Goal: Task Accomplishment & Management: Manage account settings

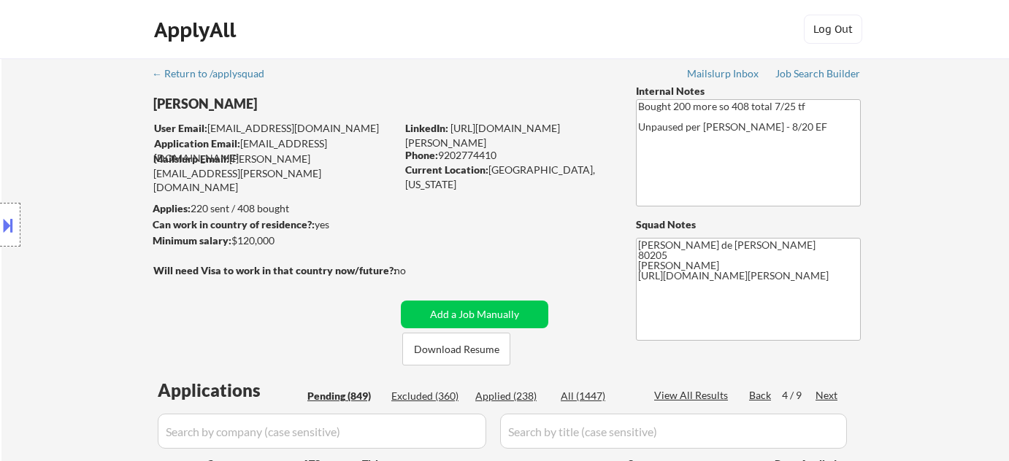
select select ""pending""
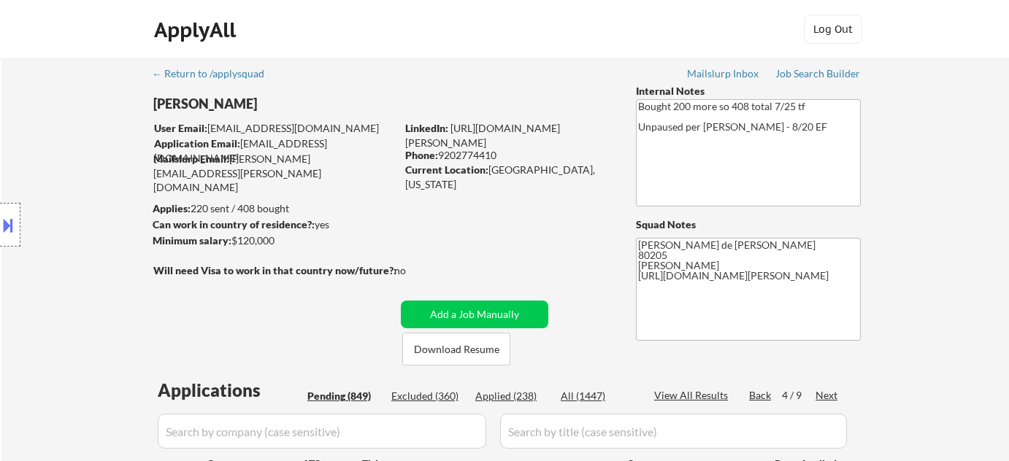
select select ""pending""
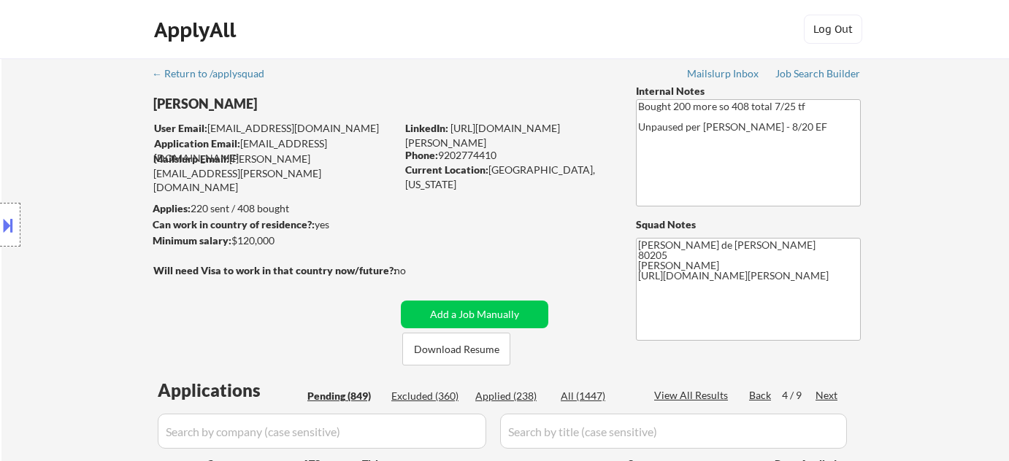
select select ""pending""
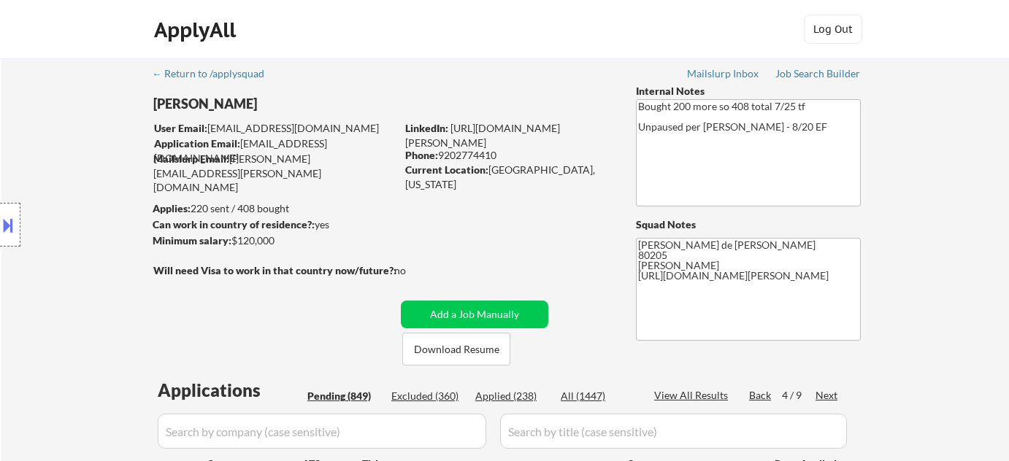
select select ""pending""
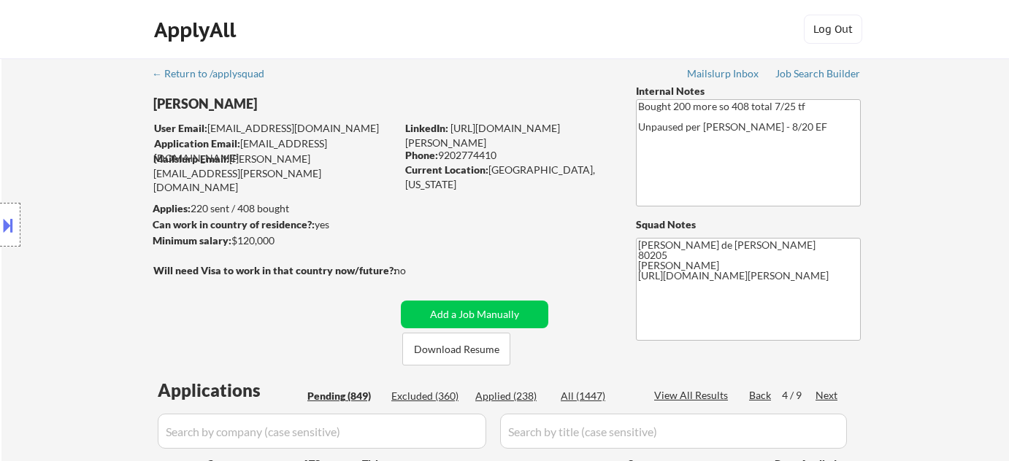
select select ""pending""
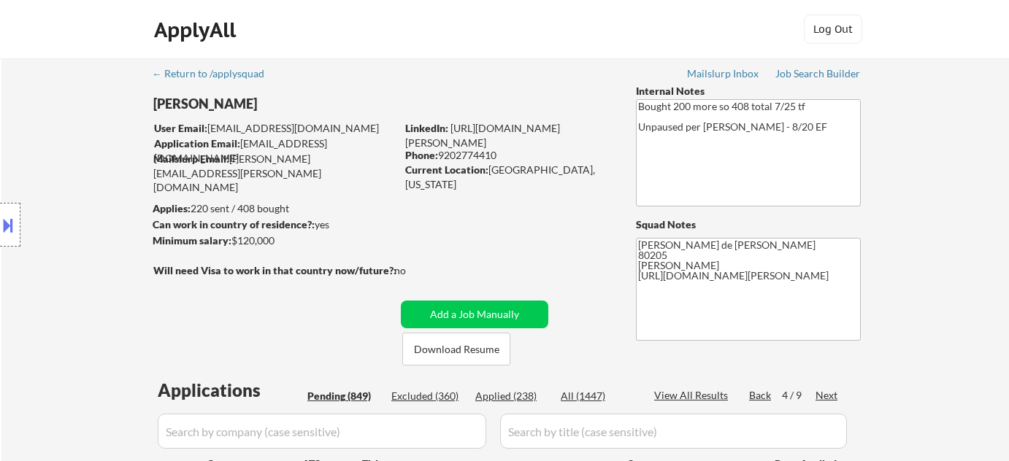
select select ""pending""
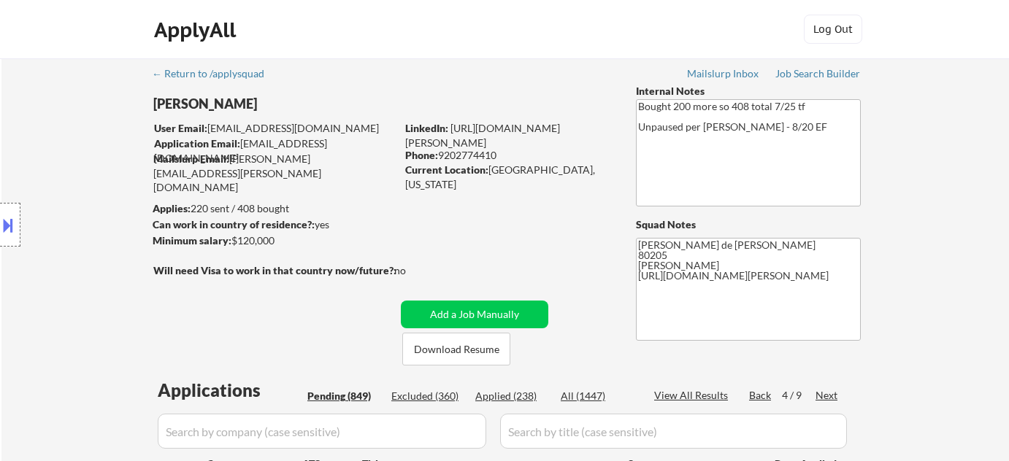
select select ""pending""
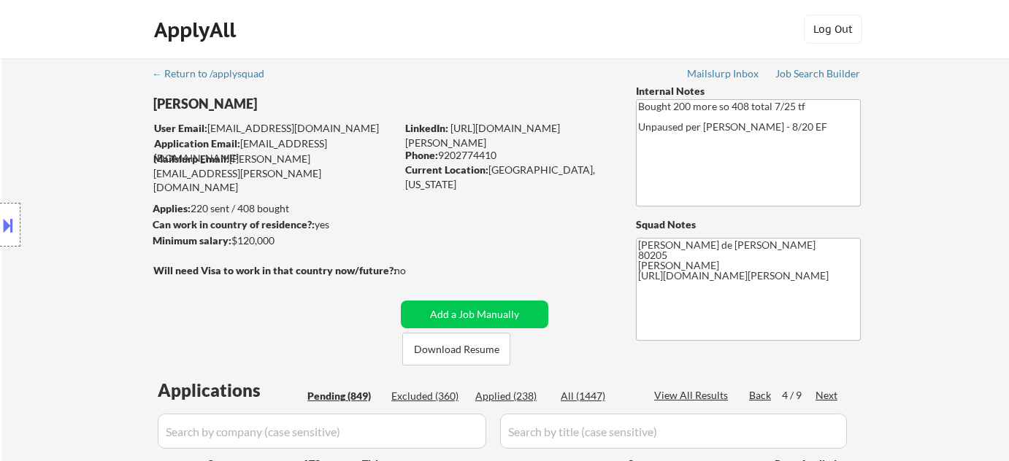
select select ""pending""
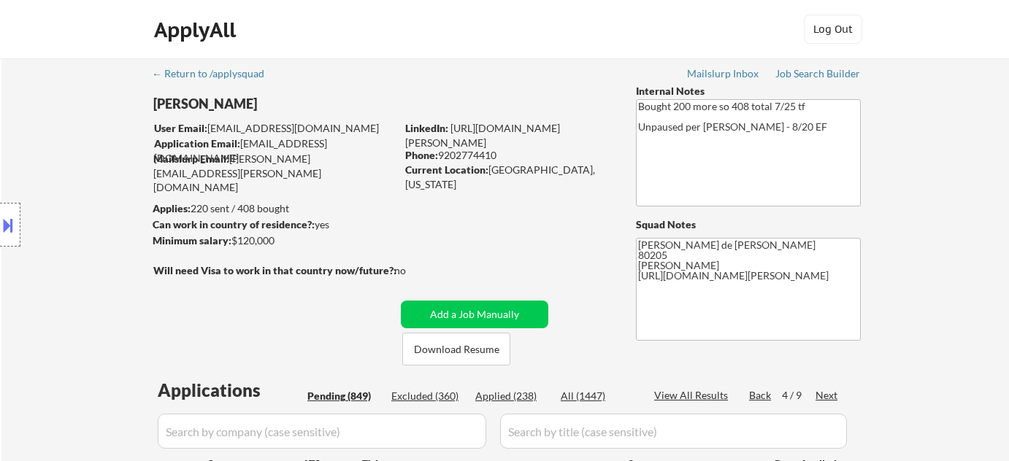
select select ""pending""
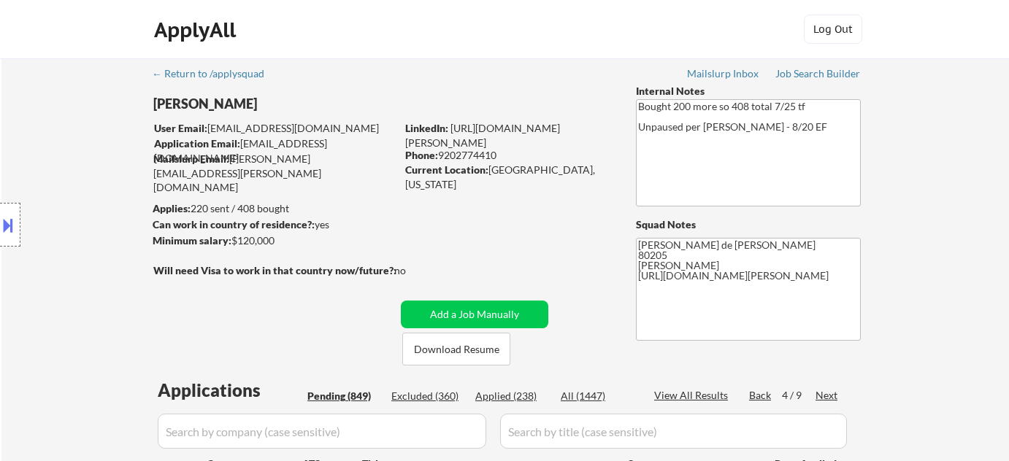
select select ""pending""
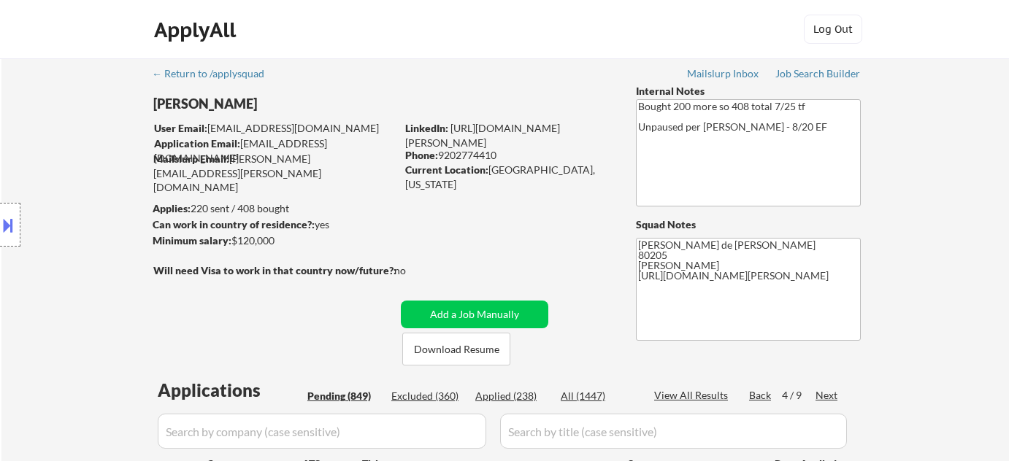
select select ""pending""
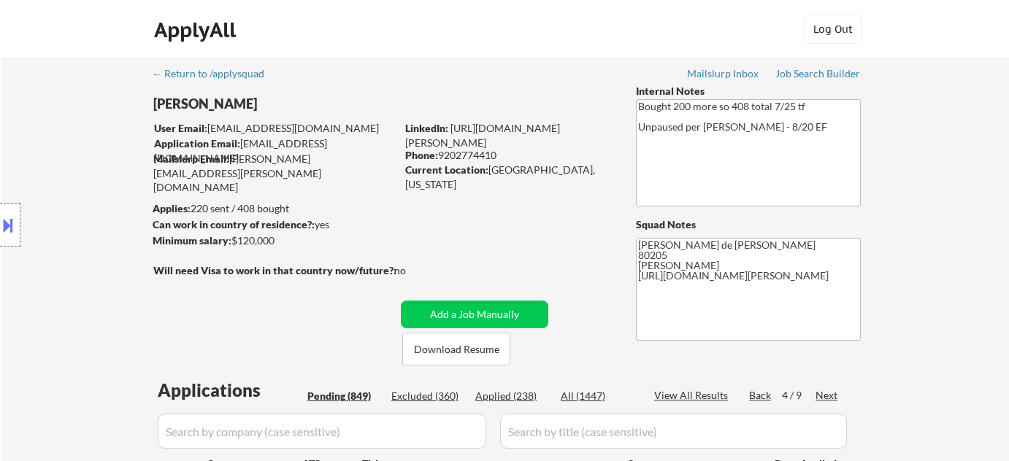
select select ""pending""
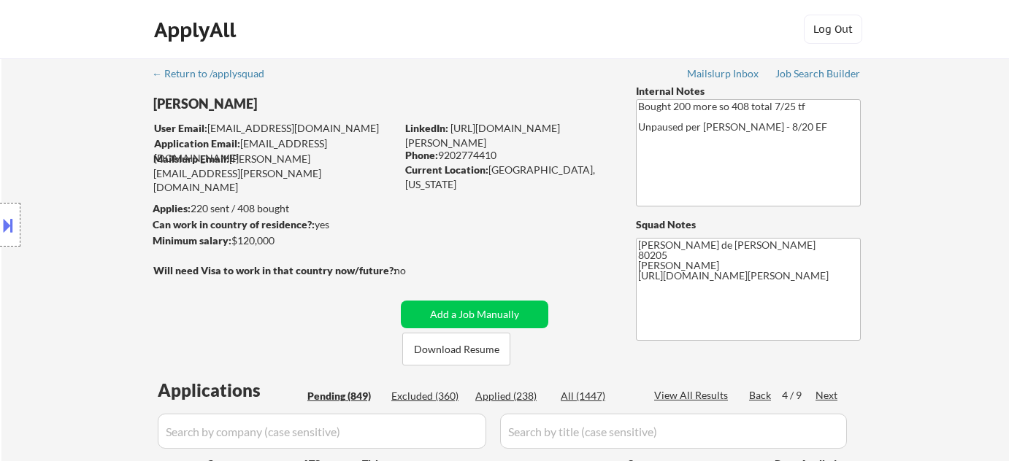
select select ""pending""
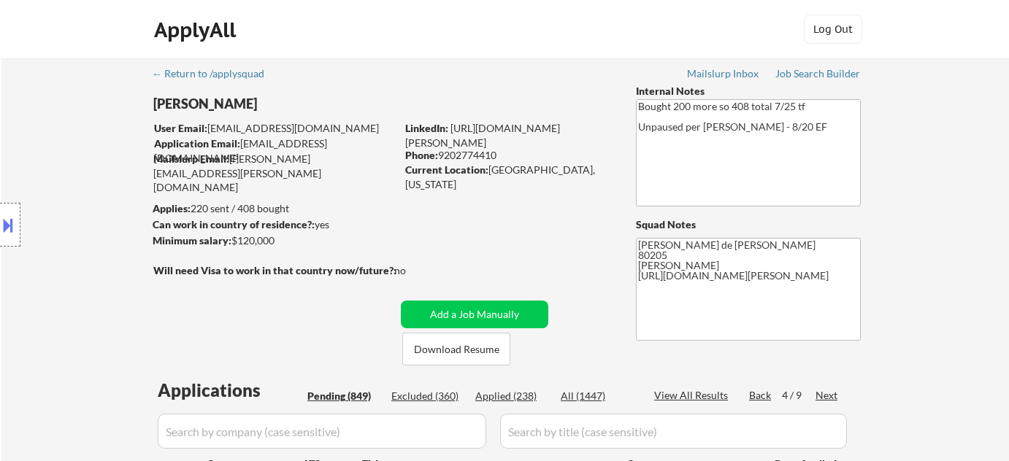
select select ""pending""
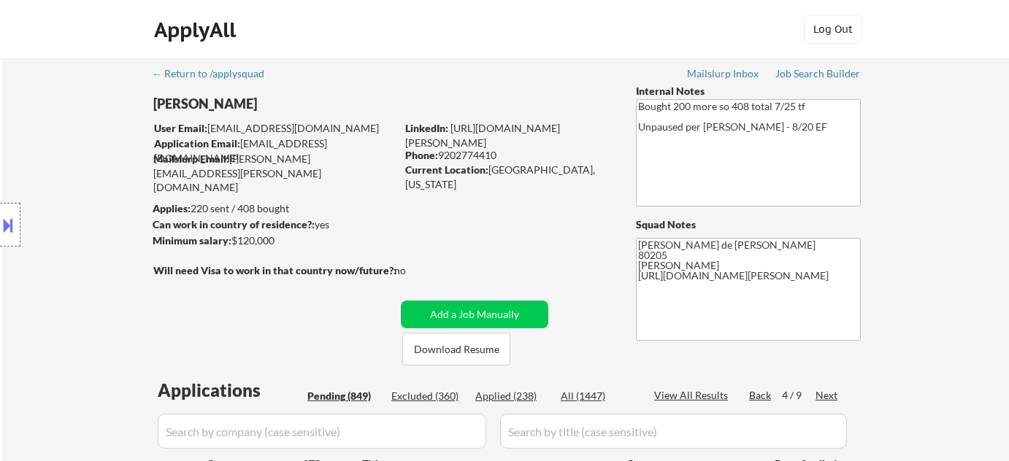
select select ""pending""
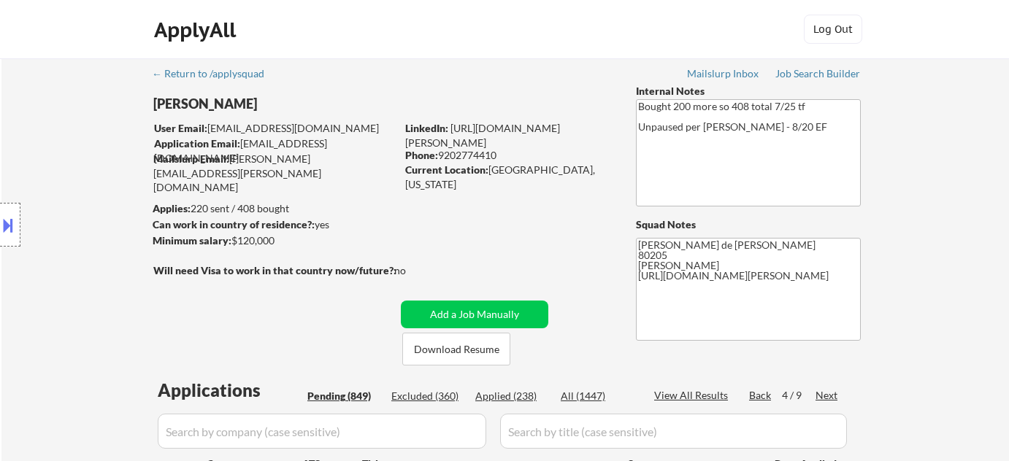
select select ""pending""
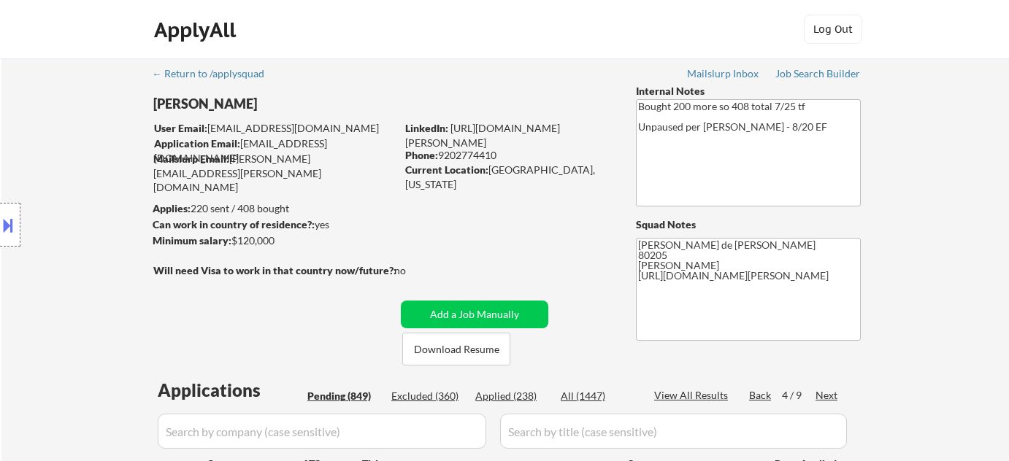
select select ""pending""
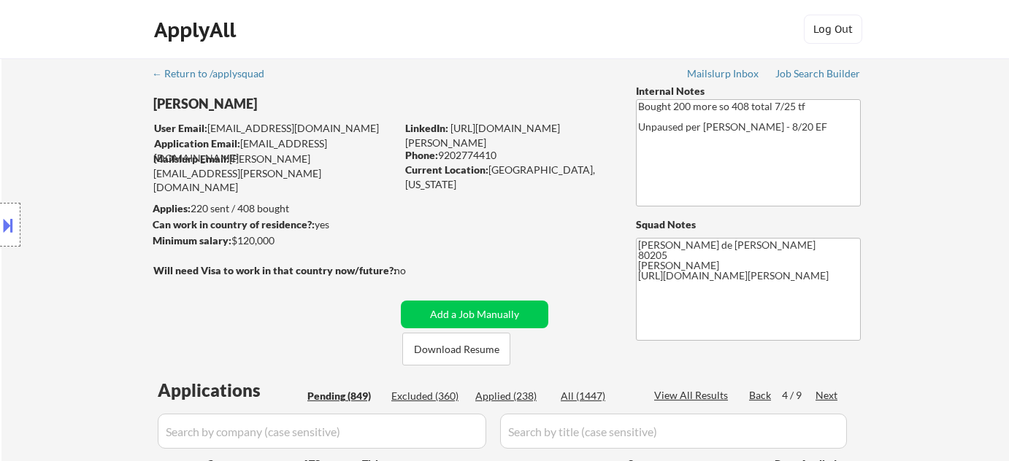
select select ""pending""
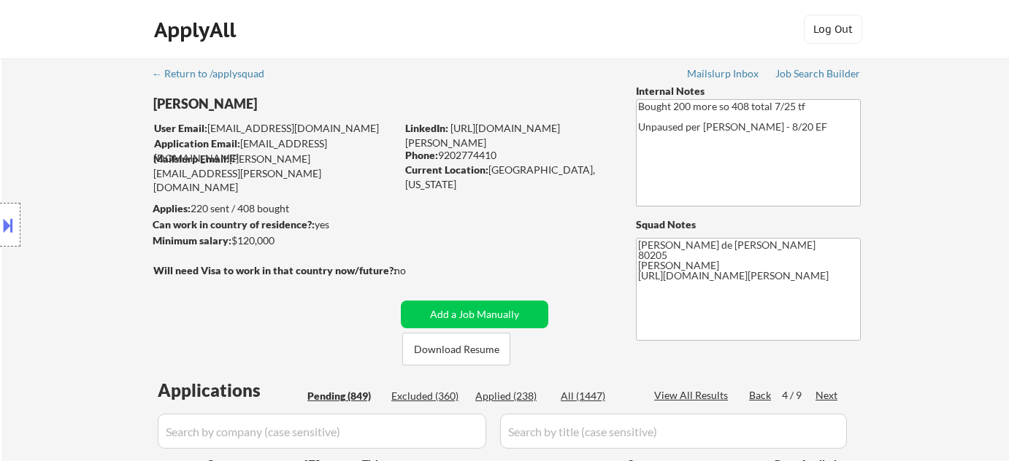
select select ""pending""
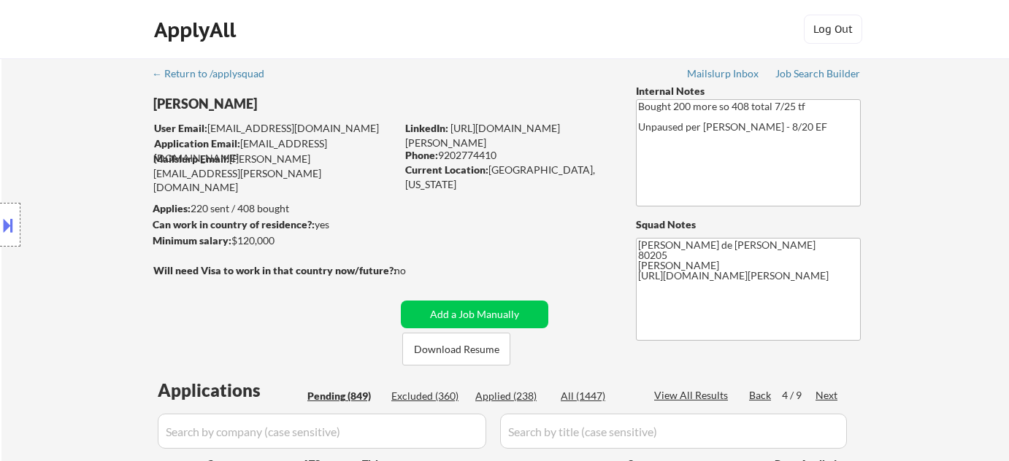
select select ""pending""
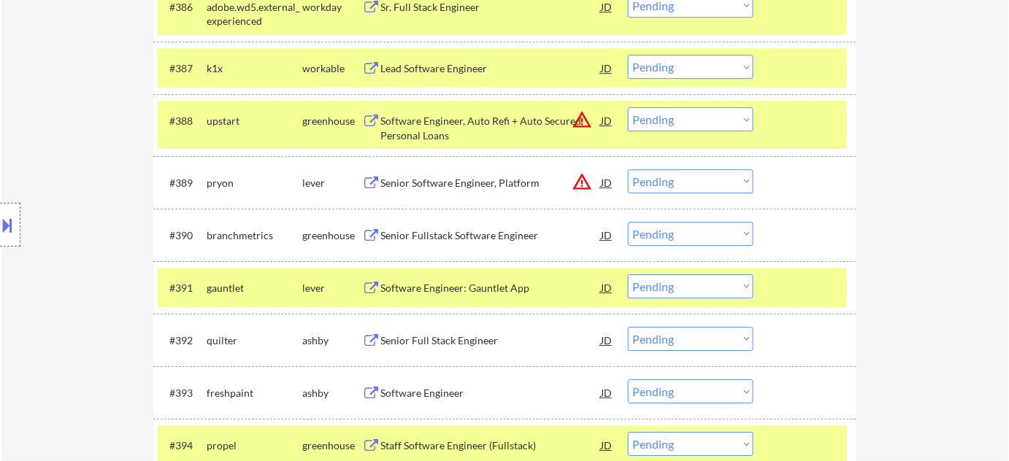
scroll to position [5319, 0]
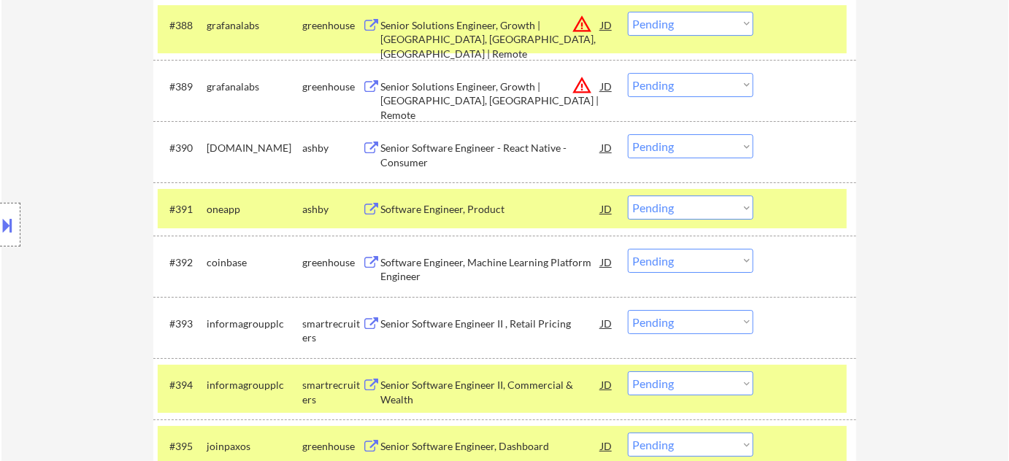
click at [467, 218] on div "Software Engineer, Product" at bounding box center [490, 209] width 220 height 26
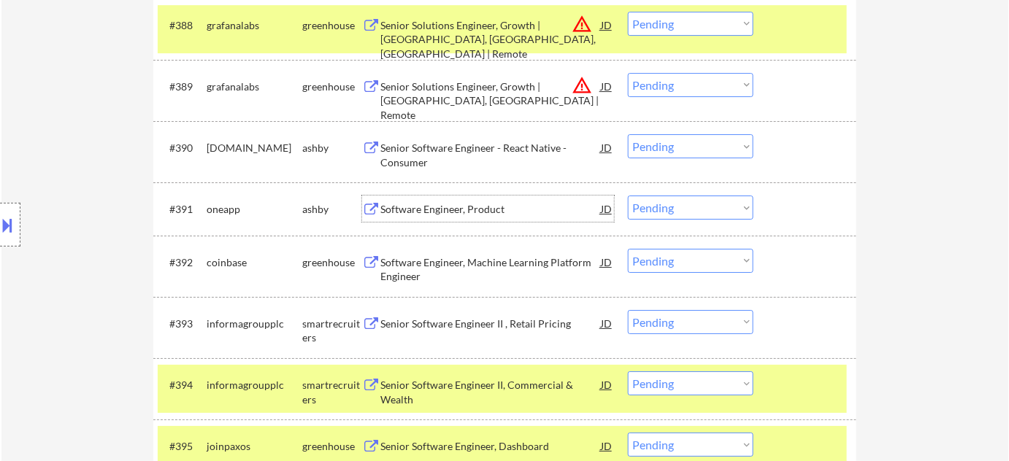
click at [653, 202] on select "Choose an option... Pending Applied Excluded (Questions) Excluded (Expired) Exc…" at bounding box center [691, 208] width 126 height 24
click at [628, 196] on select "Choose an option... Pending Applied Excluded (Questions) Excluded (Expired) Exc…" at bounding box center [691, 208] width 126 height 24
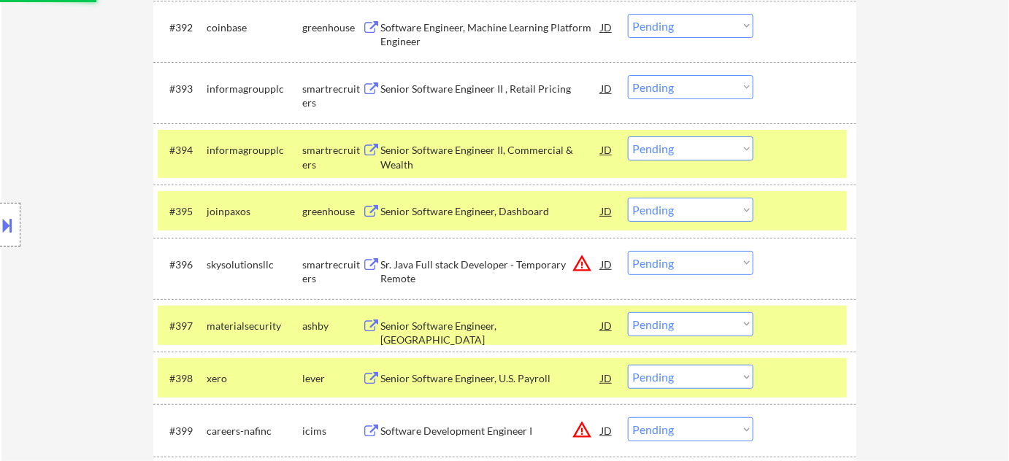
scroll to position [5584, 0]
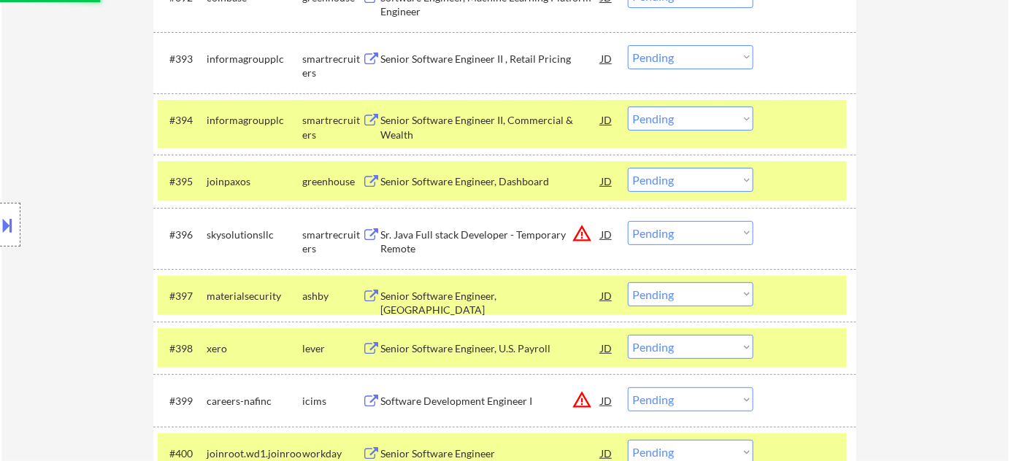
select select ""pending""
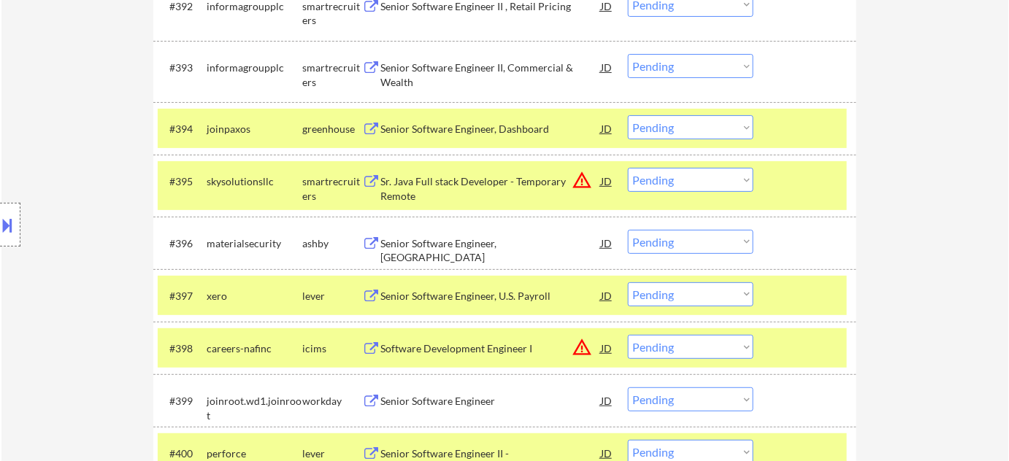
click at [401, 247] on div "Senior Software Engineer, SPA" at bounding box center [490, 251] width 220 height 28
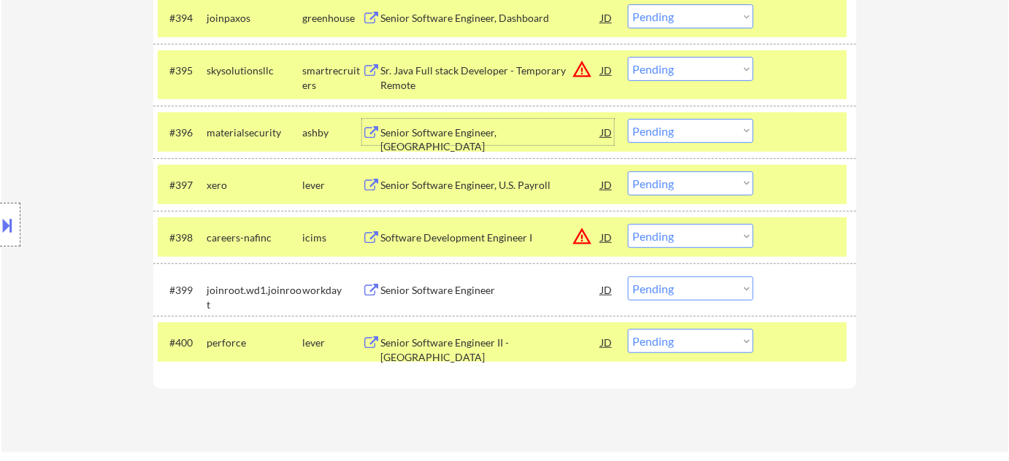
scroll to position [5717, 0]
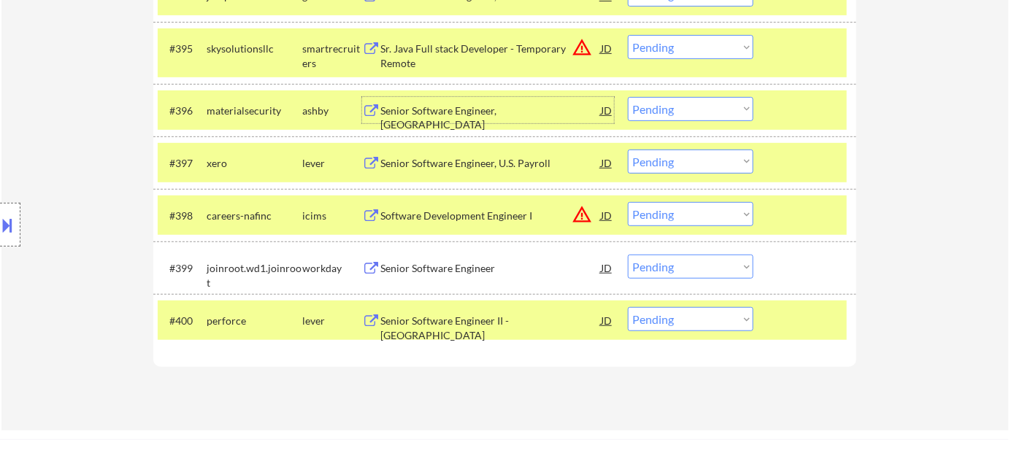
click at [584, 215] on button "warning_amber" at bounding box center [582, 214] width 20 height 20
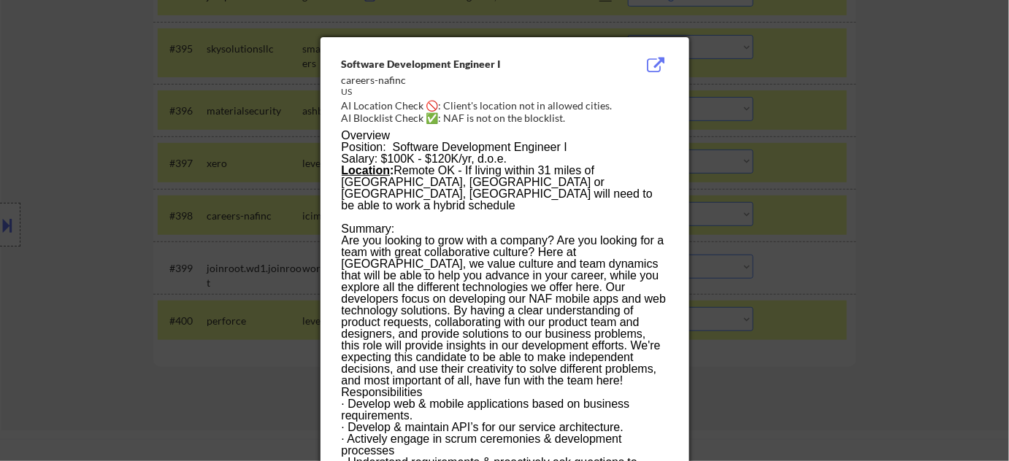
click at [908, 241] on div at bounding box center [504, 230] width 1009 height 461
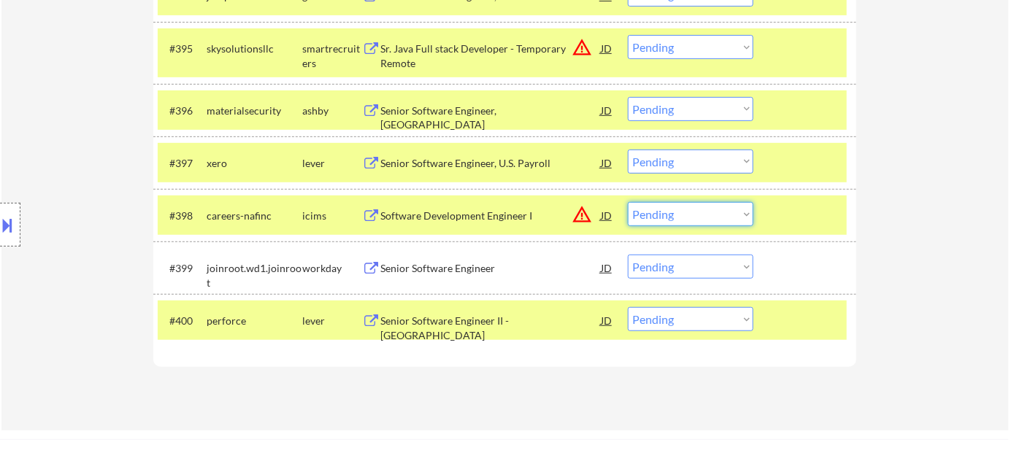
click at [712, 210] on select "Choose an option... Pending Applied Excluded (Questions) Excluded (Expired) Exc…" at bounding box center [691, 214] width 126 height 24
click at [628, 202] on select "Choose an option... Pending Applied Excluded (Questions) Excluded (Expired) Exc…" at bounding box center [691, 214] width 126 height 24
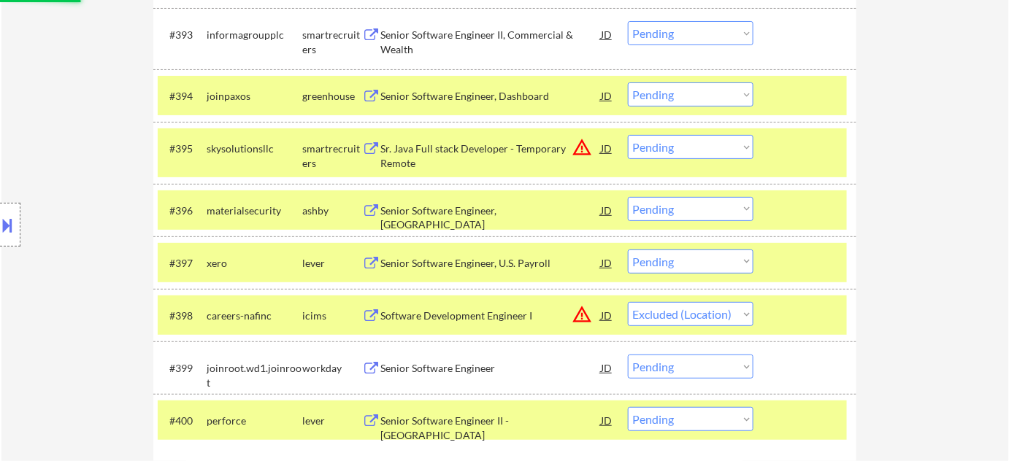
scroll to position [5584, 0]
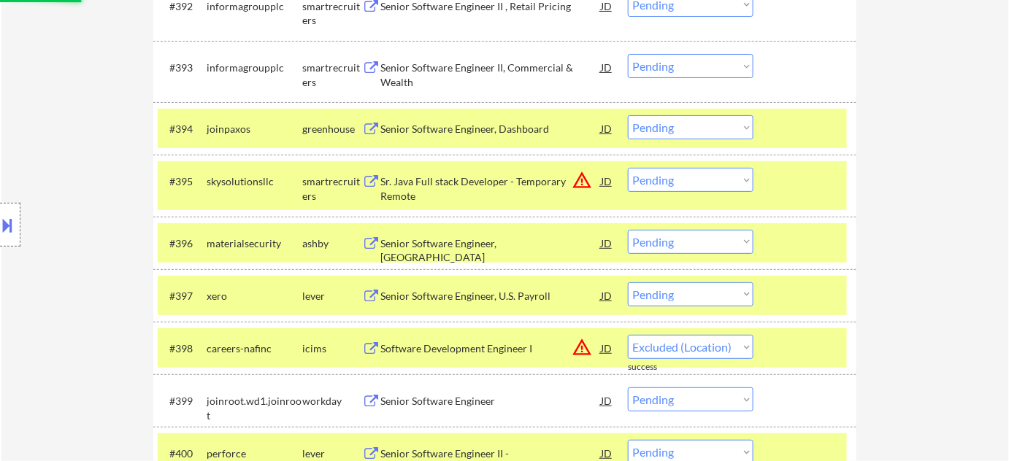
select select ""pending""
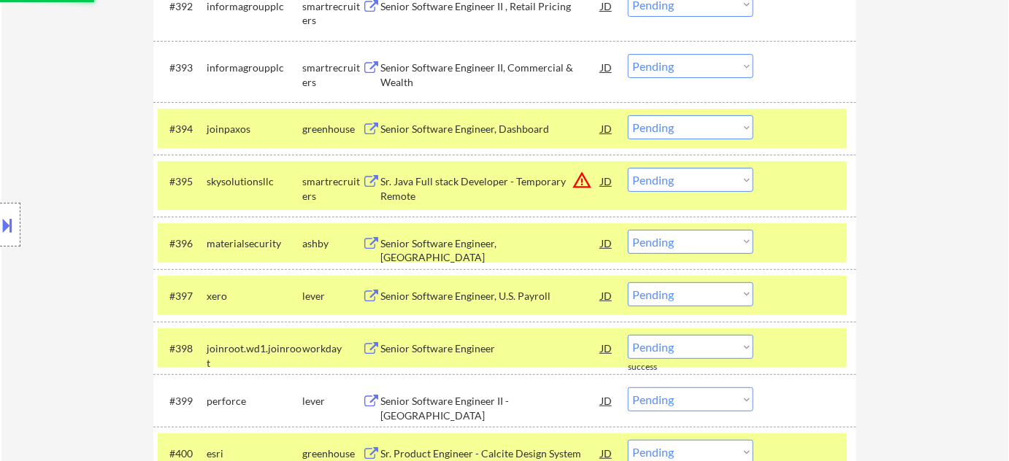
click at [713, 184] on select "Choose an option... Pending Applied Excluded (Questions) Excluded (Expired) Exc…" at bounding box center [691, 180] width 126 height 24
click at [628, 168] on select "Choose an option... Pending Applied Excluded (Questions) Excluded (Expired) Exc…" at bounding box center [691, 180] width 126 height 24
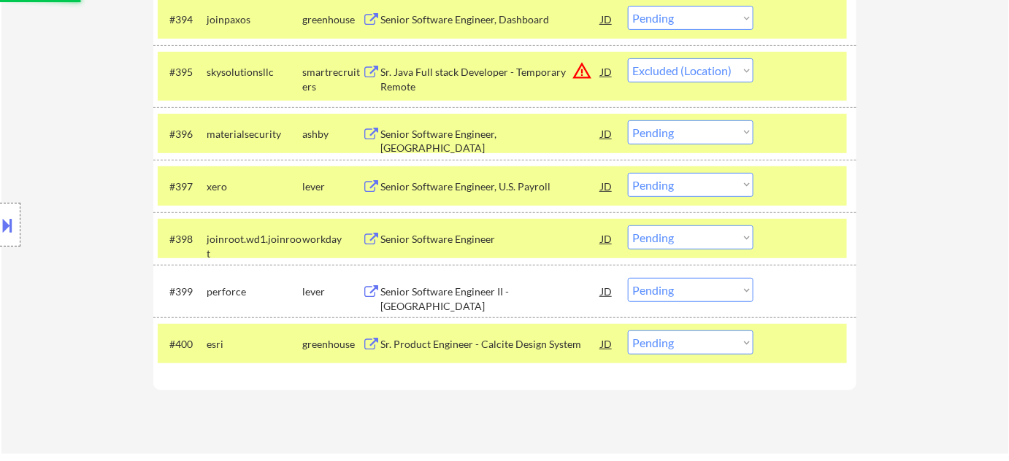
scroll to position [5717, 0]
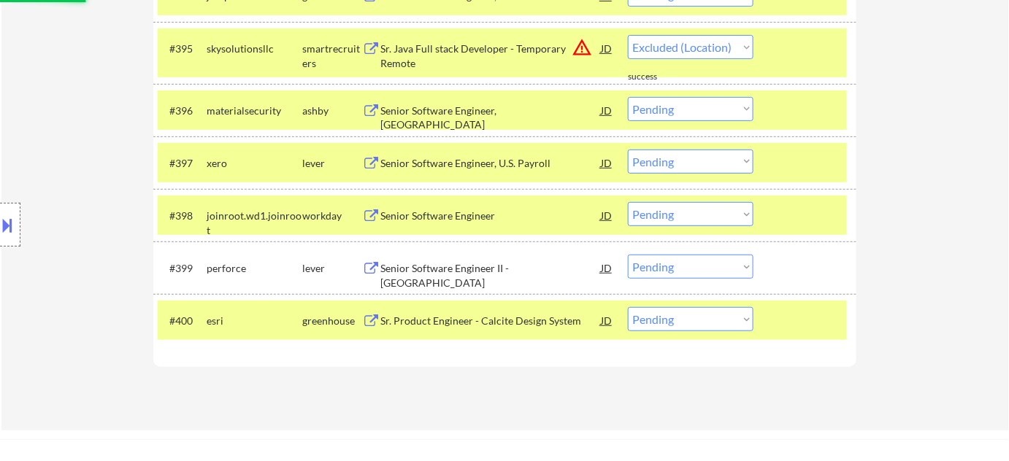
select select ""pending""
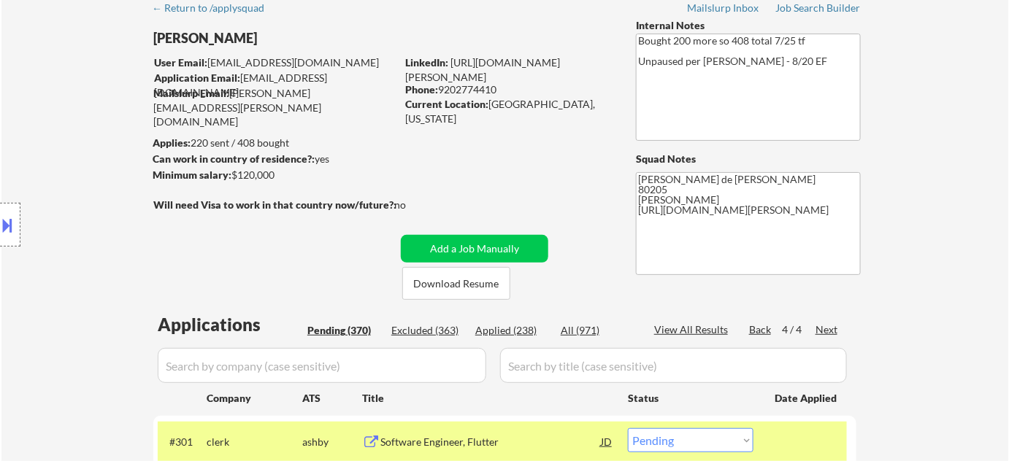
scroll to position [132, 0]
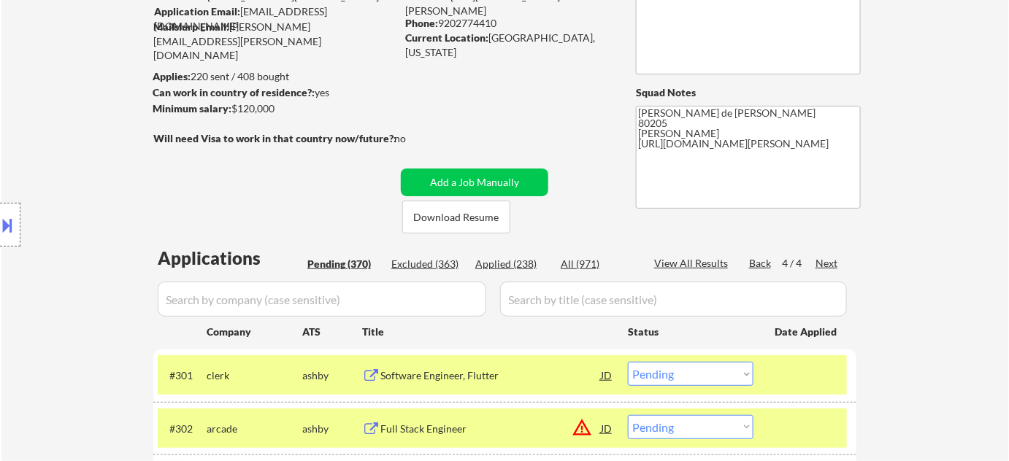
drag, startPoint x: 518, startPoint y: 264, endPoint x: 665, endPoint y: 382, distance: 188.5
click at [518, 264] on div "Applied (238)" at bounding box center [511, 264] width 73 height 15
select select ""applied""
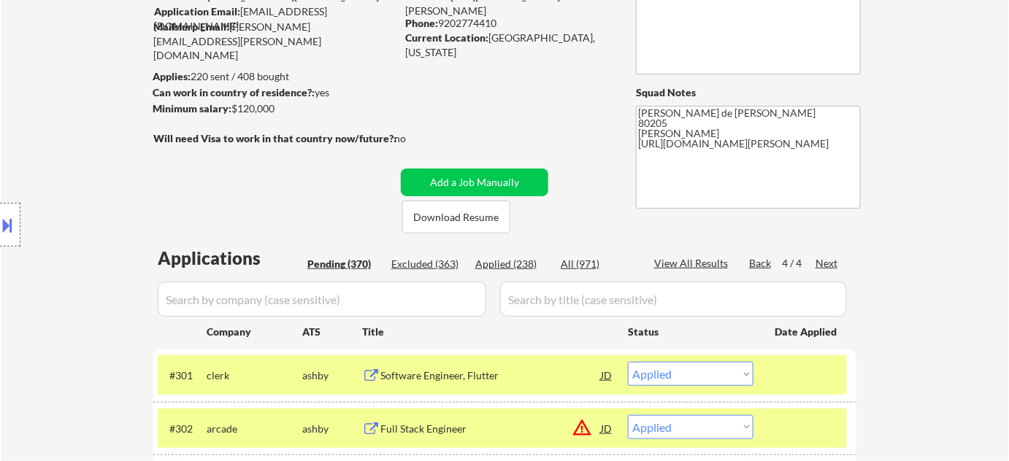
select select ""applied""
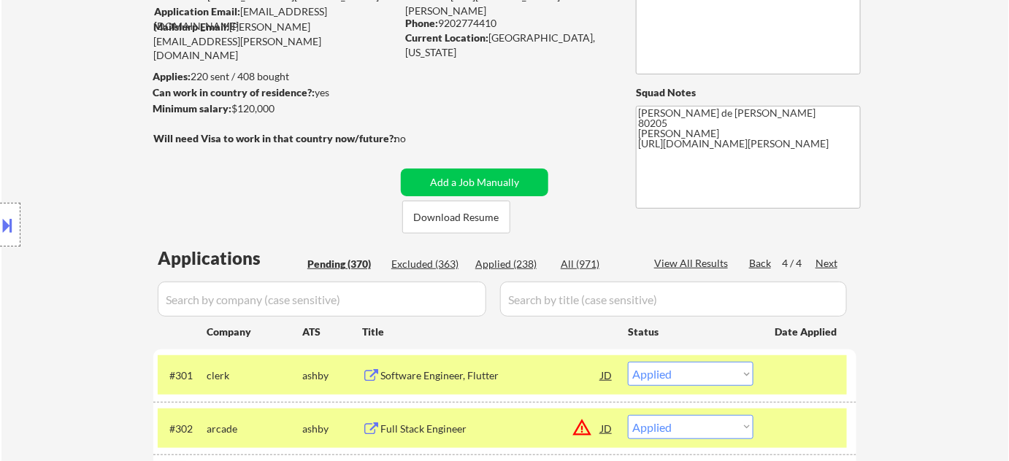
select select ""applied""
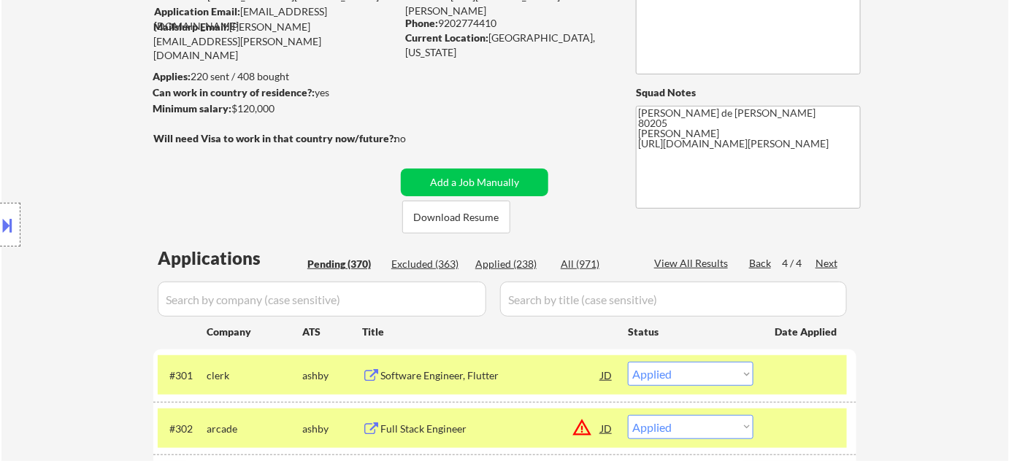
select select ""applied""
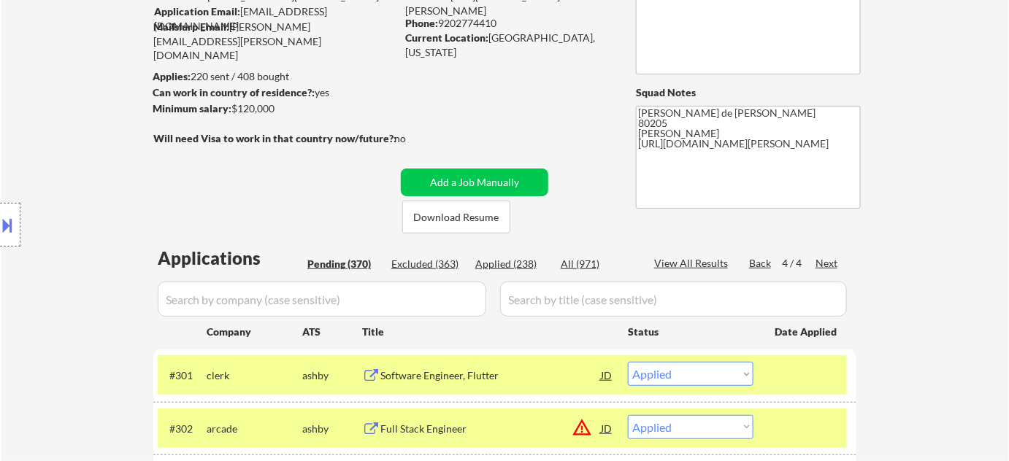
select select ""applied""
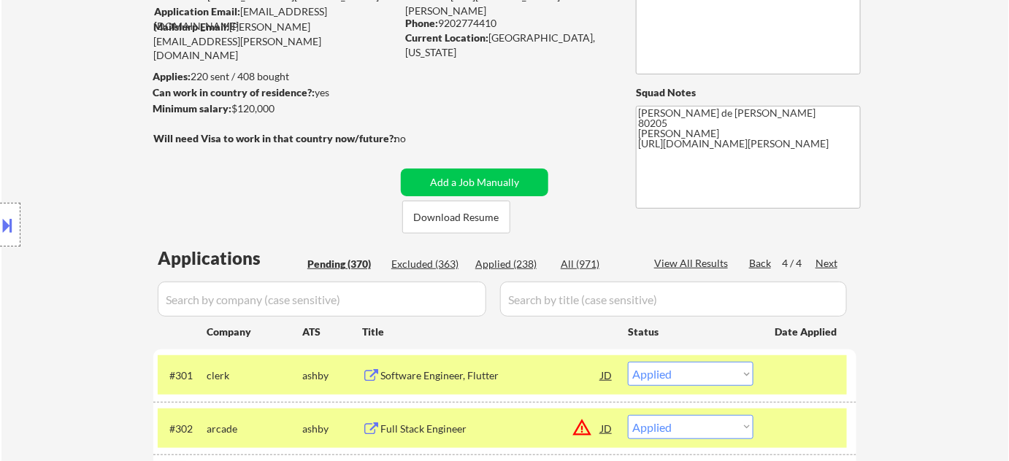
select select ""applied""
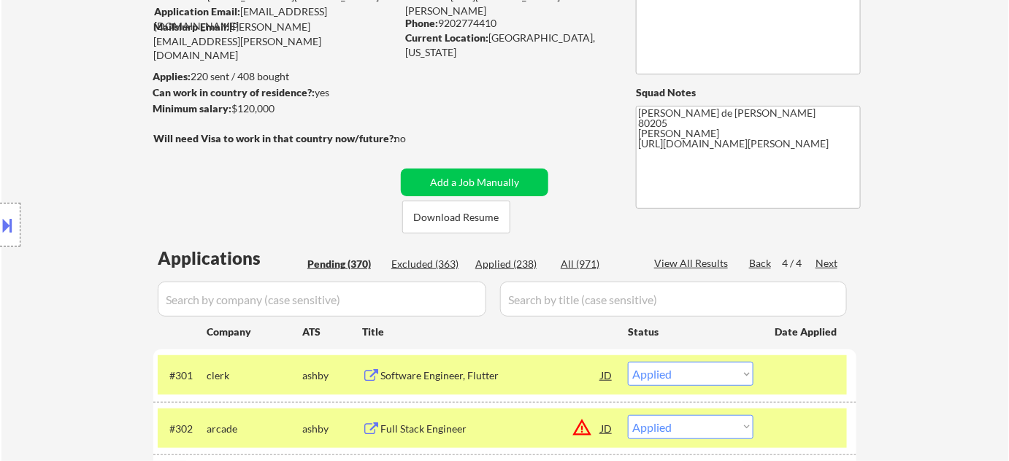
select select ""applied""
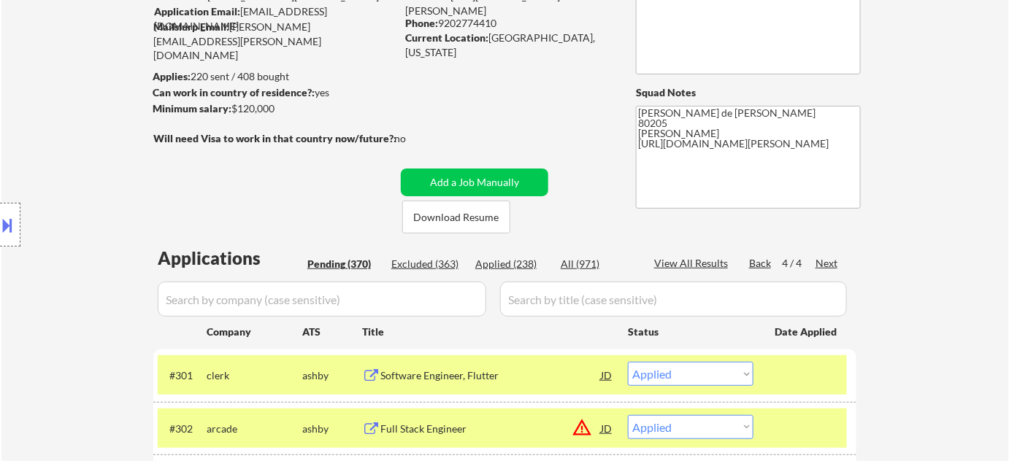
select select ""applied""
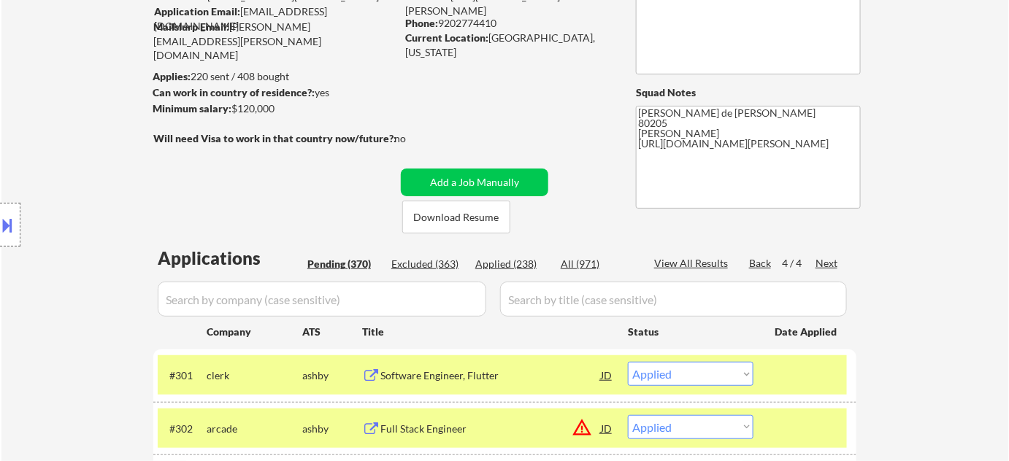
select select ""applied""
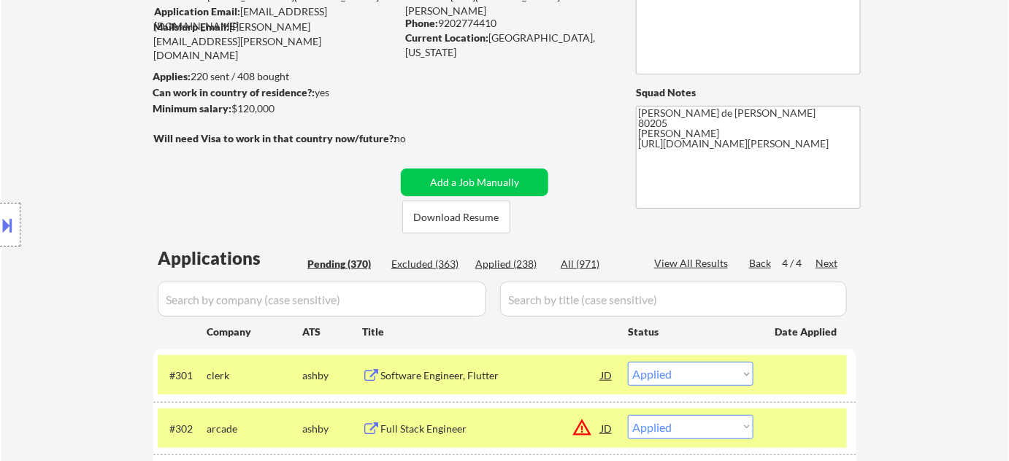
select select ""applied""
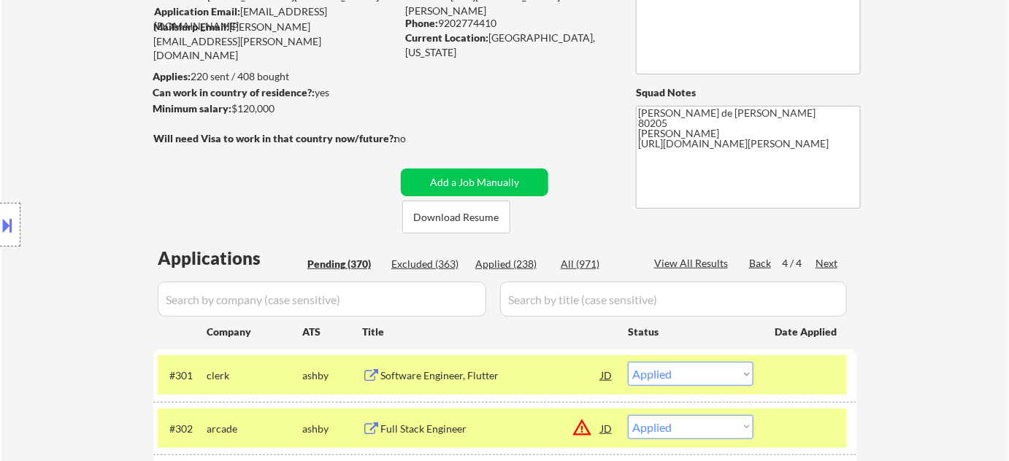
select select ""applied""
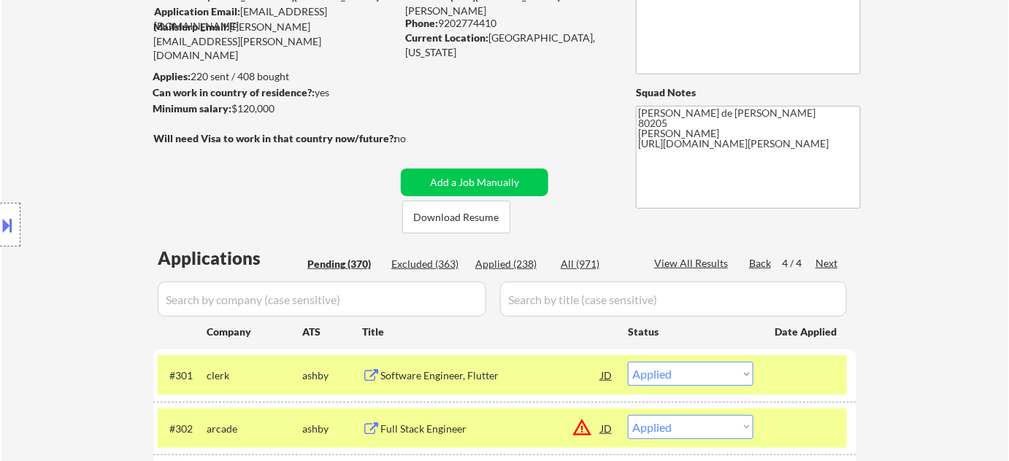
select select ""applied""
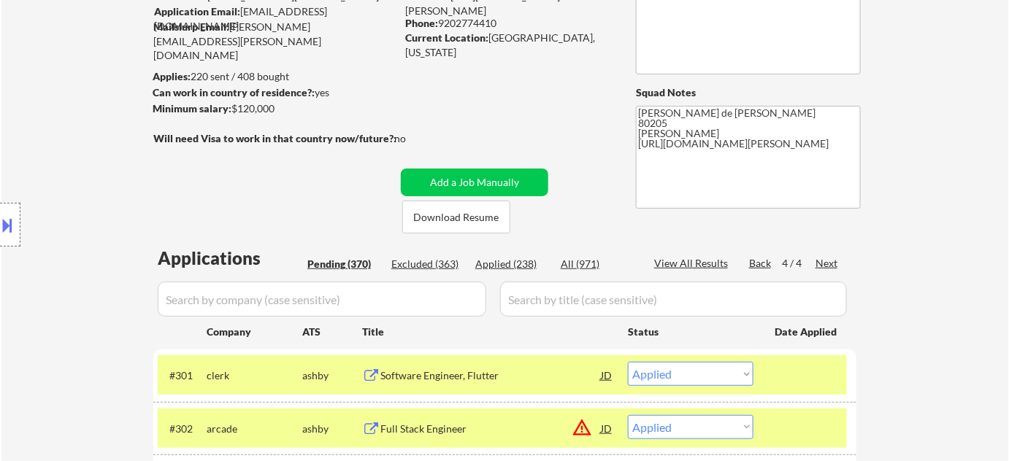
select select ""applied""
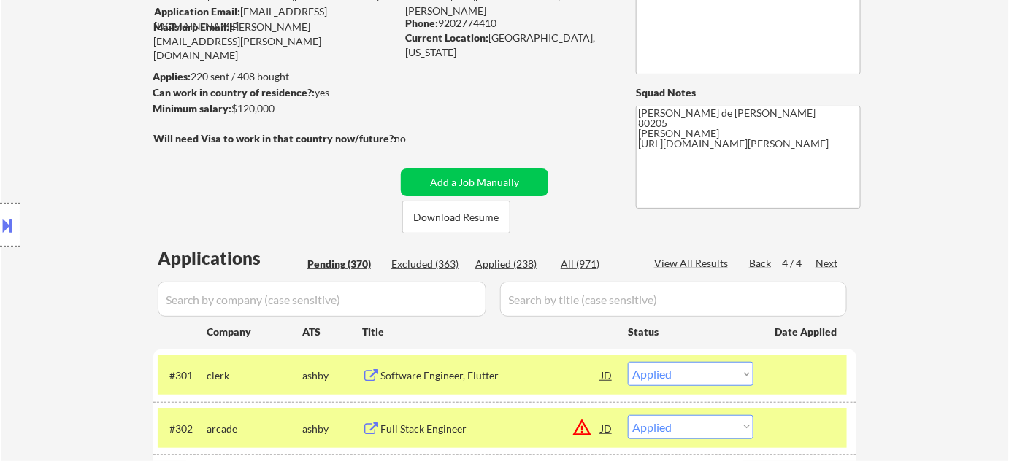
select select ""applied""
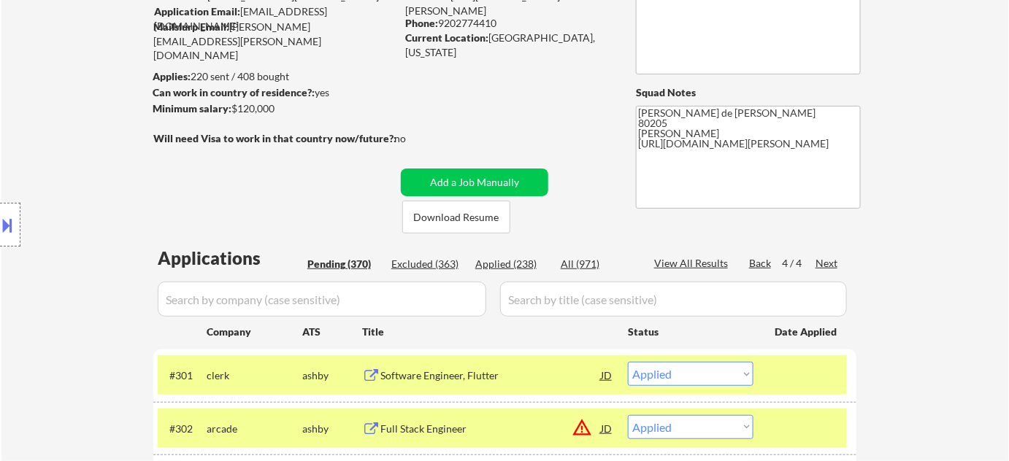
select select ""applied""
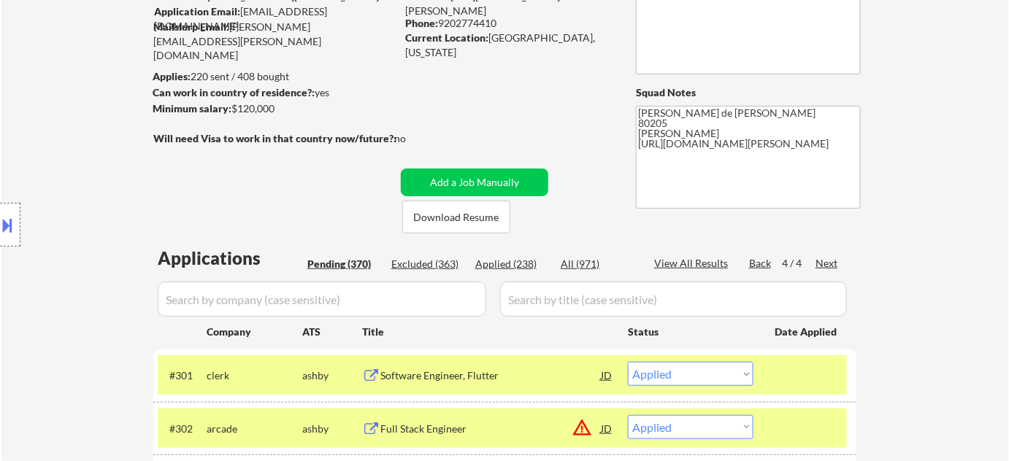
select select ""applied""
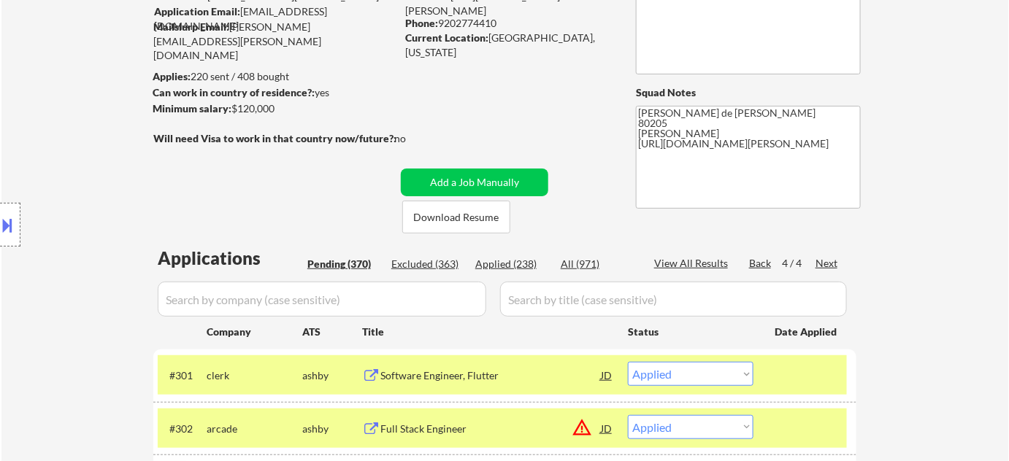
select select ""applied""
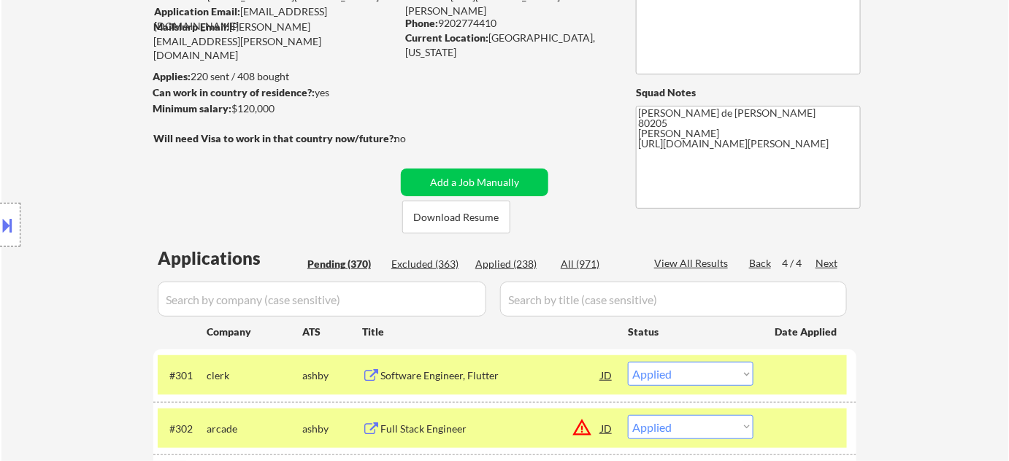
select select ""applied""
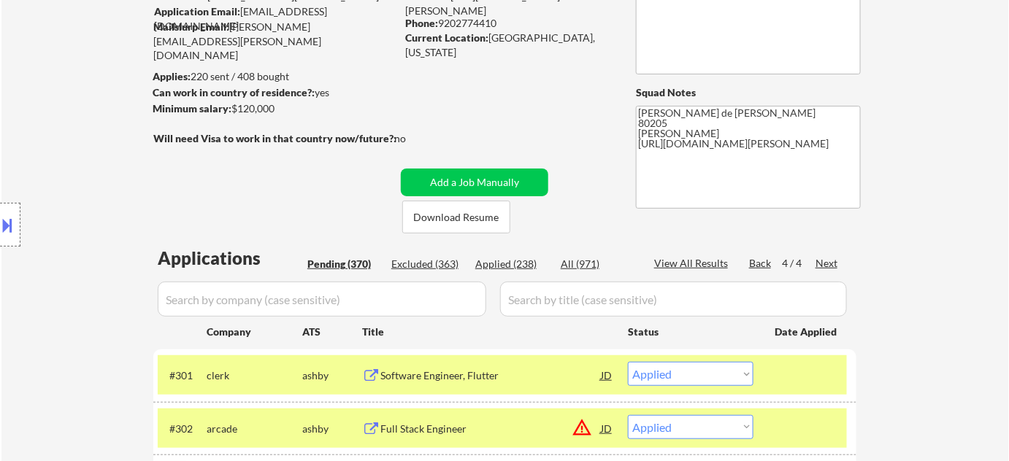
select select ""applied""
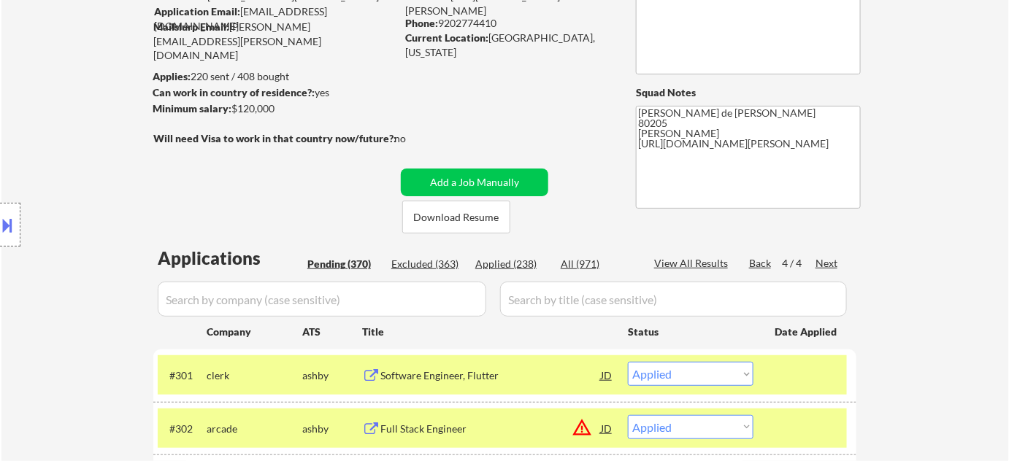
select select ""applied""
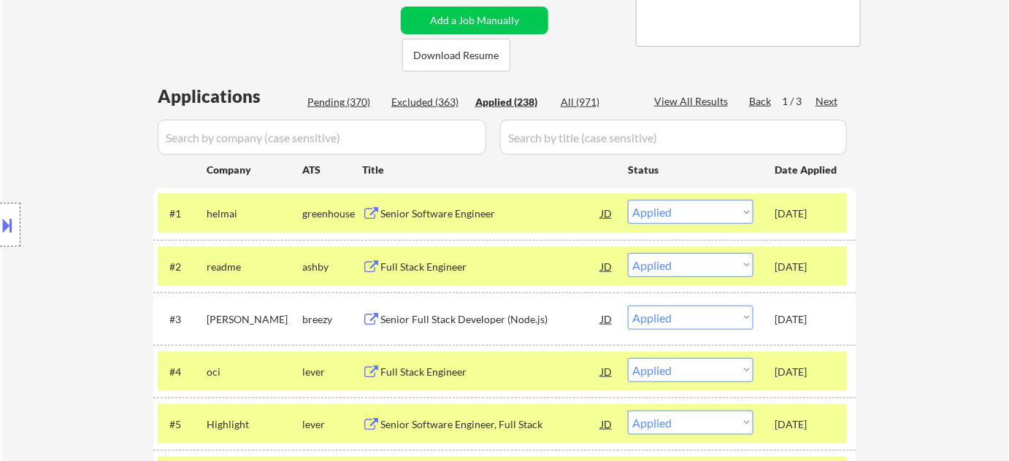
scroll to position [265, 0]
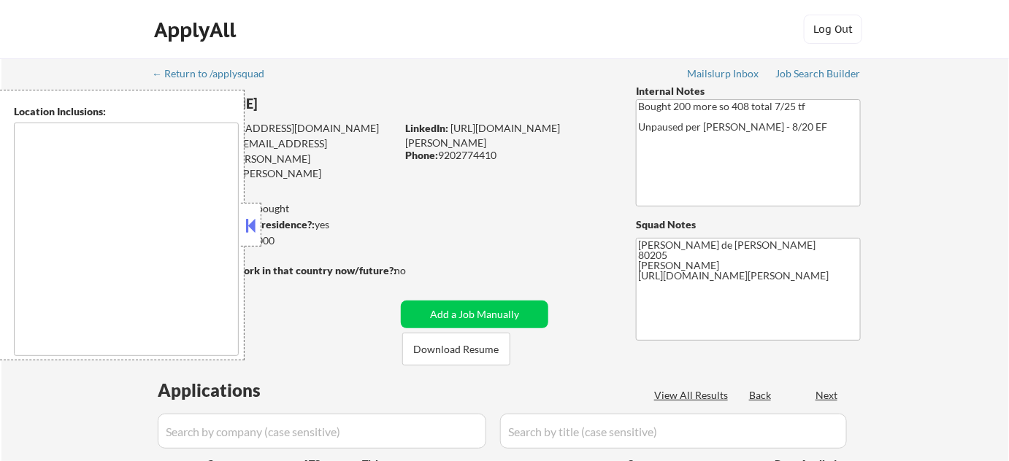
type textarea "[GEOGRAPHIC_DATA], [GEOGRAPHIC_DATA] [GEOGRAPHIC_DATA], [GEOGRAPHIC_DATA], [GEO…"
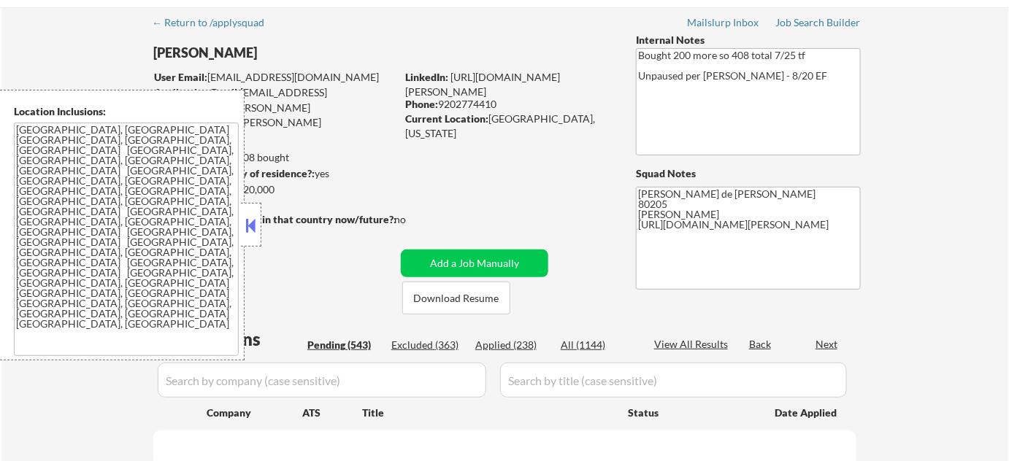
scroll to position [66, 0]
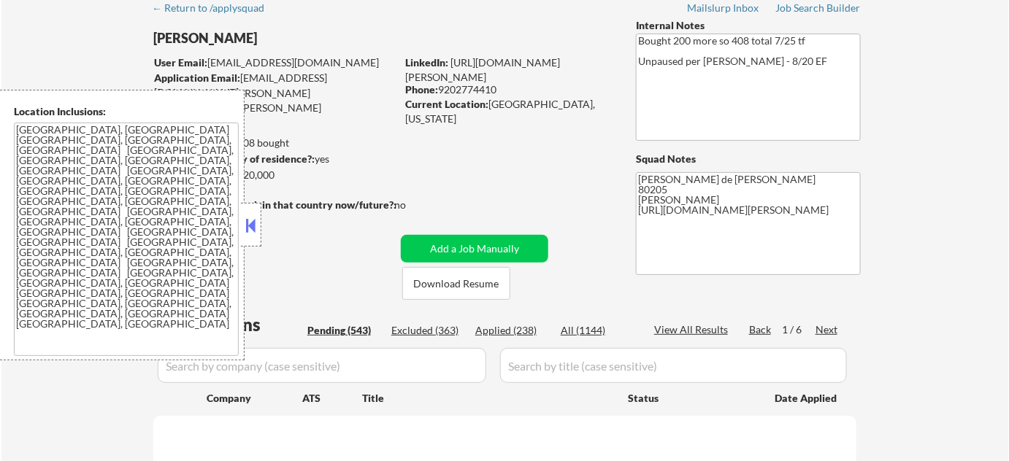
select select ""pending""
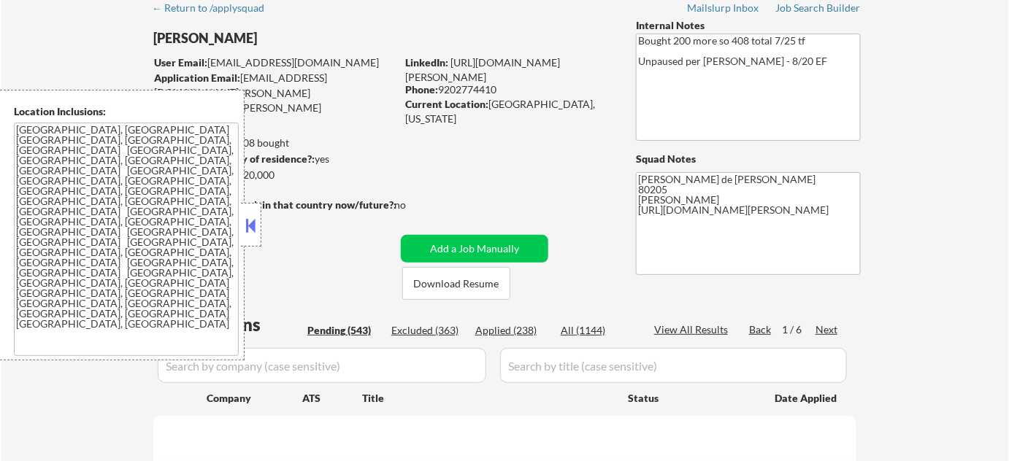
select select ""pending""
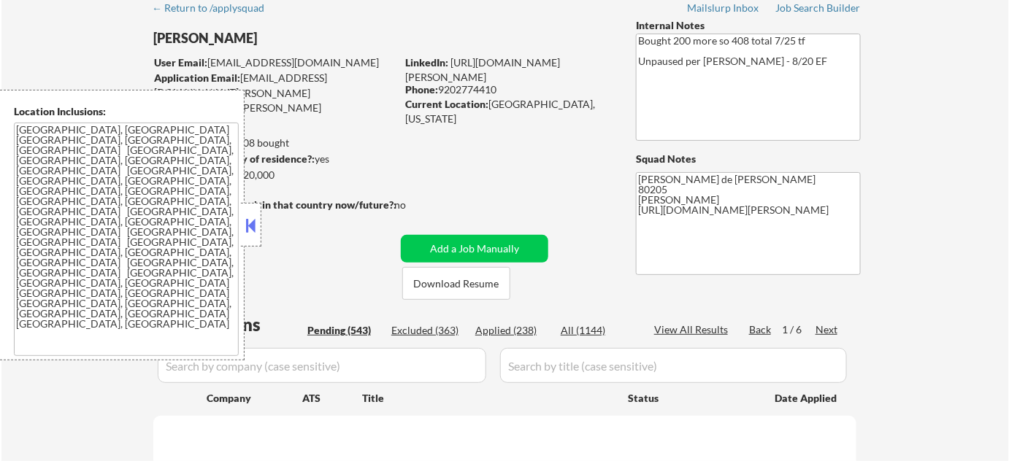
select select ""pending""
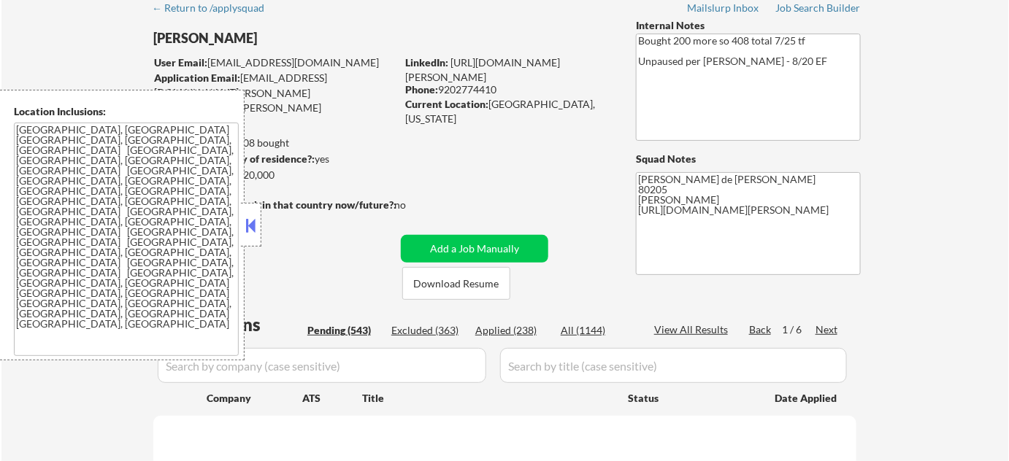
select select ""pending""
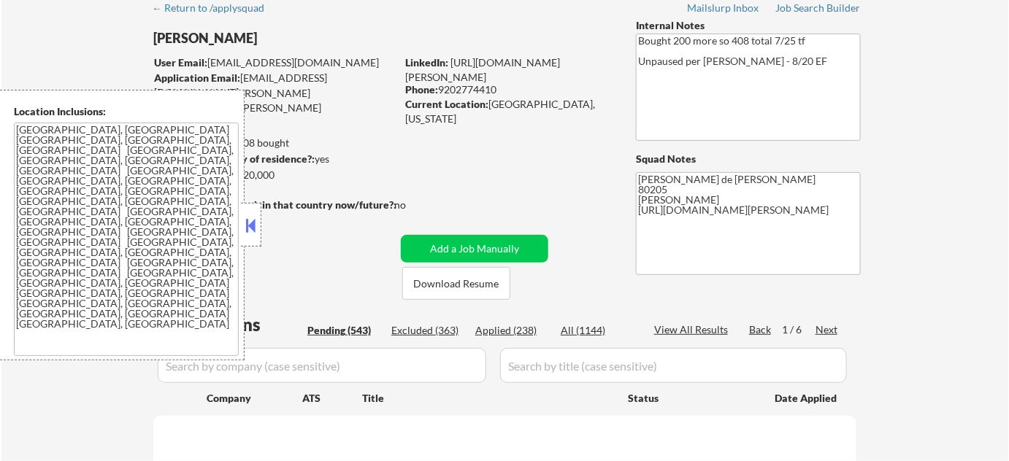
select select ""pending""
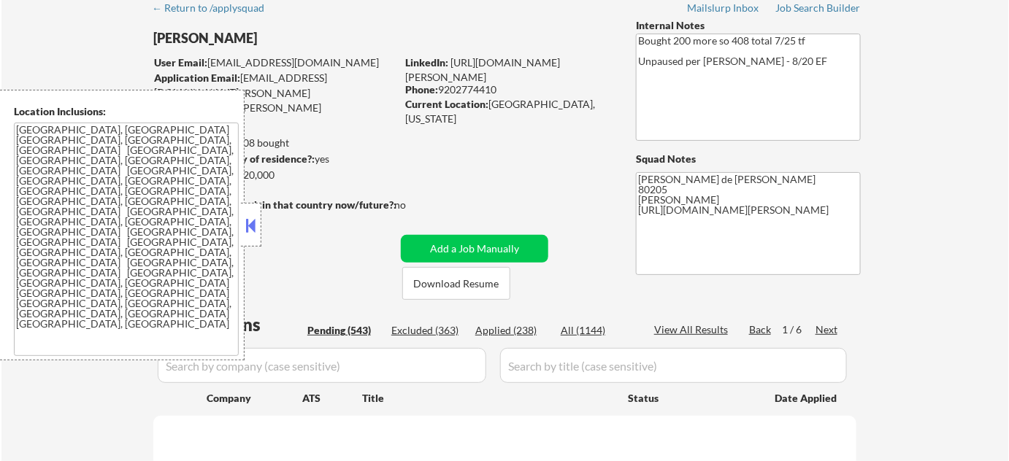
select select ""pending""
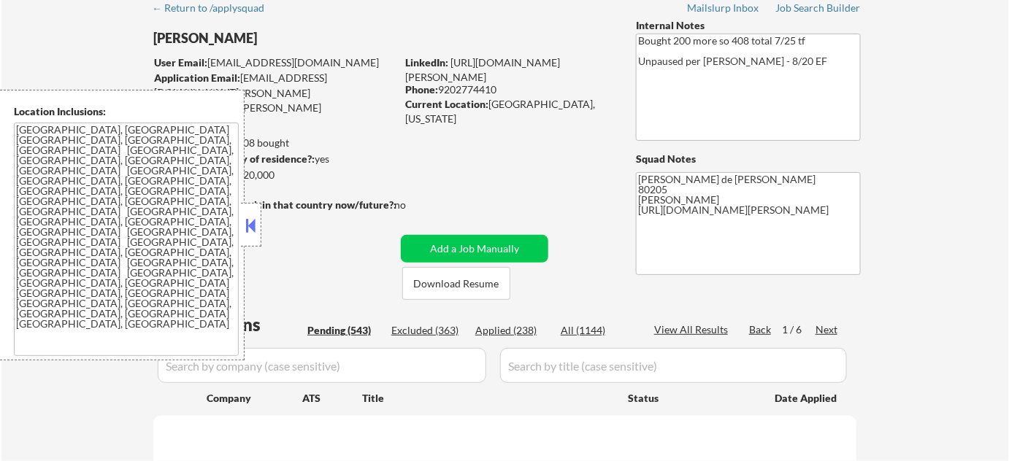
select select ""pending""
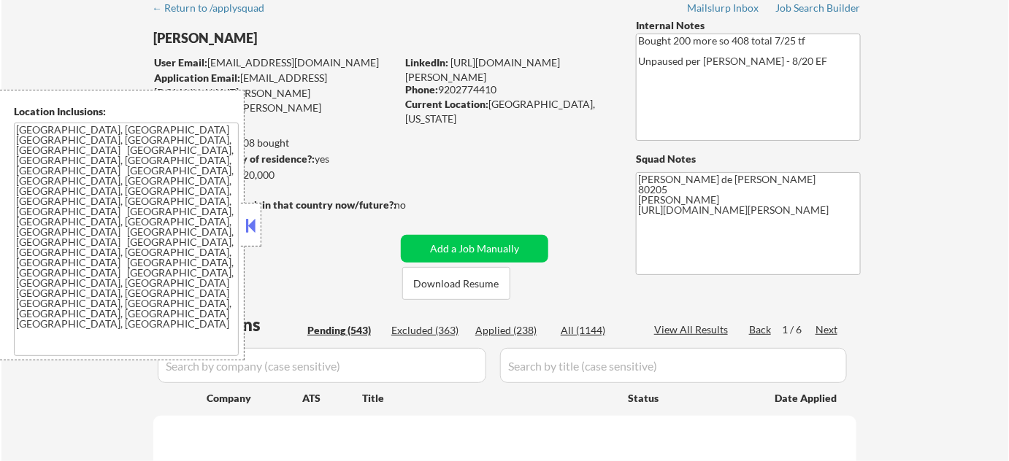
select select ""pending""
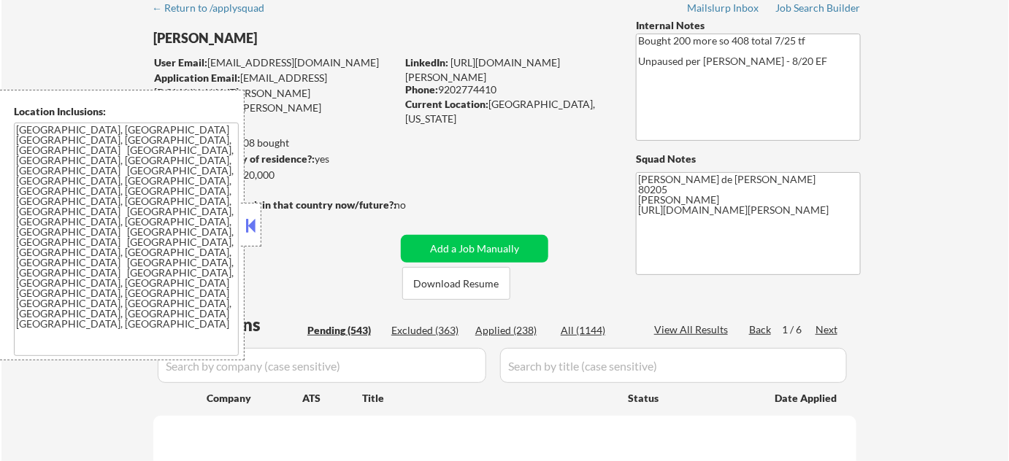
select select ""pending""
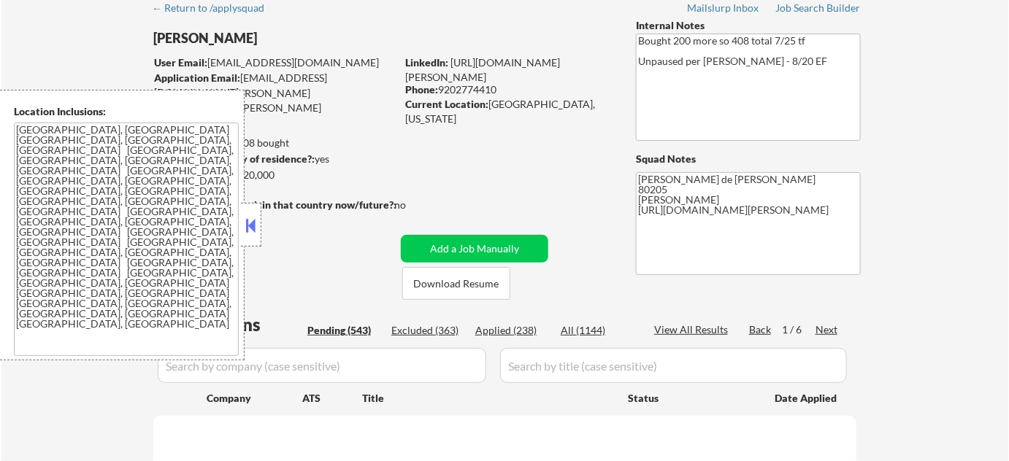
select select ""pending""
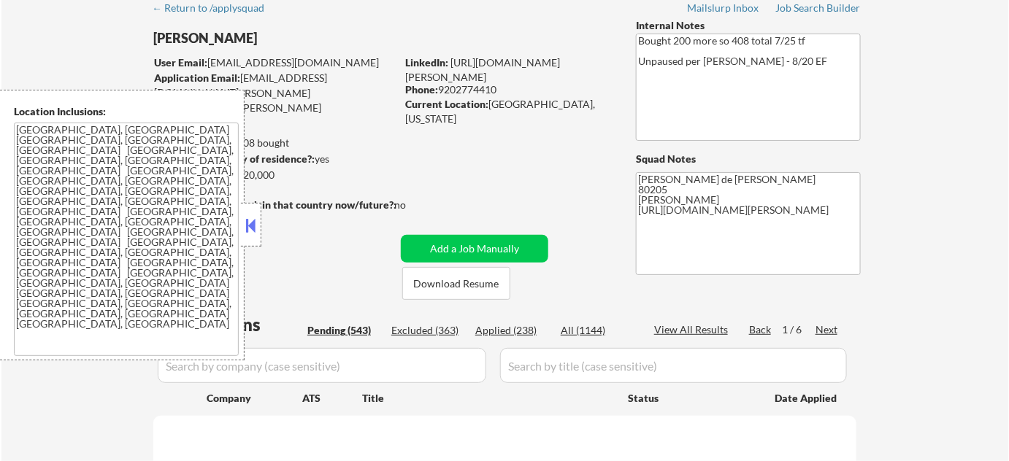
select select ""pending""
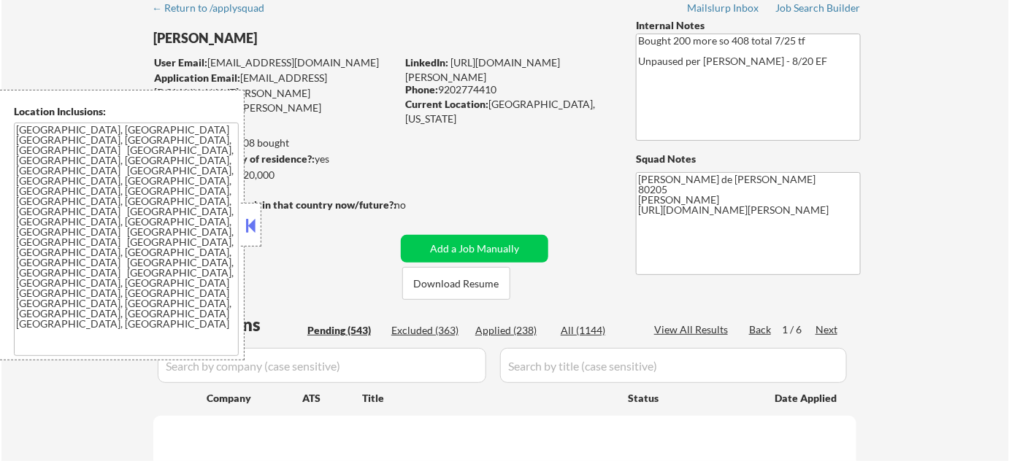
select select ""pending""
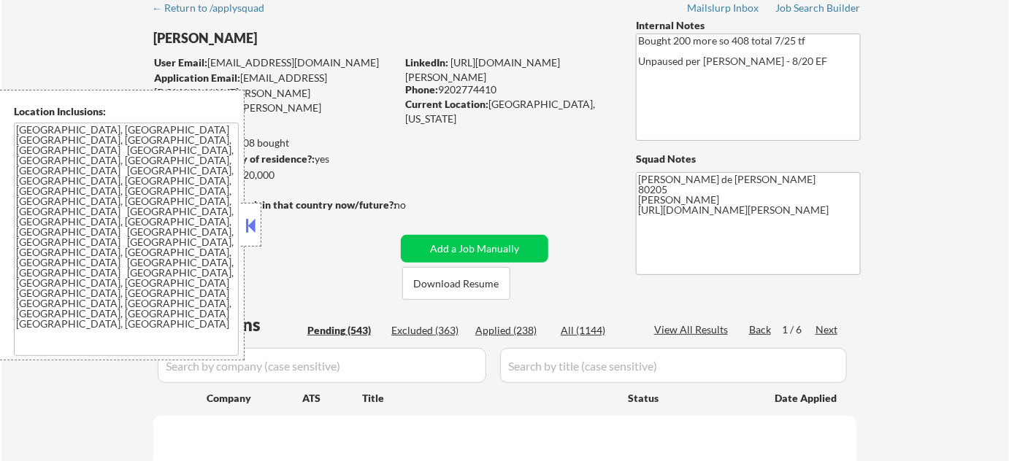
select select ""pending""
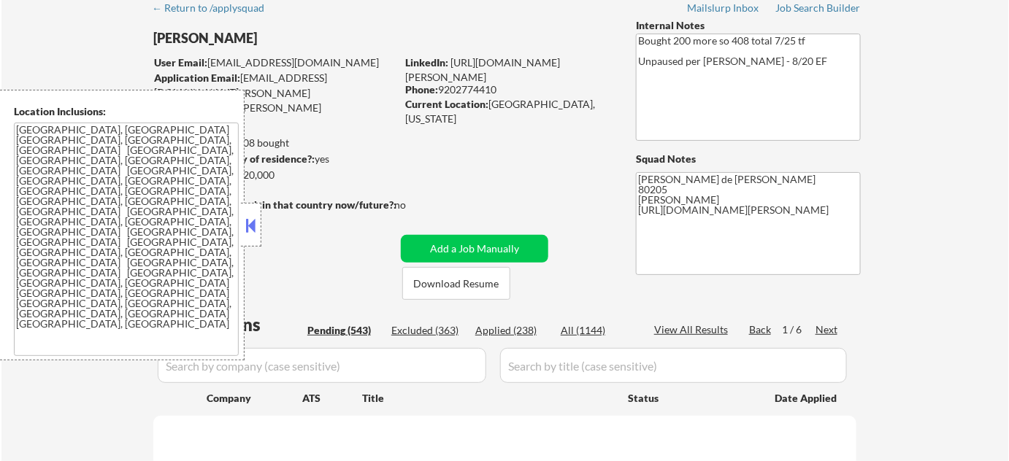
select select ""pending""
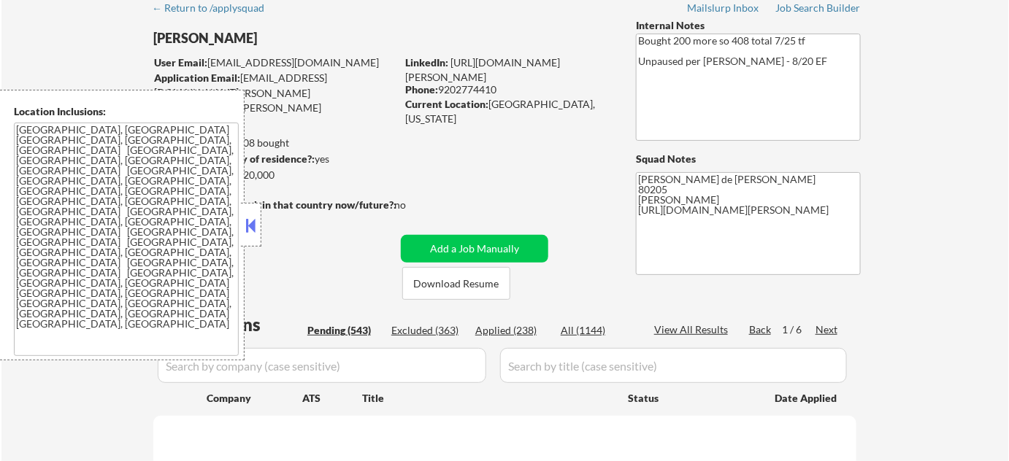
select select ""pending""
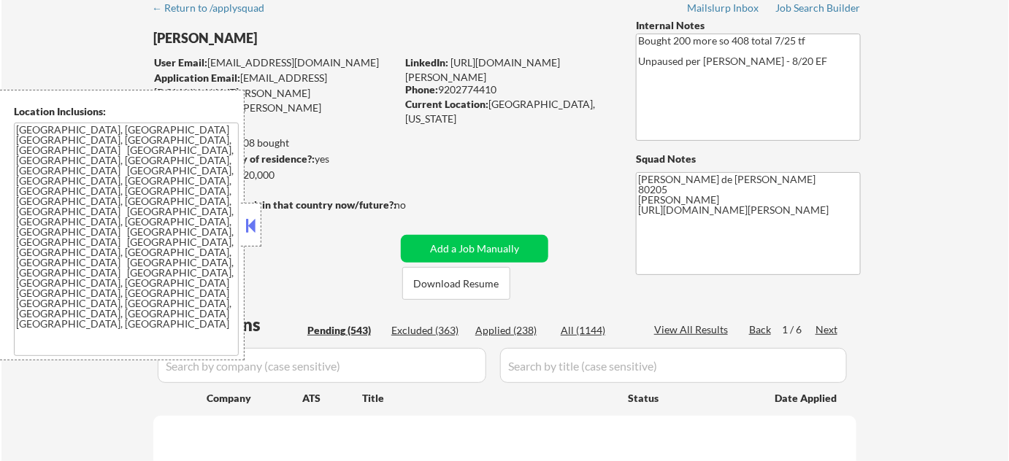
select select ""pending""
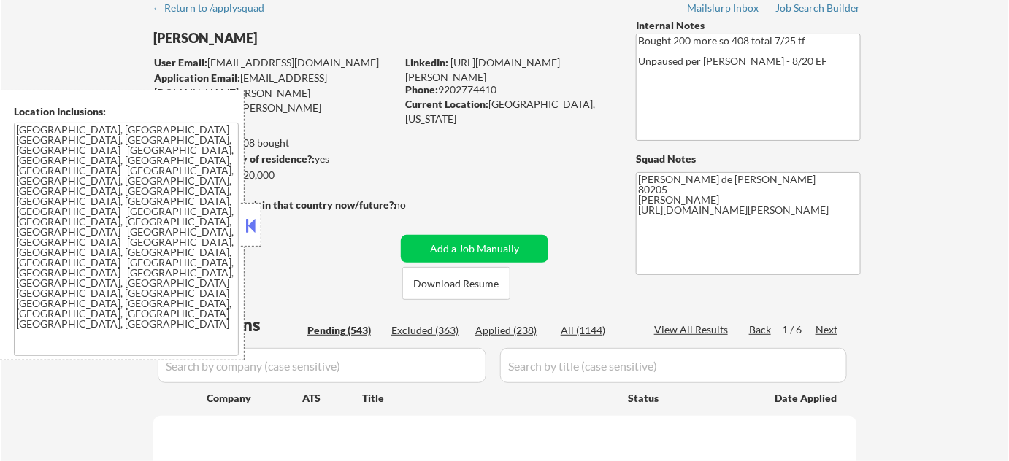
select select ""pending""
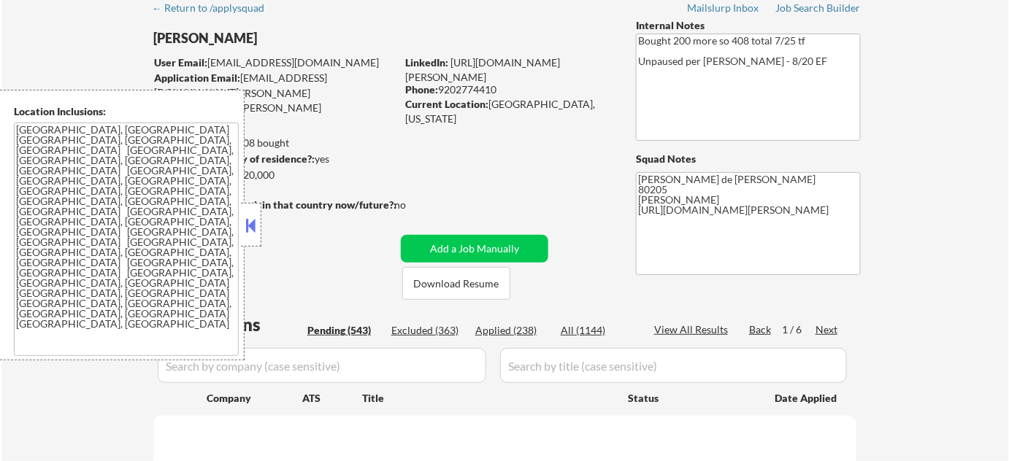
select select ""pending""
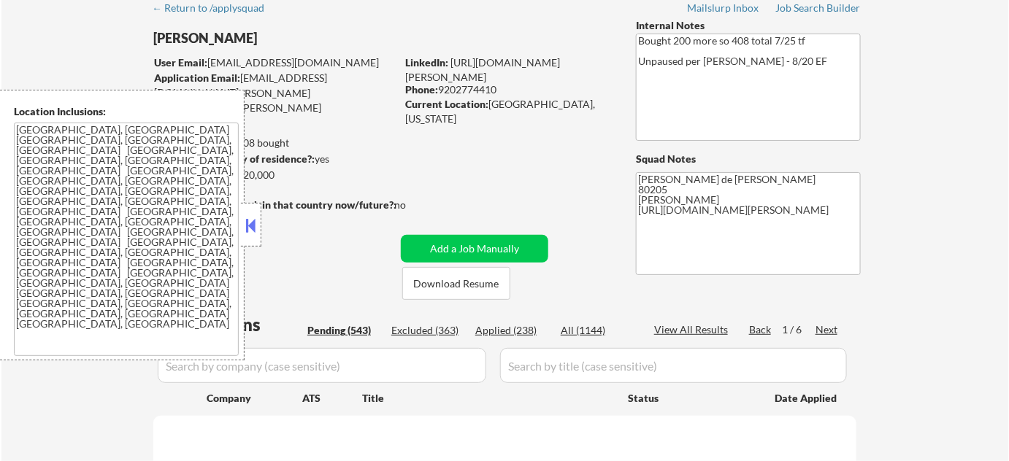
select select ""pending""
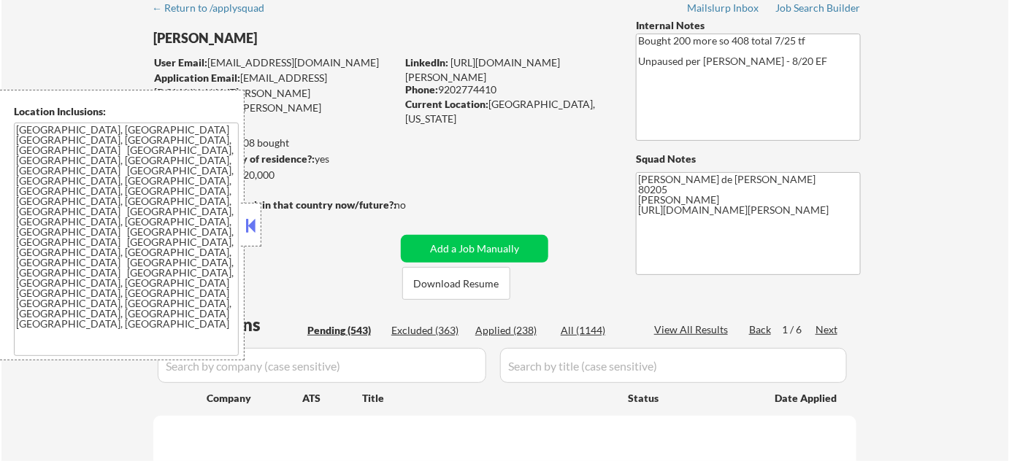
select select ""pending""
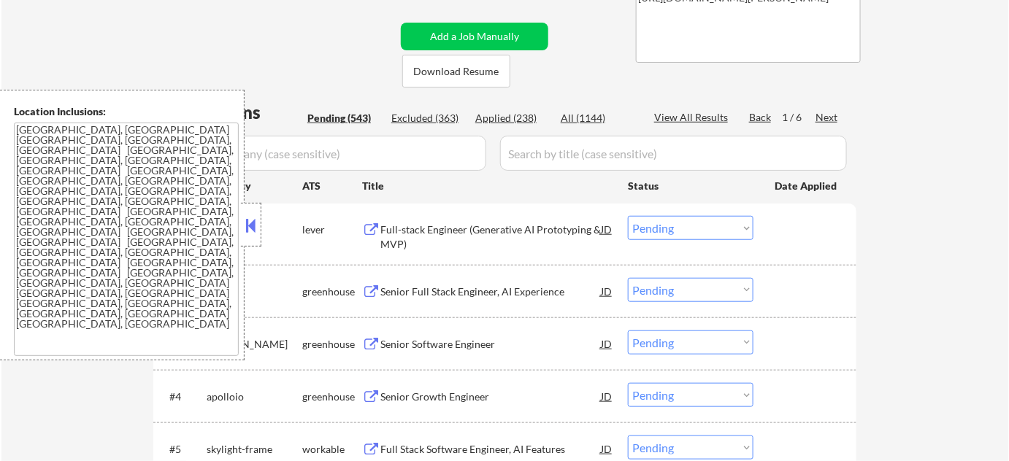
scroll to position [331, 0]
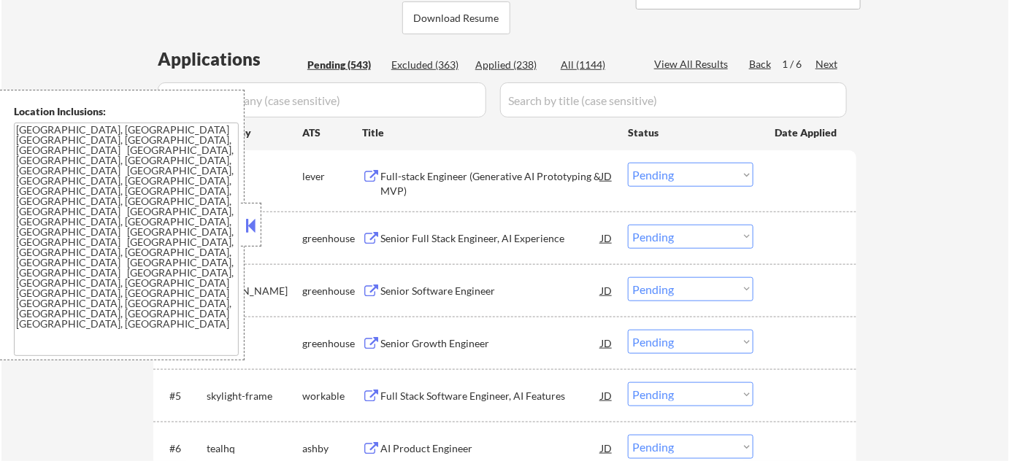
click at [255, 223] on button at bounding box center [251, 226] width 16 height 22
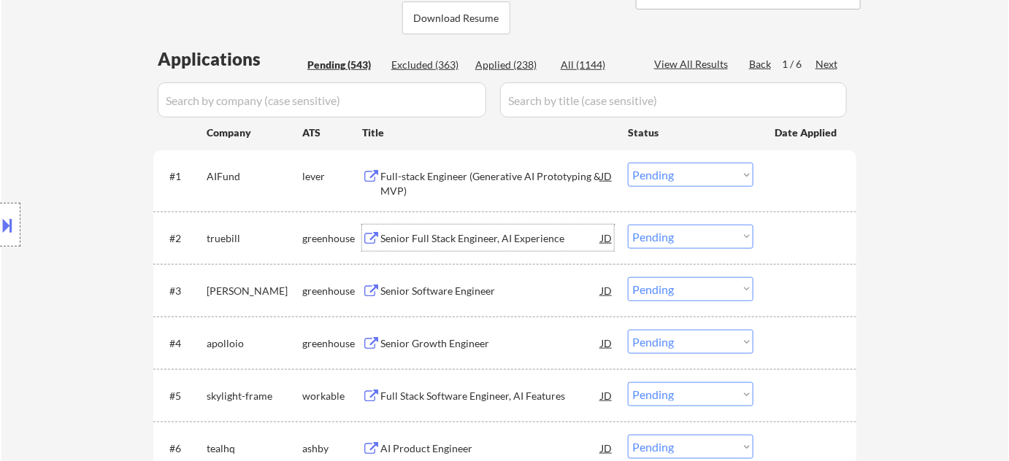
click at [480, 240] on div "Senior Full Stack Engineer, AI Experience" at bounding box center [490, 238] width 220 height 15
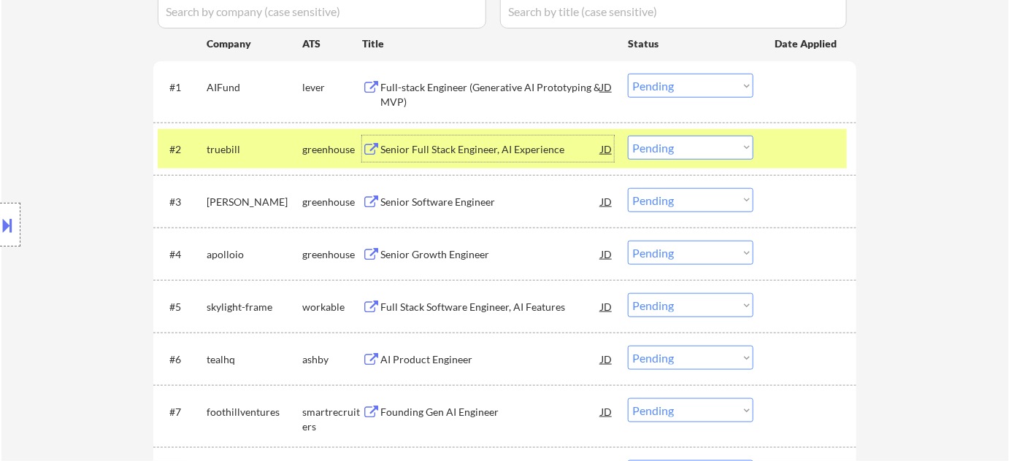
scroll to position [398, 0]
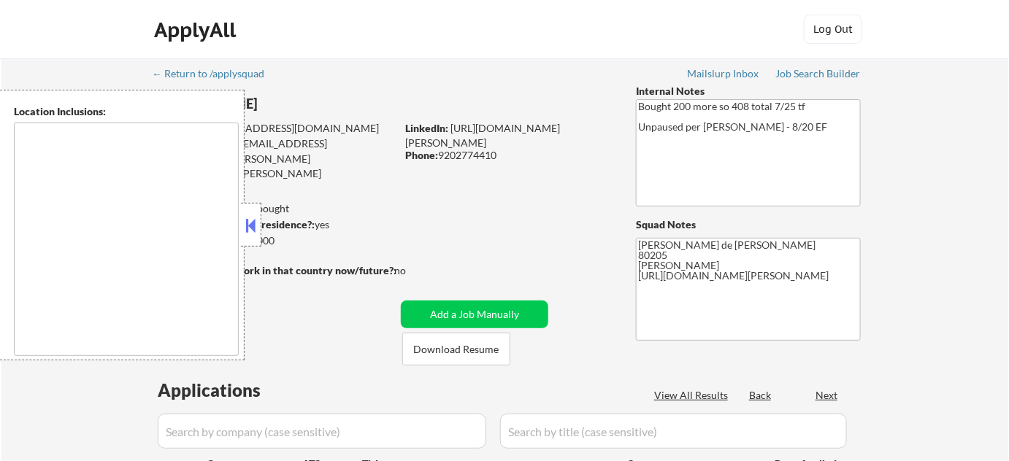
type textarea "Denver, CO Glendale, CO Edgewater, CO Wheat Ridge, CO Commerce City, CO Englewo…"
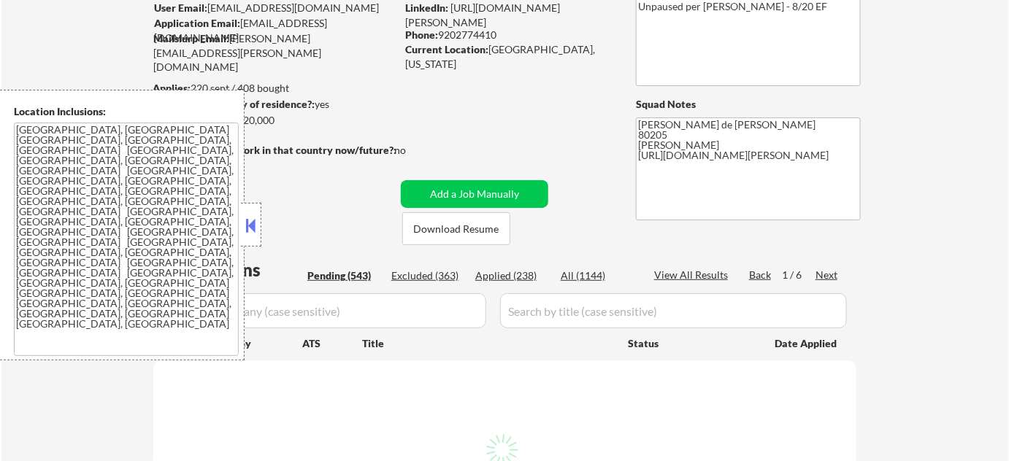
scroll to position [132, 0]
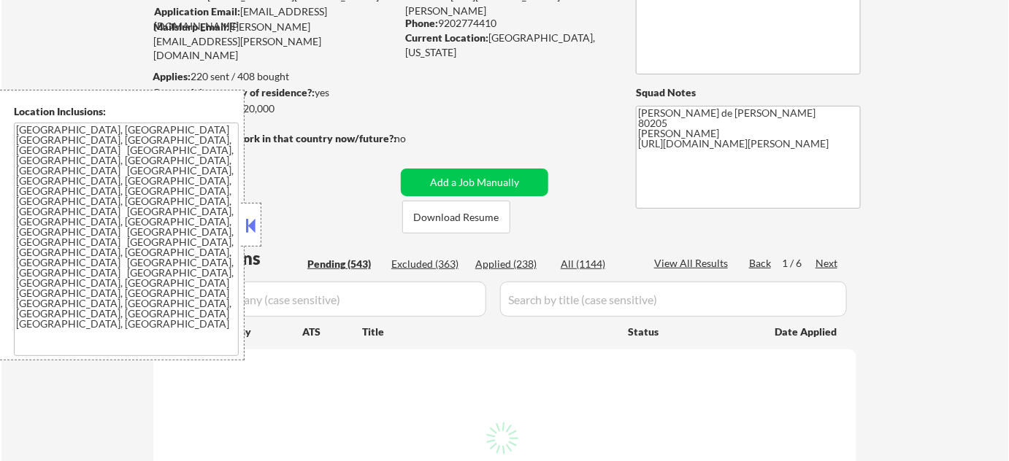
click at [249, 227] on button at bounding box center [251, 226] width 16 height 22
click at [250, 223] on button at bounding box center [251, 226] width 16 height 22
select select ""pending""
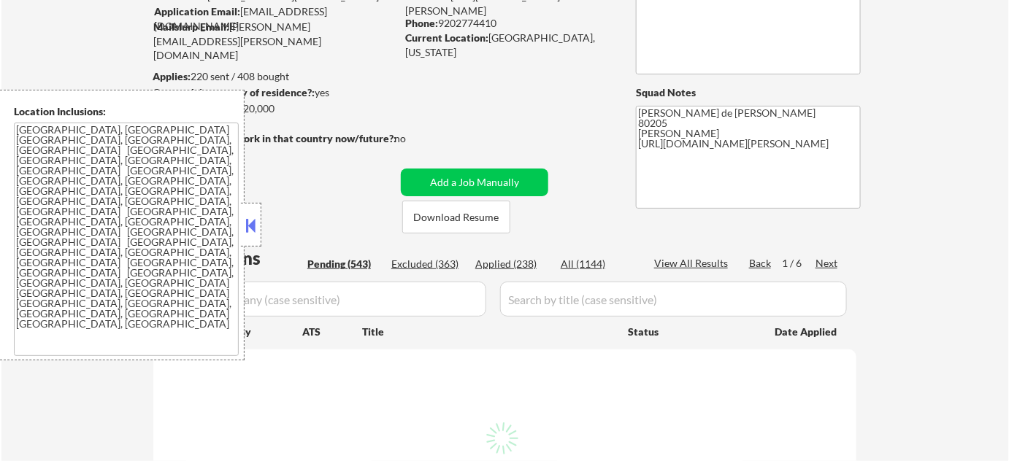
select select ""pending""
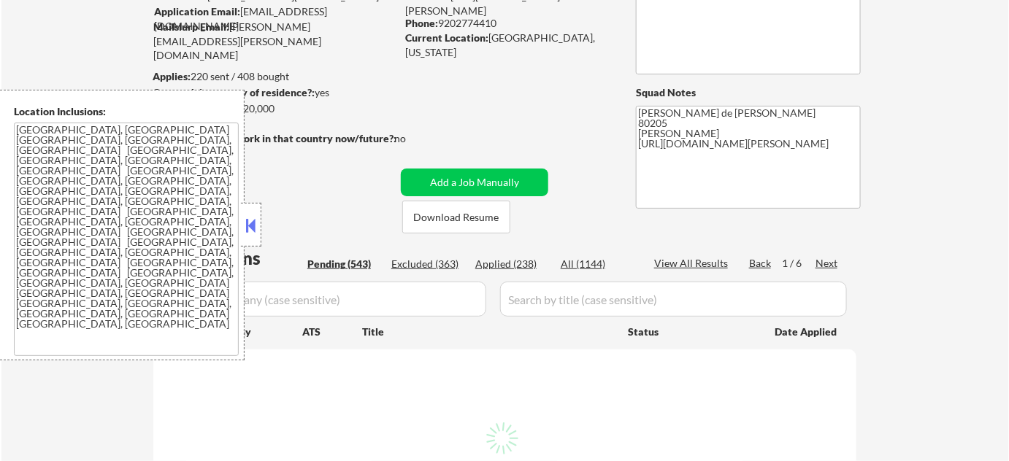
select select ""pending""
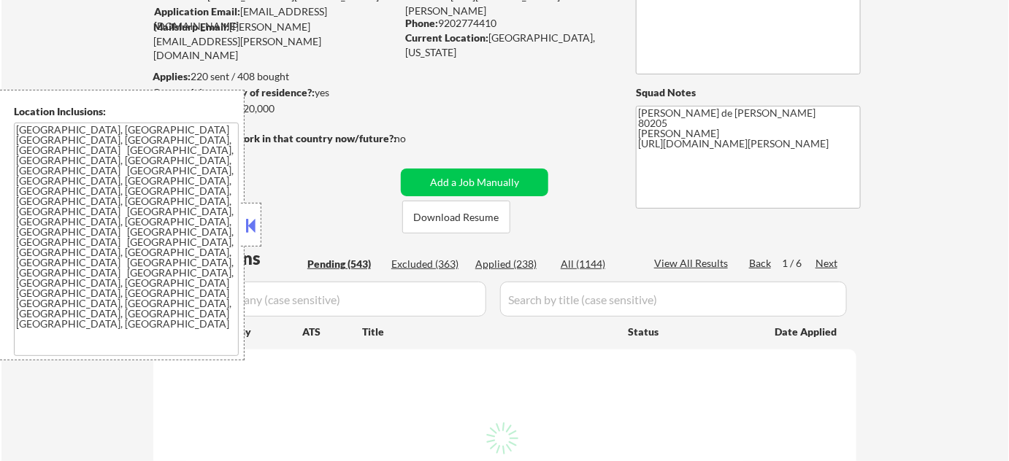
select select ""pending""
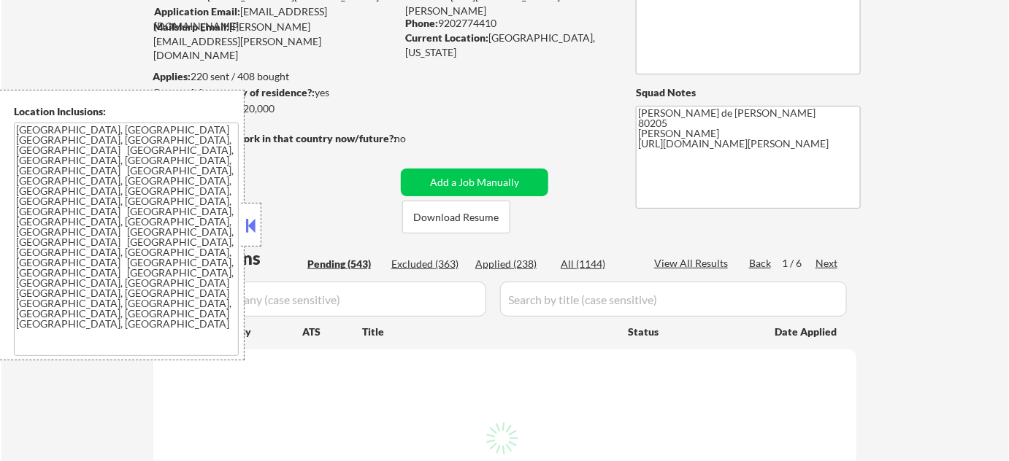
select select ""pending""
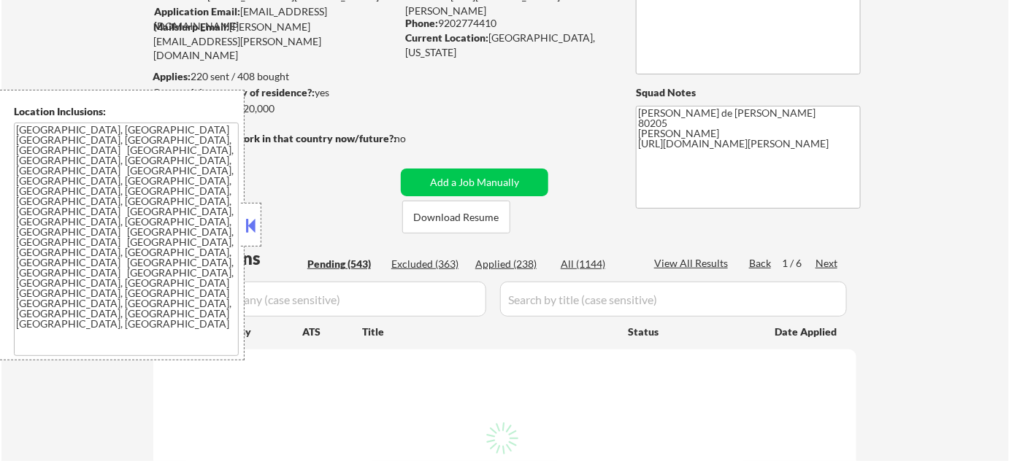
select select ""pending""
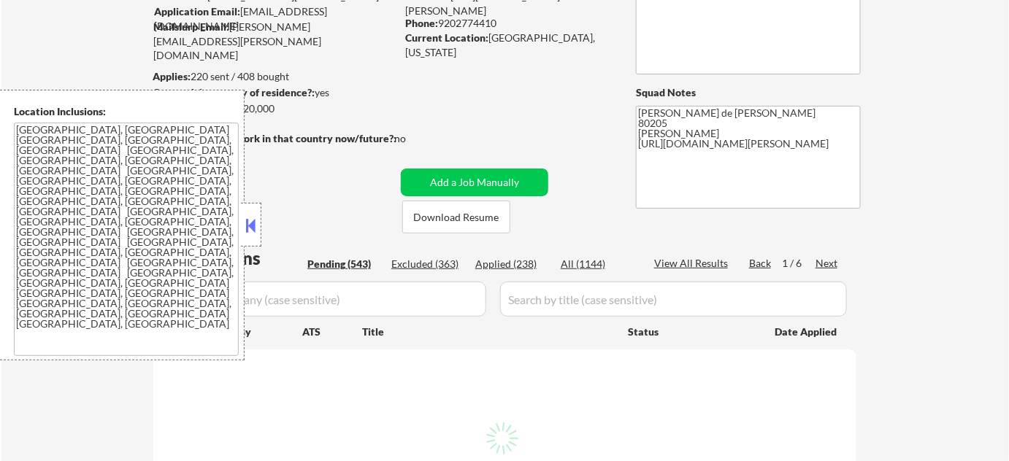
select select ""pending""
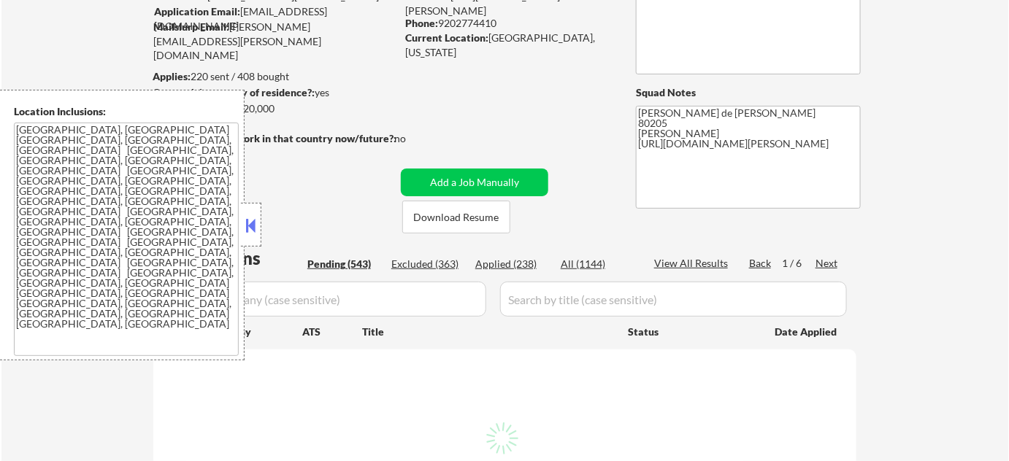
select select ""pending""
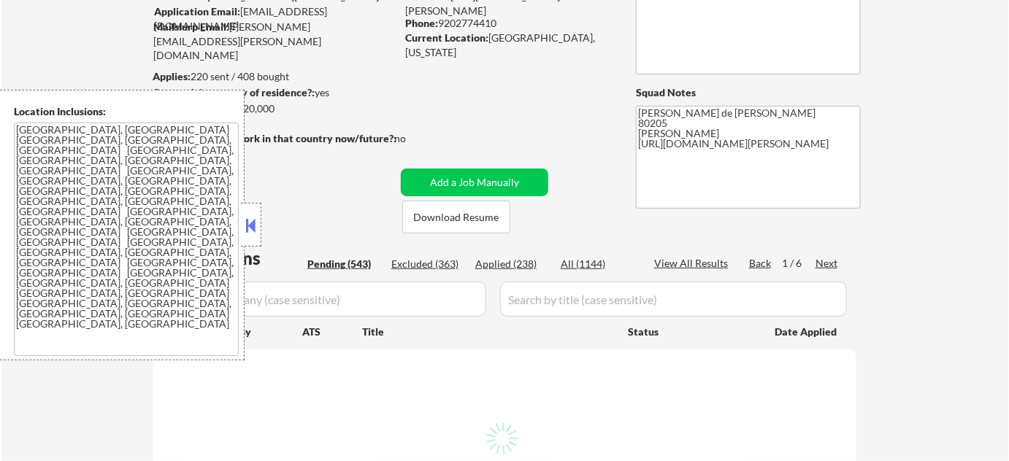
select select ""pending""
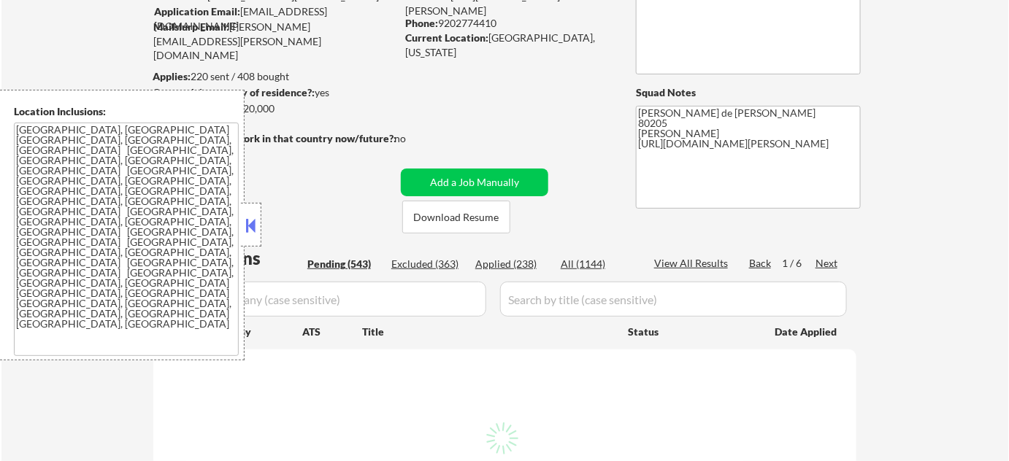
select select ""pending""
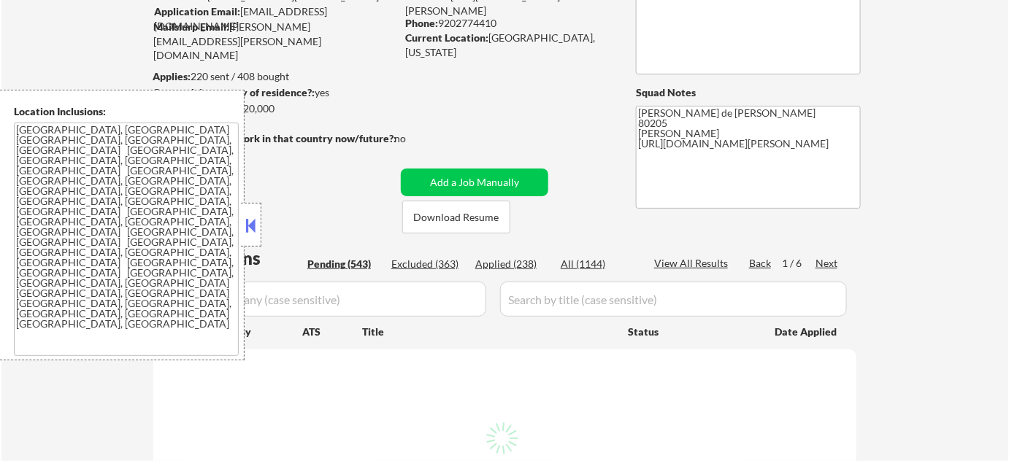
select select ""pending""
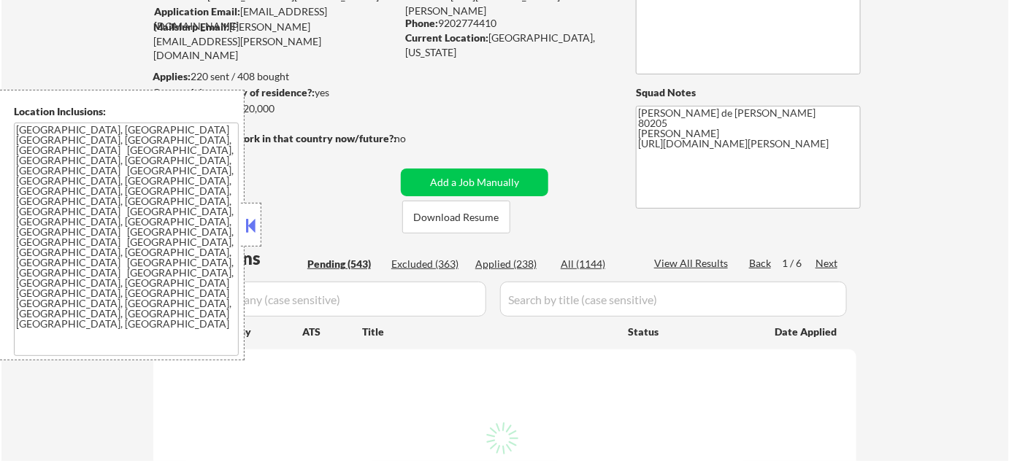
select select ""pending""
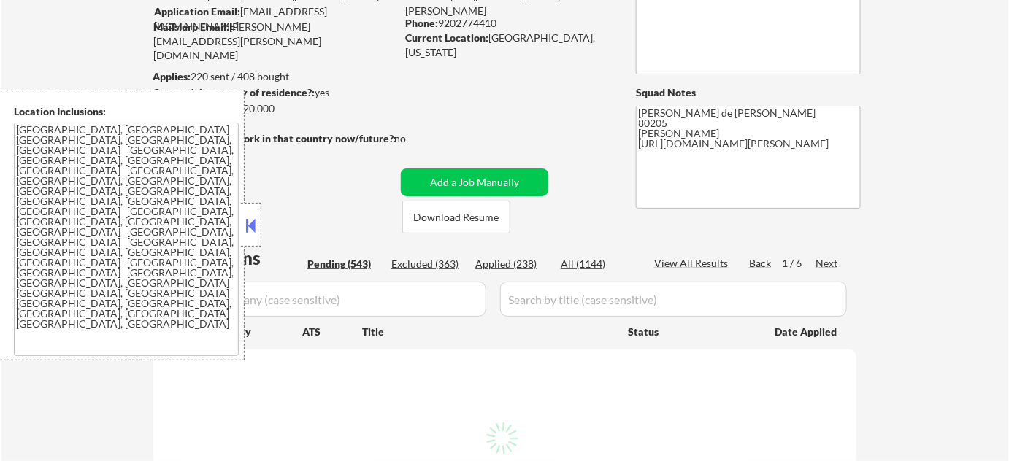
select select ""pending""
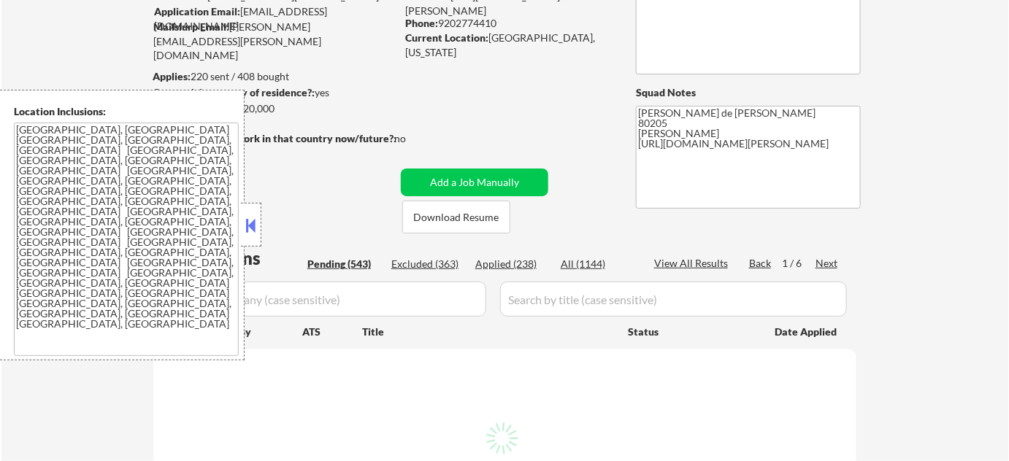
select select ""pending""
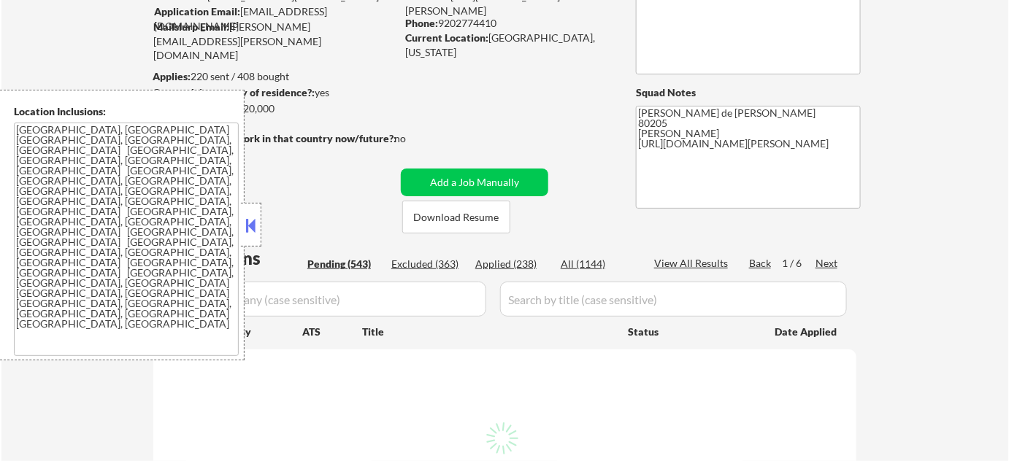
select select ""pending""
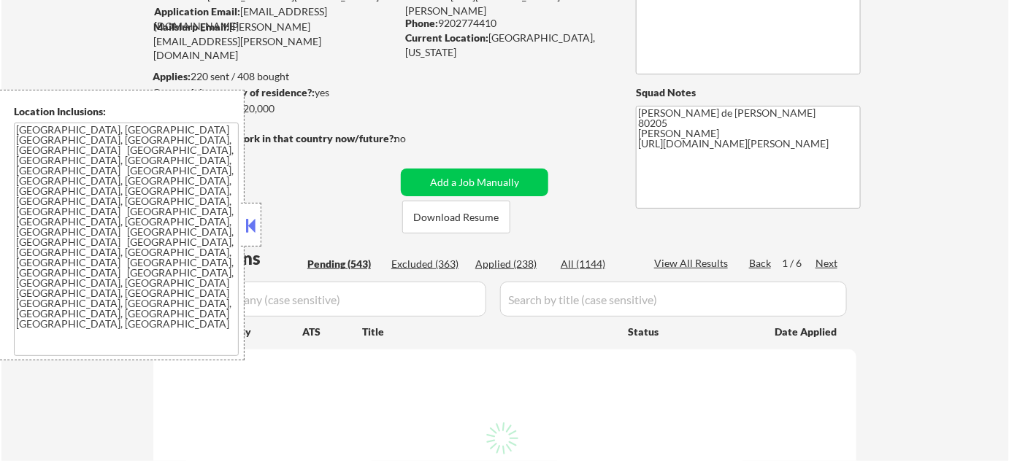
select select ""pending""
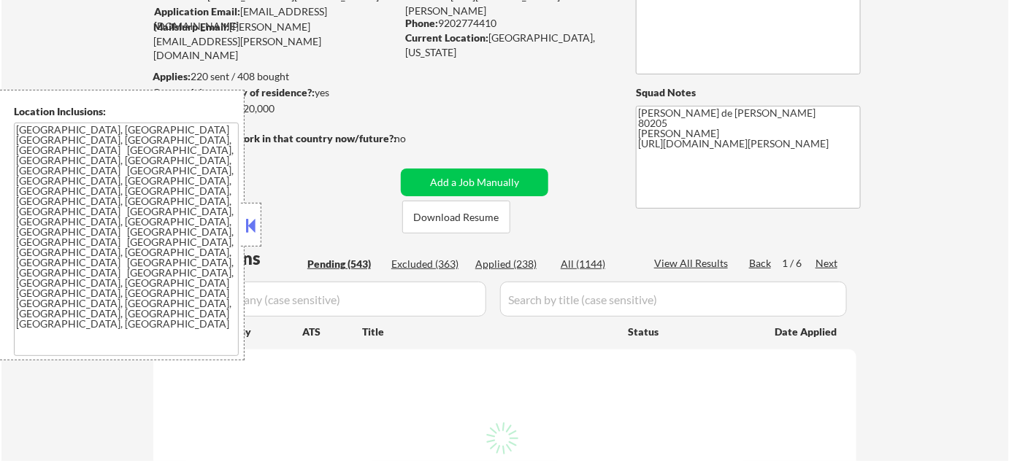
select select ""pending""
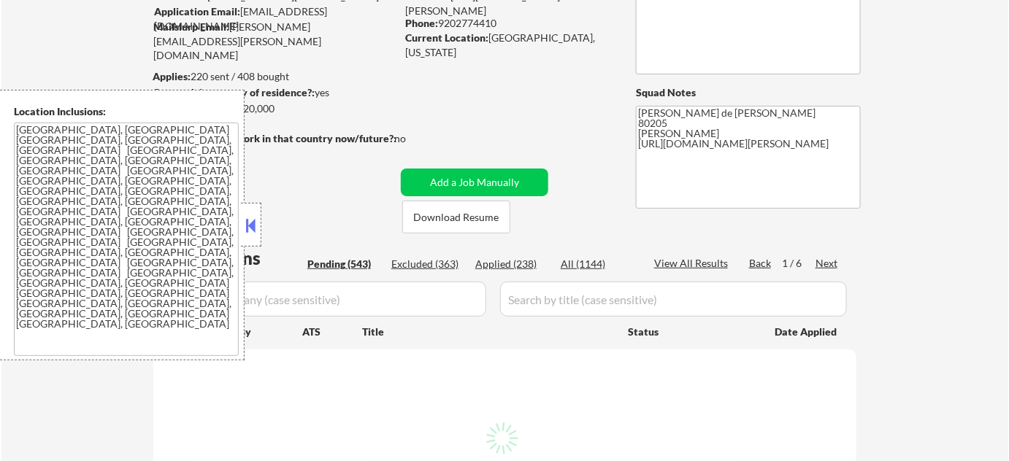
select select ""pending""
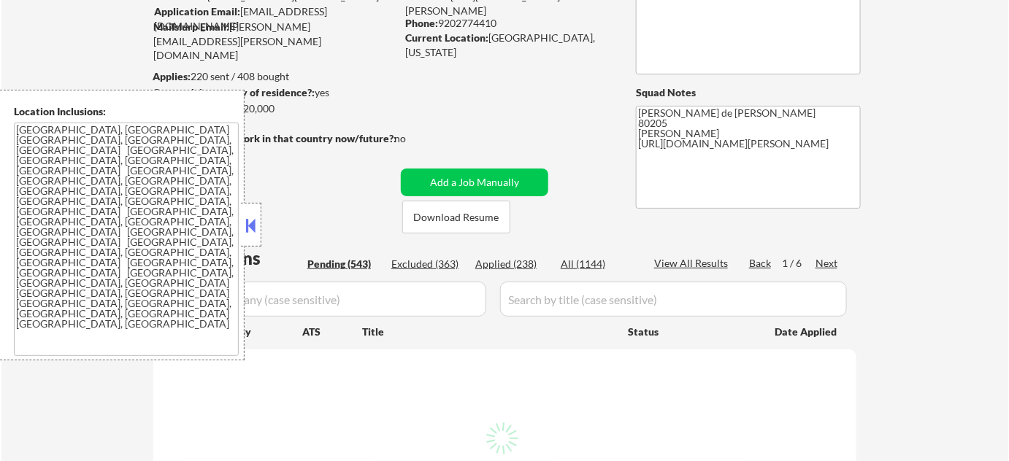
select select ""pending""
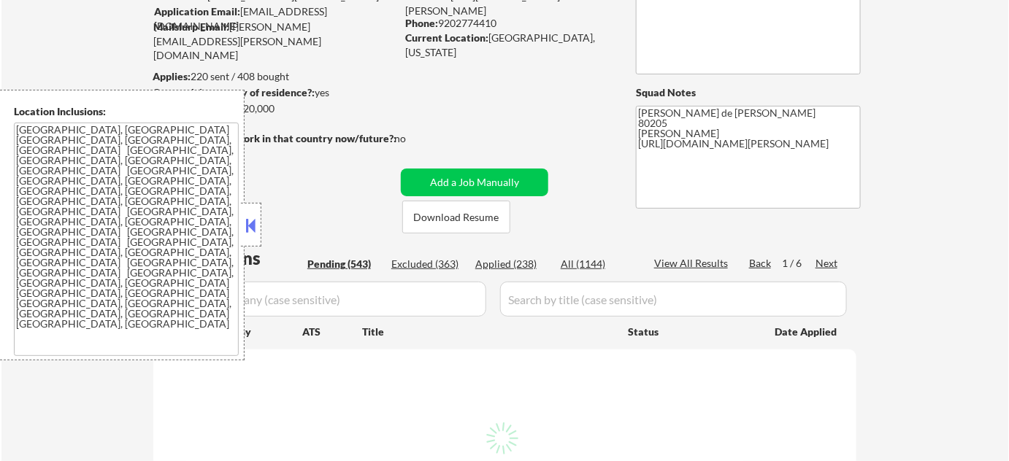
select select ""pending""
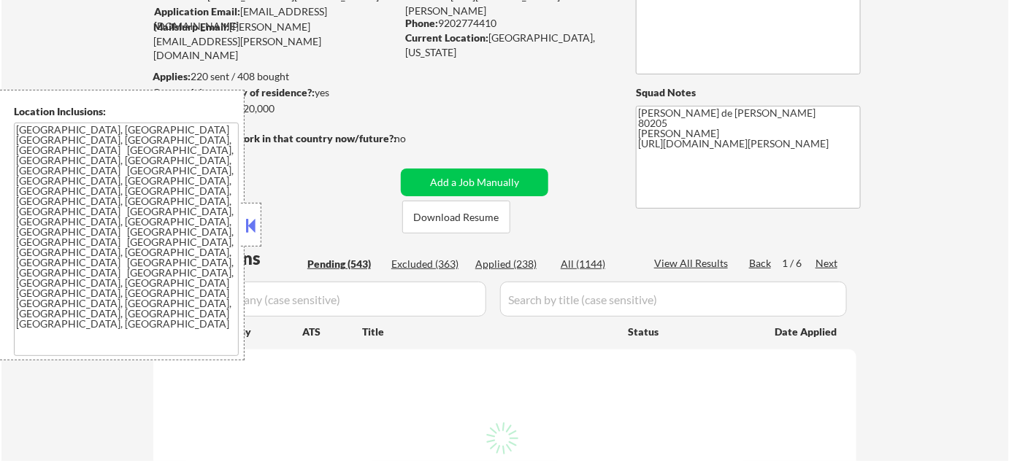
select select ""pending""
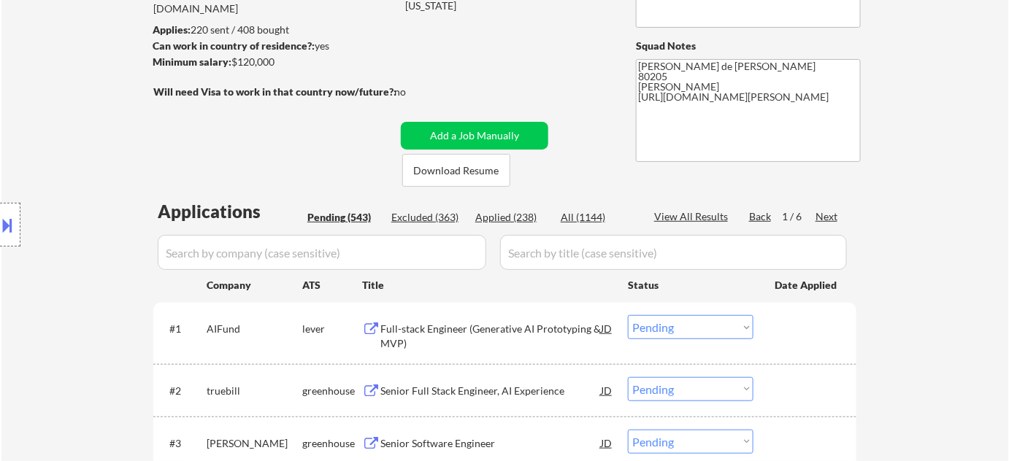
scroll to position [199, 0]
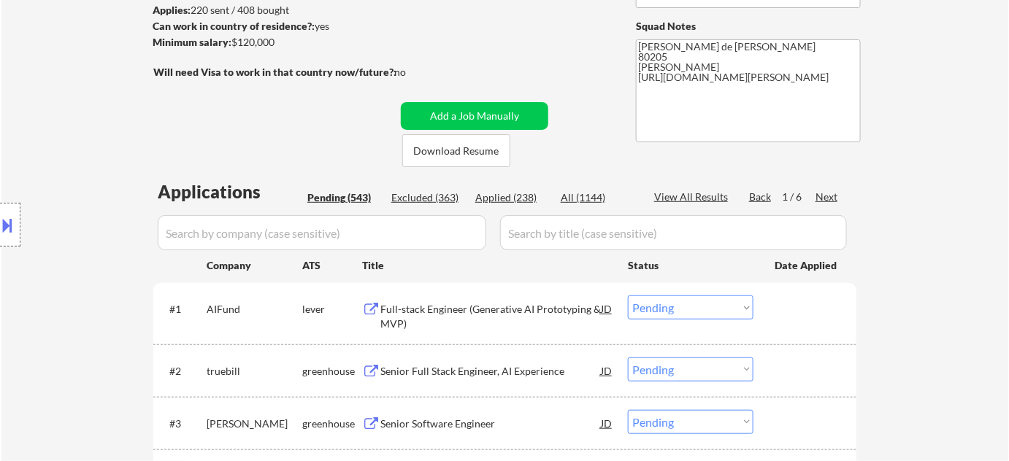
click at [669, 360] on select "Choose an option... Pending Applied Excluded (Questions) Excluded (Expired) Exc…" at bounding box center [691, 370] width 126 height 24
click at [628, 358] on select "Choose an option... Pending Applied Excluded (Questions) Excluded (Expired) Exc…" at bounding box center [691, 370] width 126 height 24
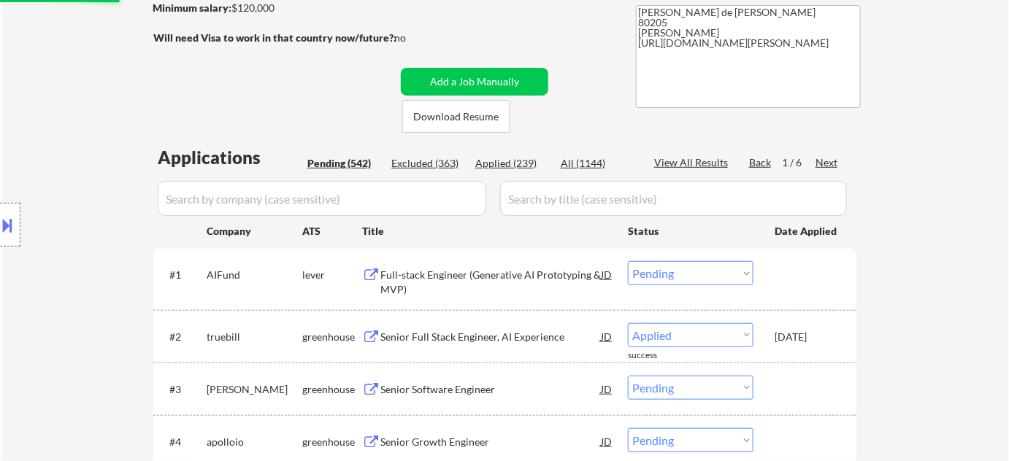
scroll to position [265, 0]
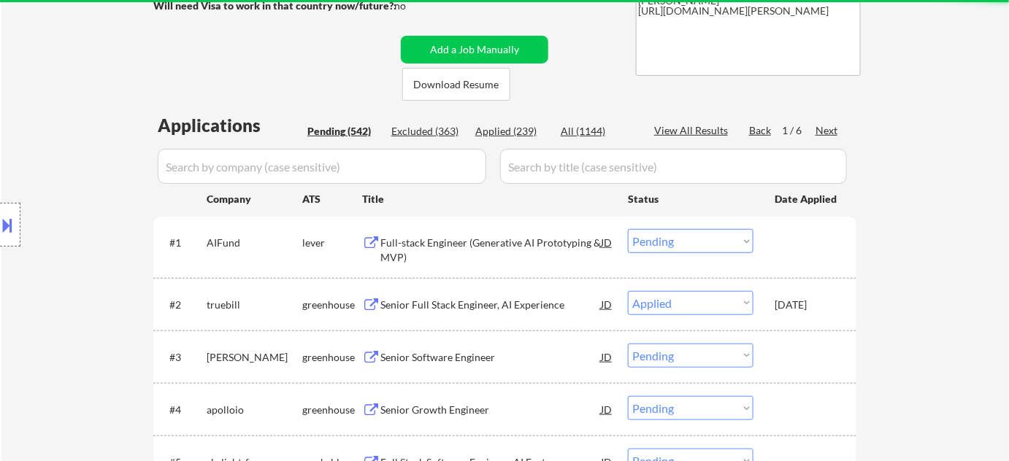
select select ""pending""
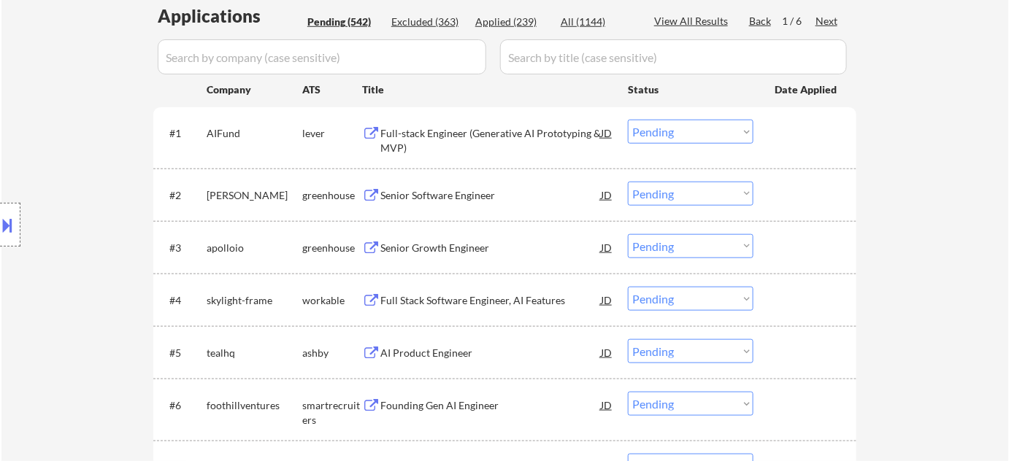
scroll to position [398, 0]
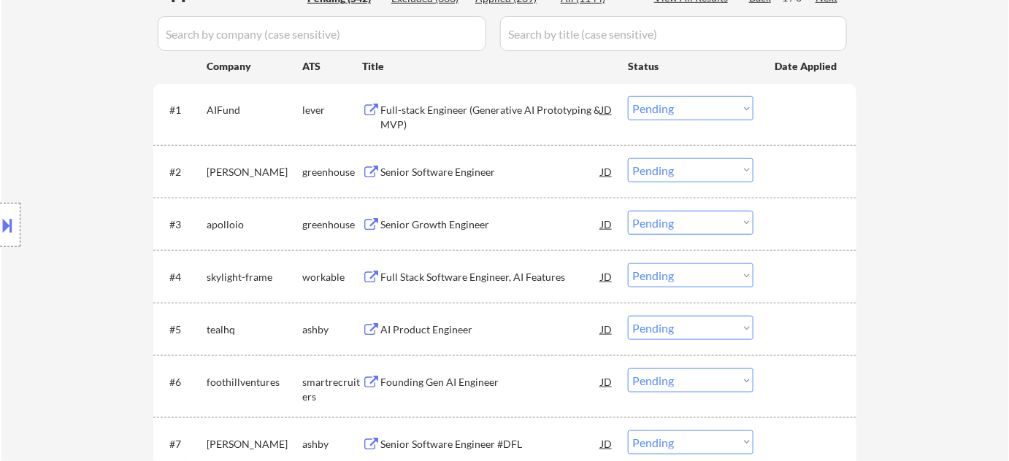
click at [447, 280] on div "Full Stack Software Engineer, AI Features" at bounding box center [490, 277] width 220 height 15
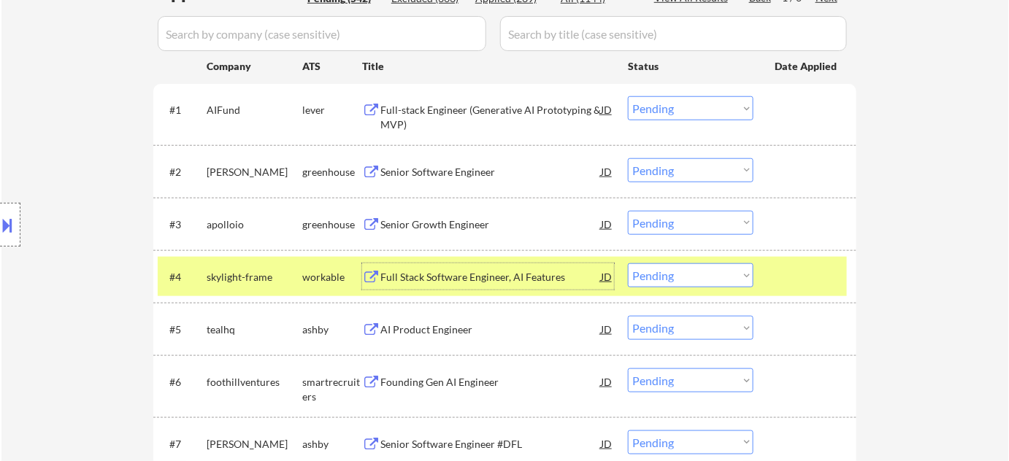
click at [670, 277] on select "Choose an option... Pending Applied Excluded (Questions) Excluded (Expired) Exc…" at bounding box center [691, 276] width 126 height 24
click at [628, 264] on select "Choose an option... Pending Applied Excluded (Questions) Excluded (Expired) Exc…" at bounding box center [691, 276] width 126 height 24
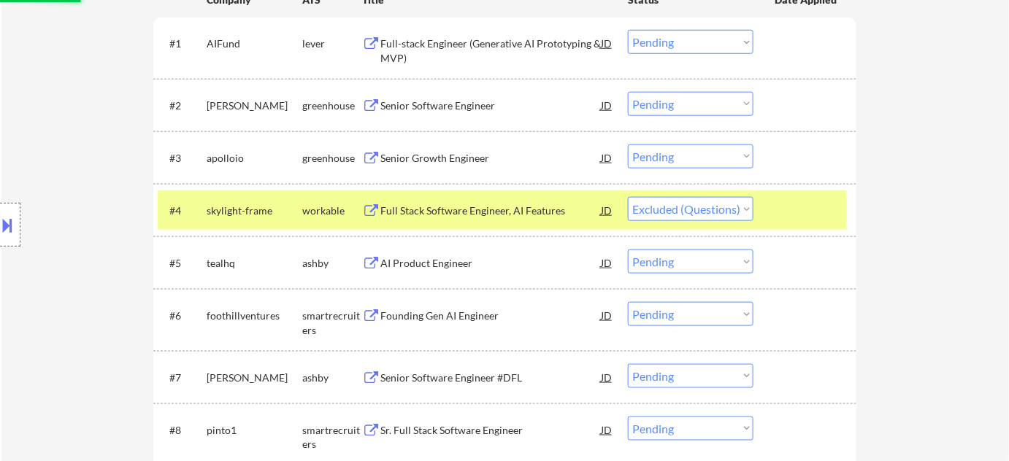
scroll to position [531, 0]
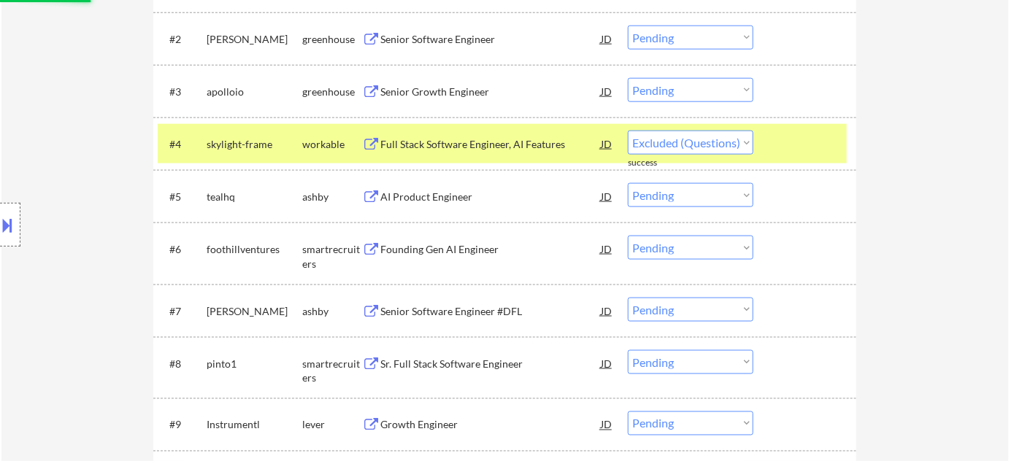
select select ""pending""
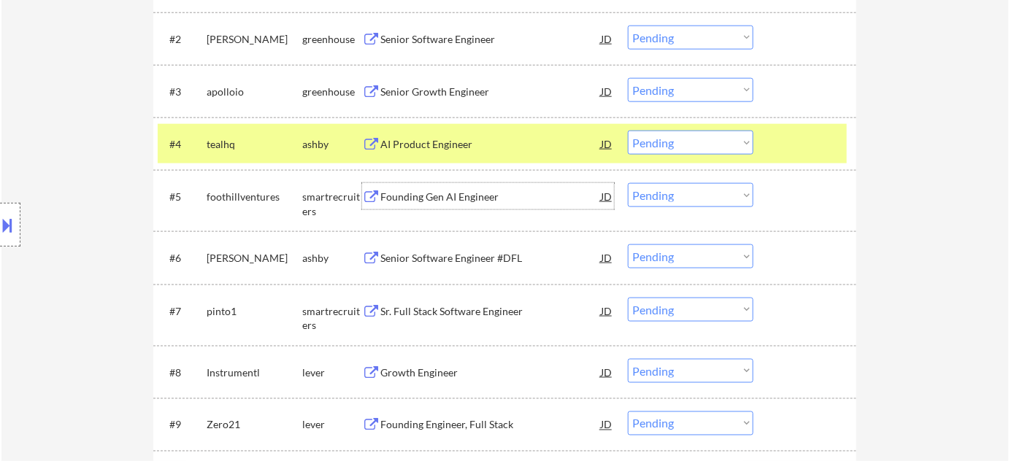
click at [470, 203] on div "Founding Gen AI Engineer" at bounding box center [490, 197] width 220 height 15
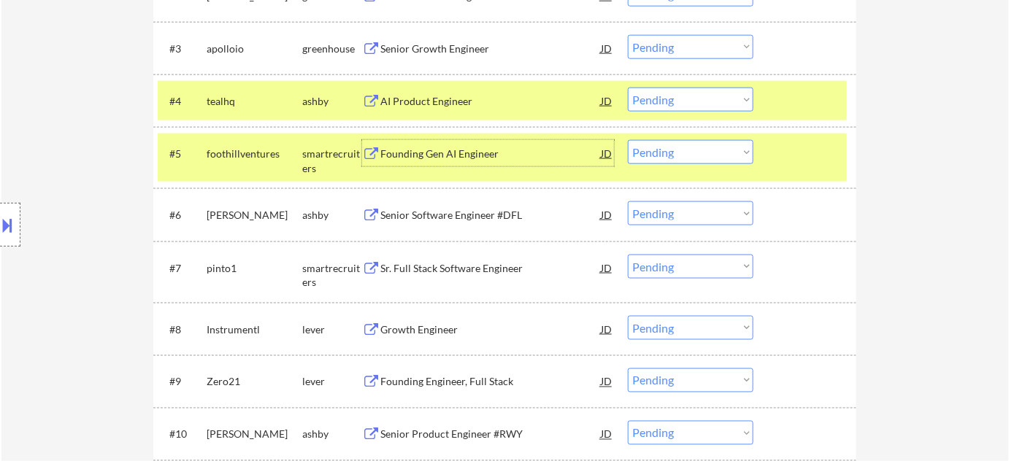
scroll to position [597, 0]
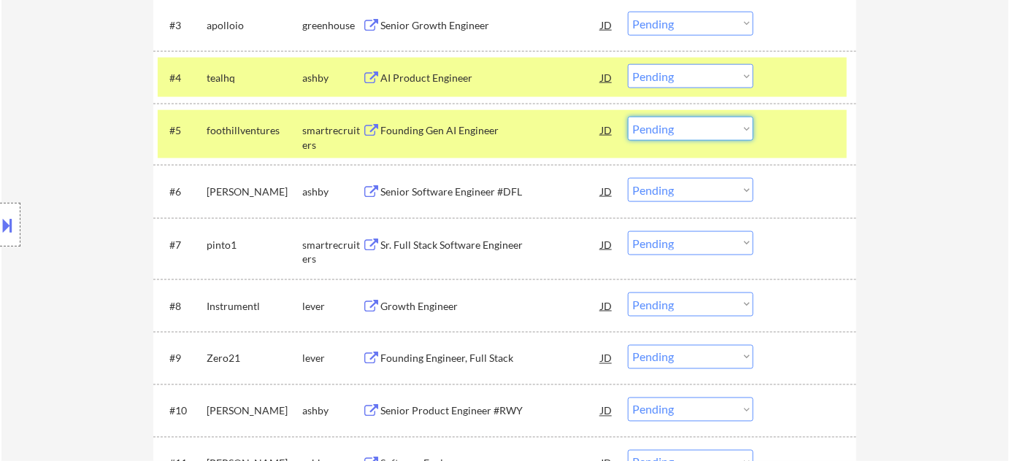
click at [679, 124] on select "Choose an option... Pending Applied Excluded (Questions) Excluded (Expired) Exc…" at bounding box center [691, 129] width 126 height 24
click at [628, 117] on select "Choose an option... Pending Applied Excluded (Questions) Excluded (Expired) Exc…" at bounding box center [691, 129] width 126 height 24
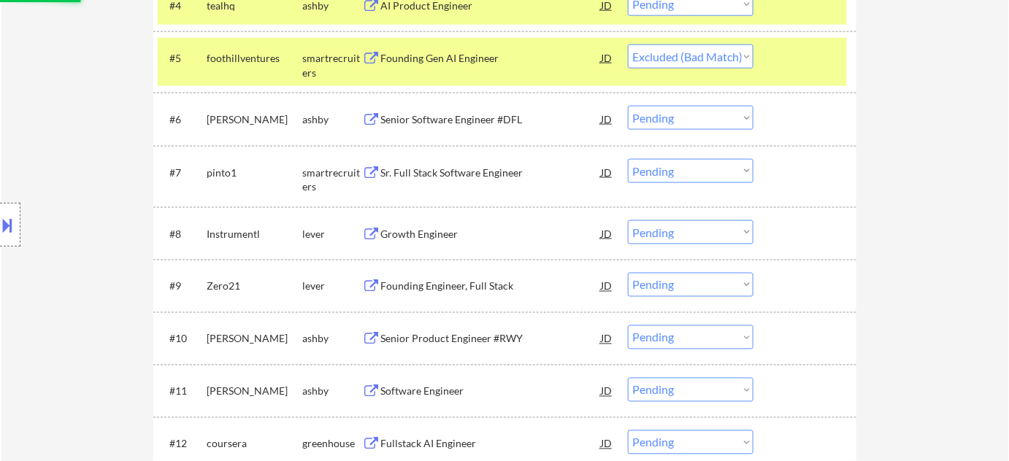
scroll to position [730, 0]
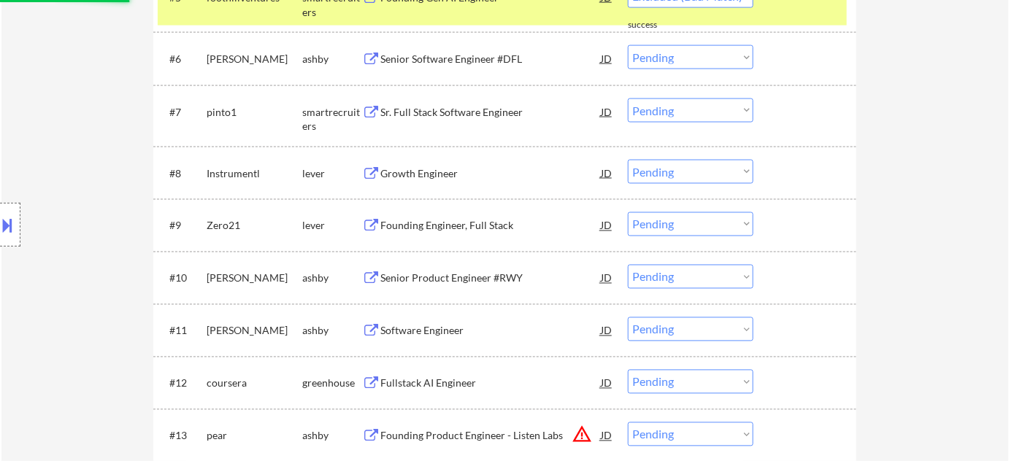
select select ""pending""
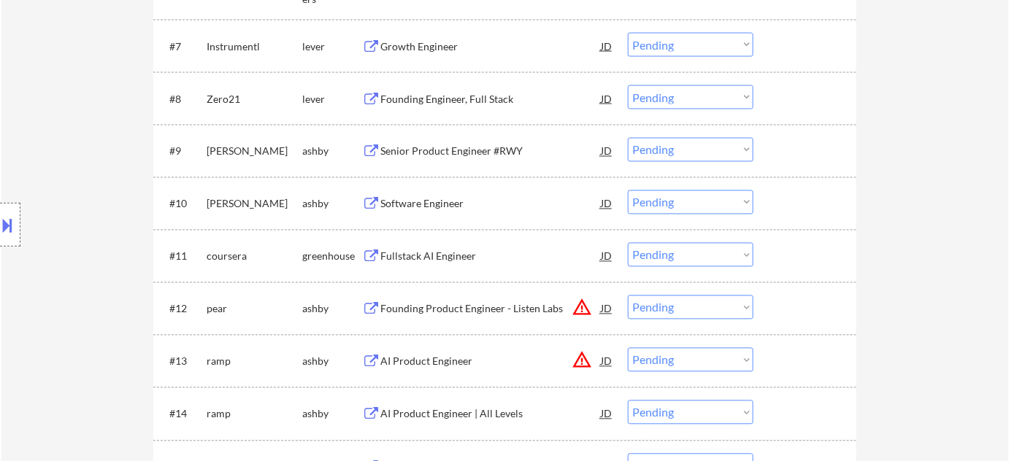
scroll to position [796, 0]
click at [454, 258] on div "Fullstack AI Engineer" at bounding box center [490, 257] width 220 height 15
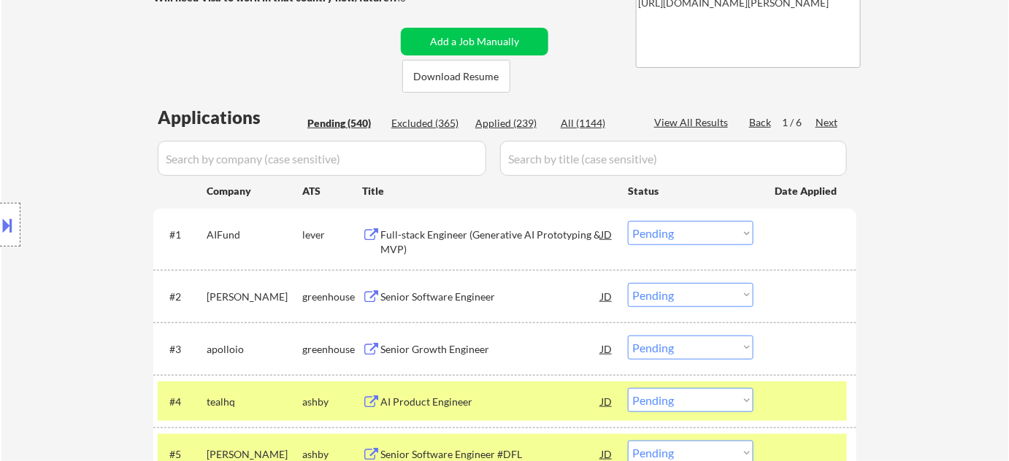
scroll to position [265, 0]
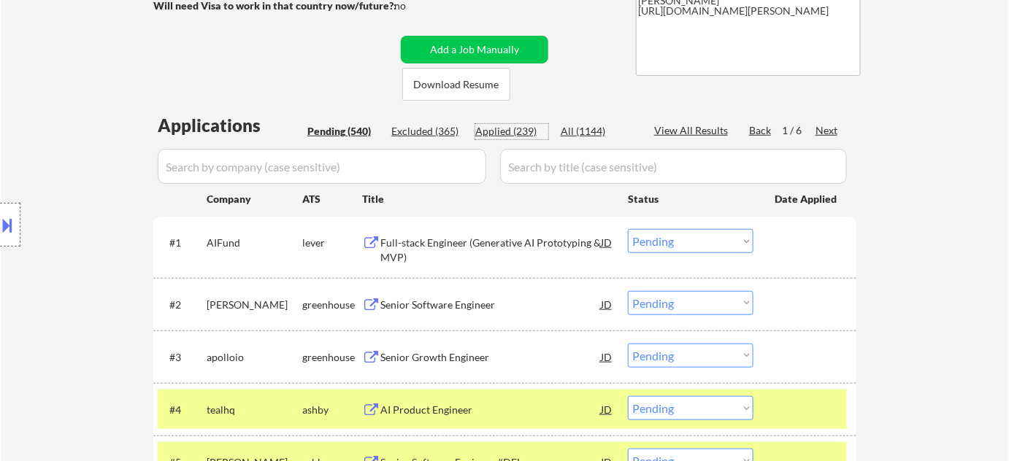
click at [520, 131] on div "Applied (239)" at bounding box center [511, 131] width 73 height 15
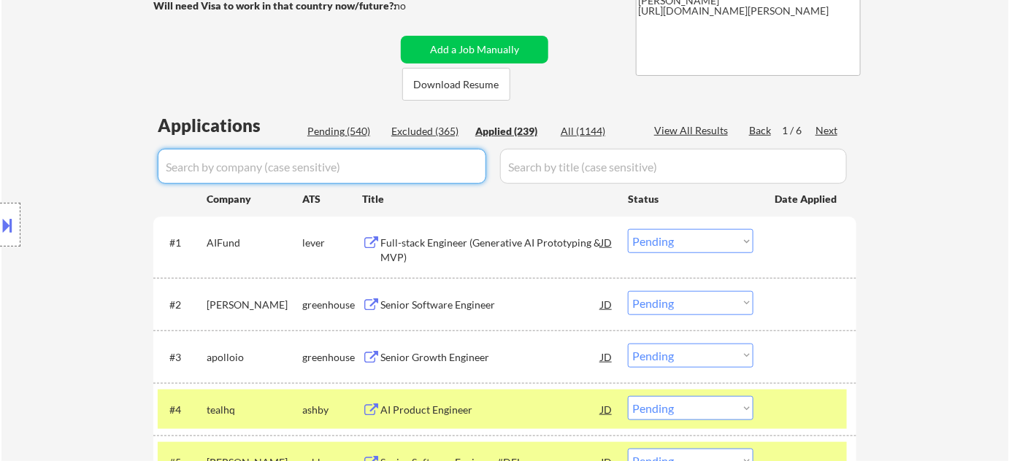
click at [400, 161] on input "input" at bounding box center [322, 166] width 329 height 35
select select ""applied""
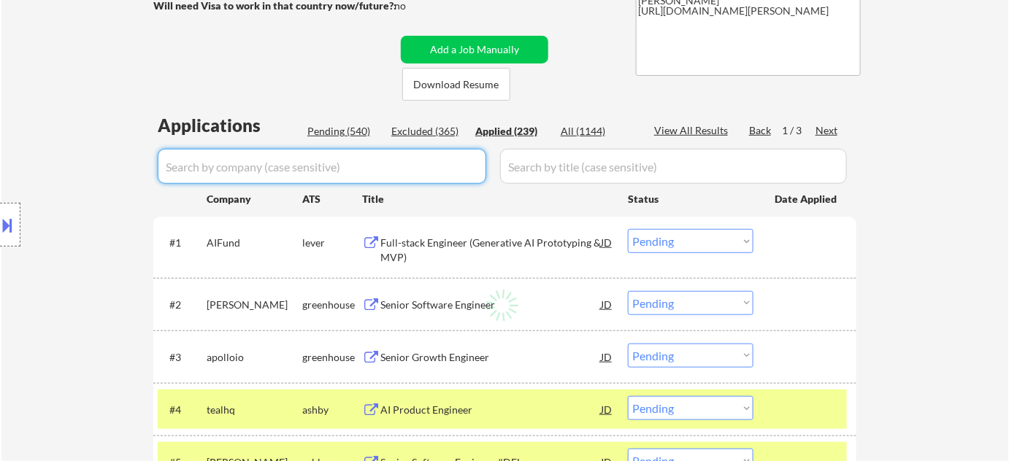
select select ""applied""
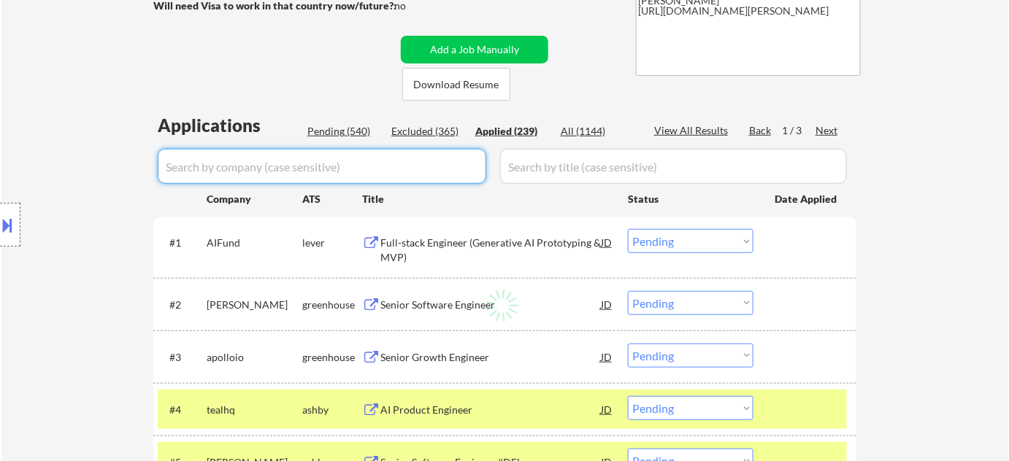
select select ""applied""
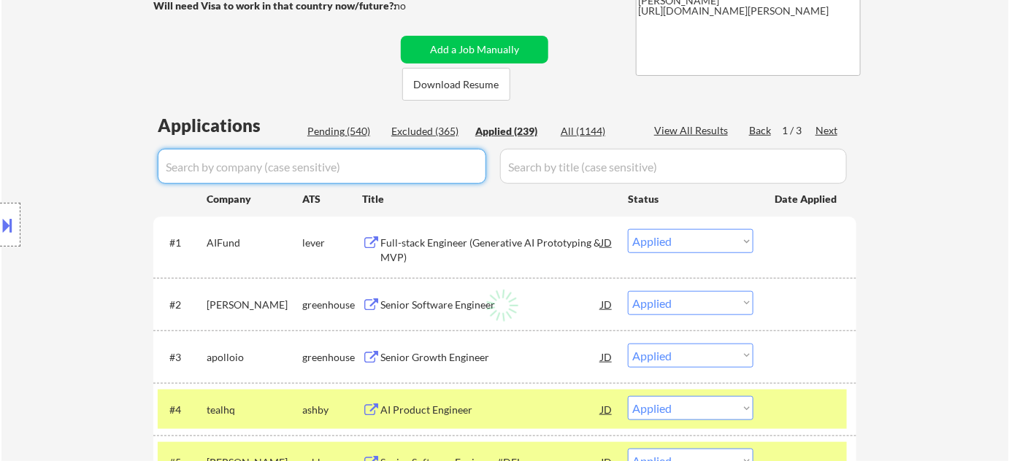
select select ""applied""
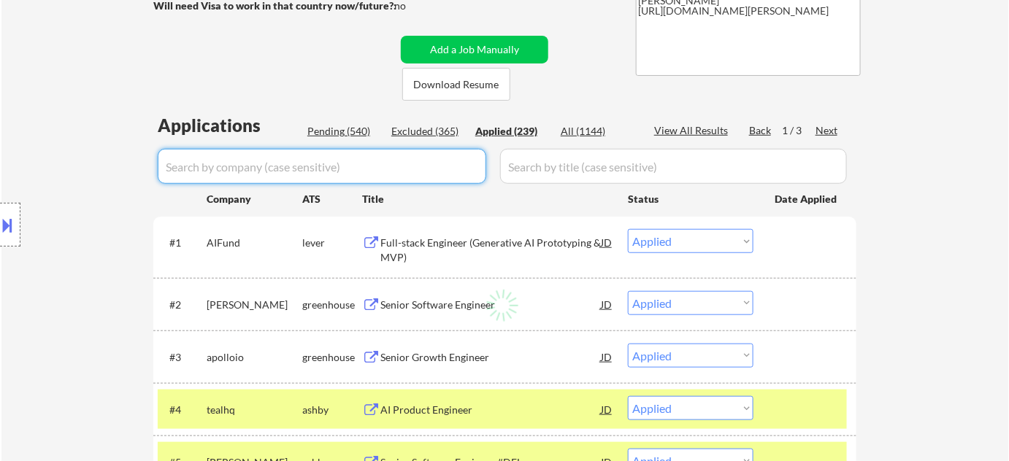
select select ""applied""
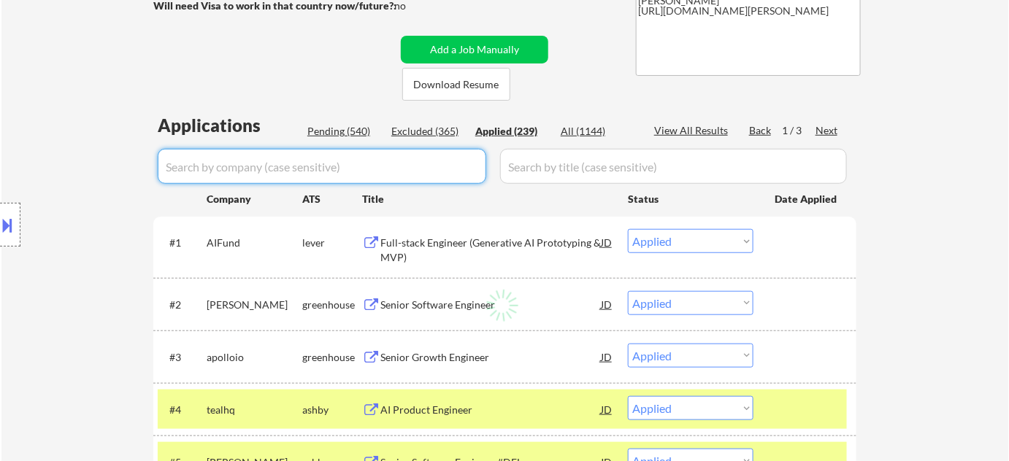
select select ""applied""
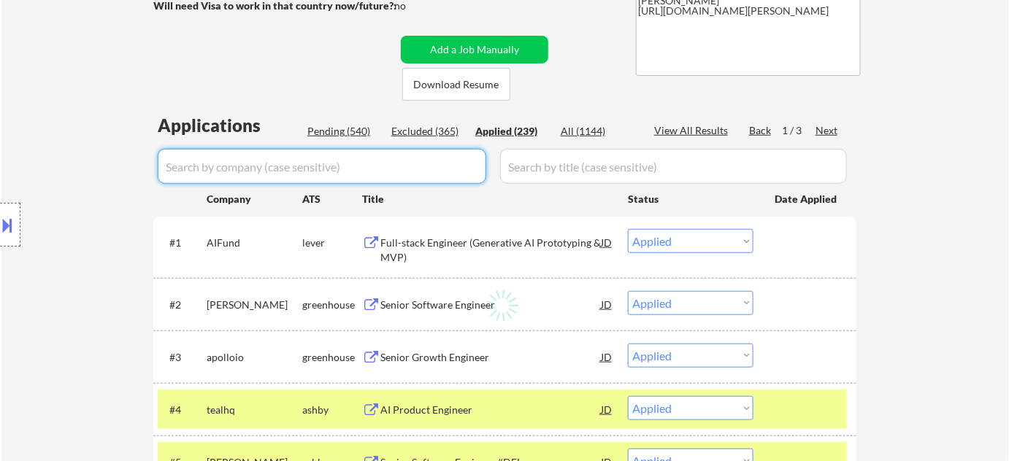
select select ""applied""
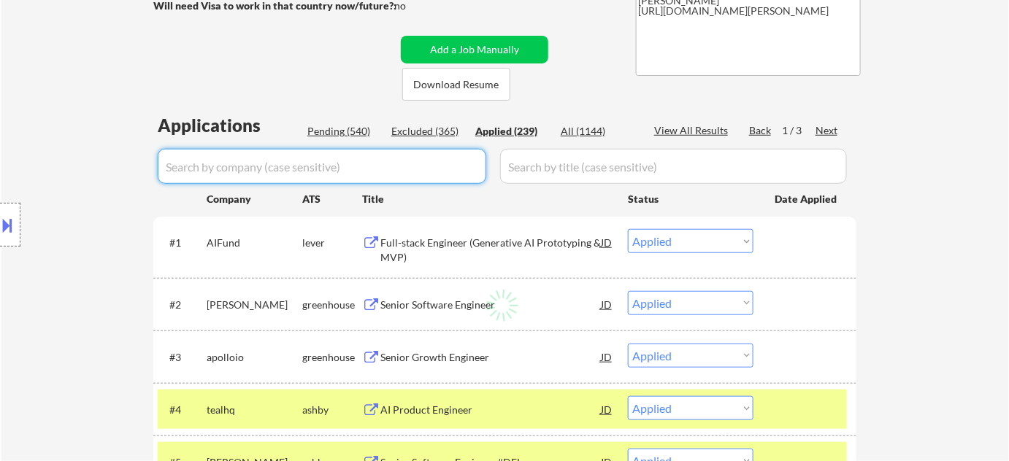
select select ""applied""
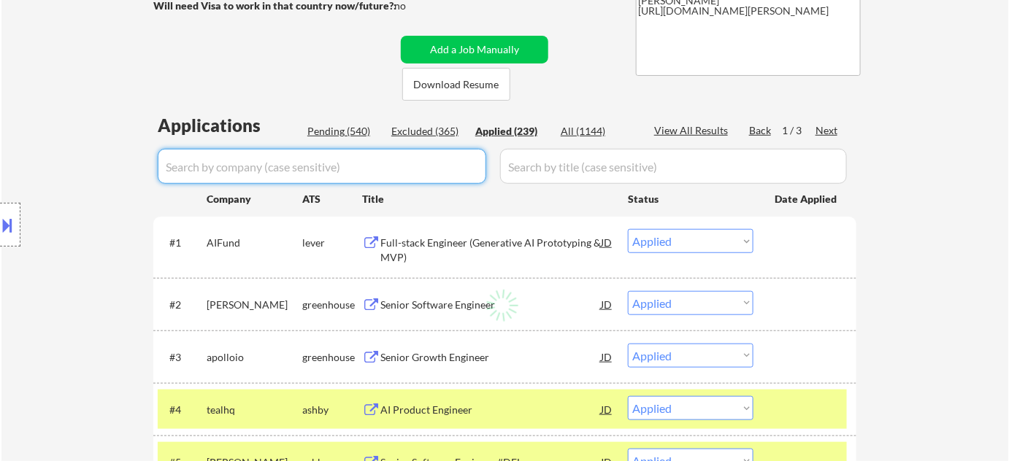
select select ""applied""
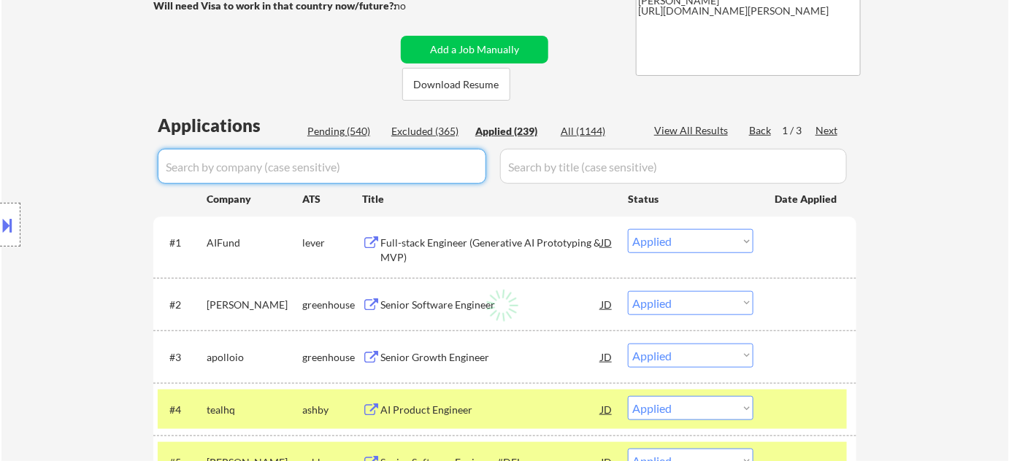
select select ""applied""
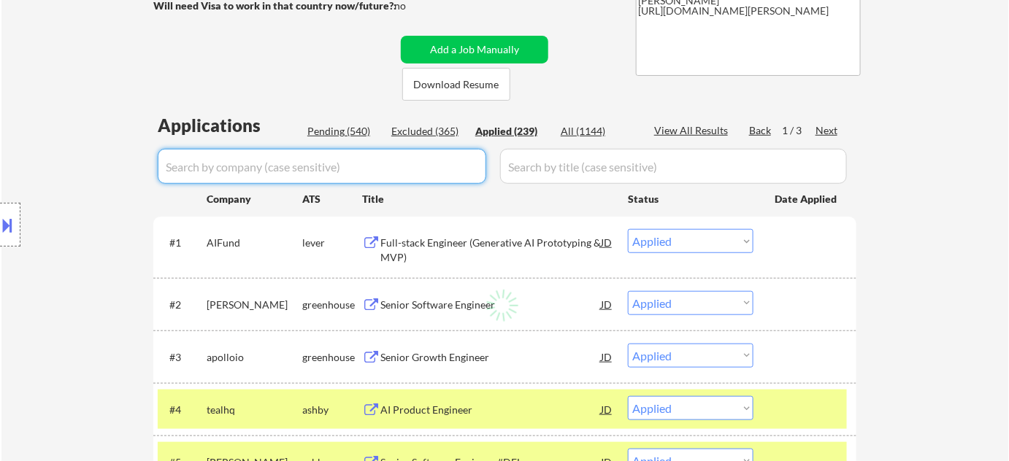
select select ""applied""
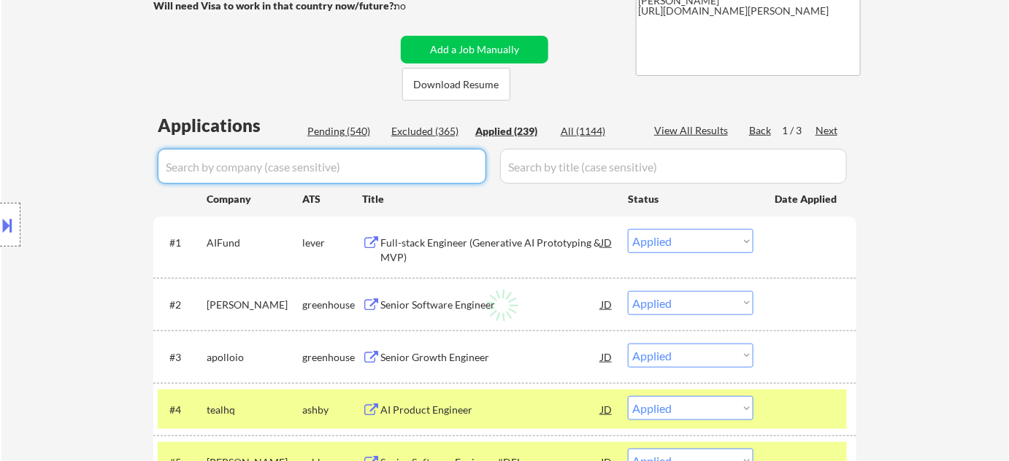
select select ""applied""
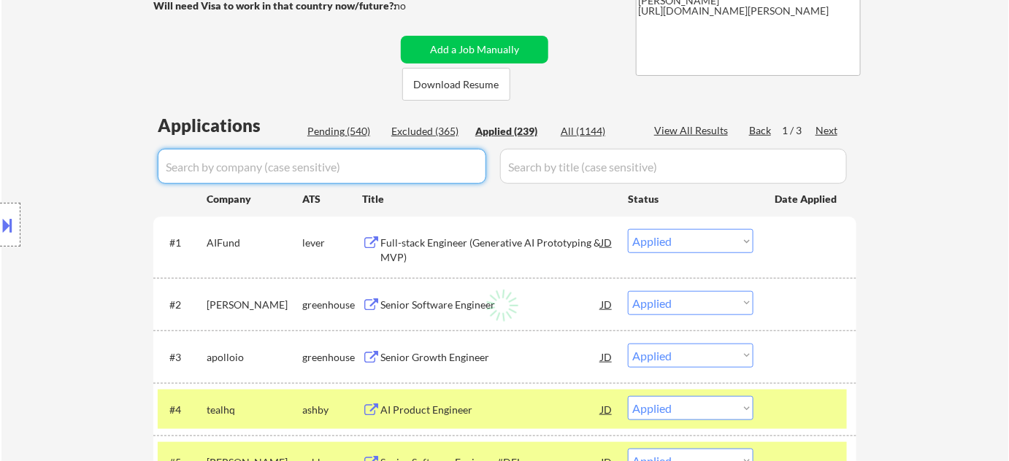
select select ""applied""
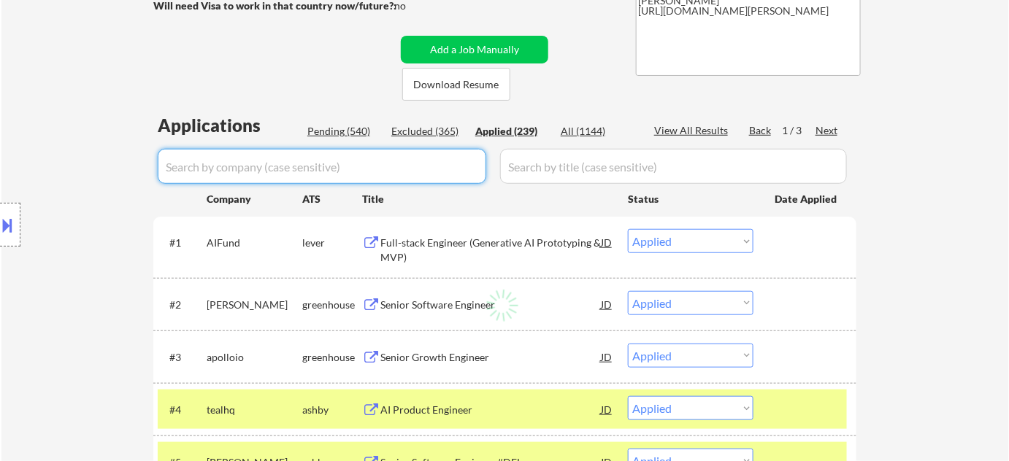
select select ""applied""
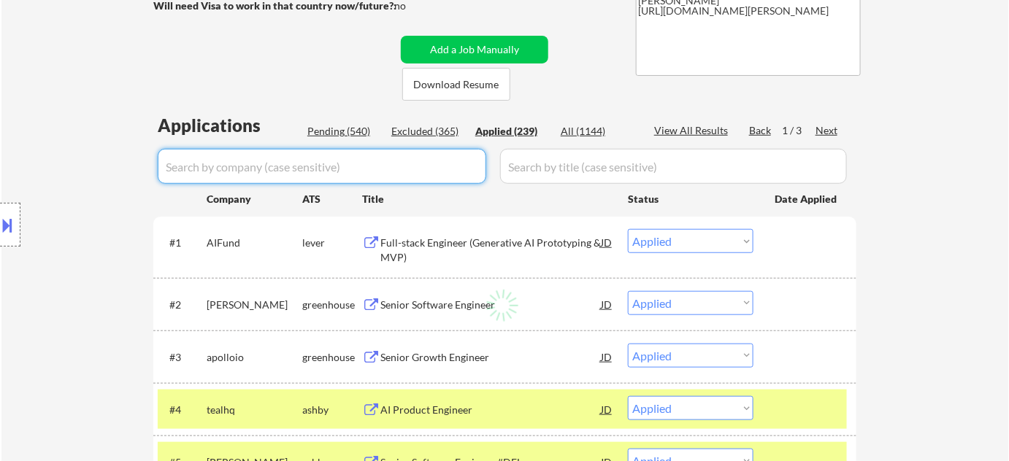
select select ""applied""
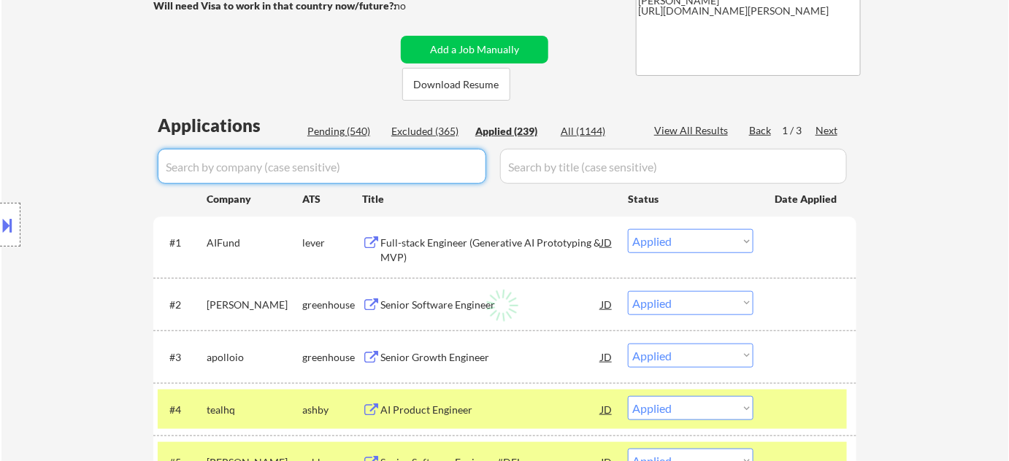
select select ""applied""
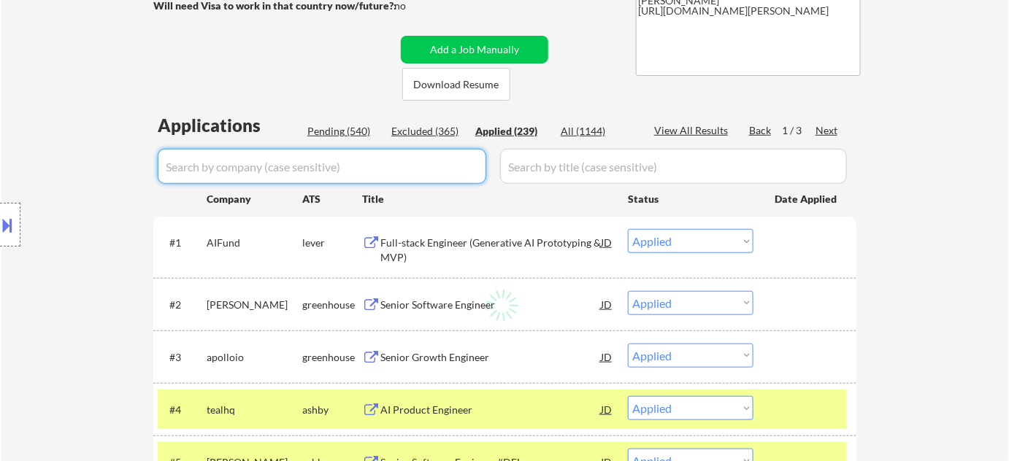
select select ""applied""
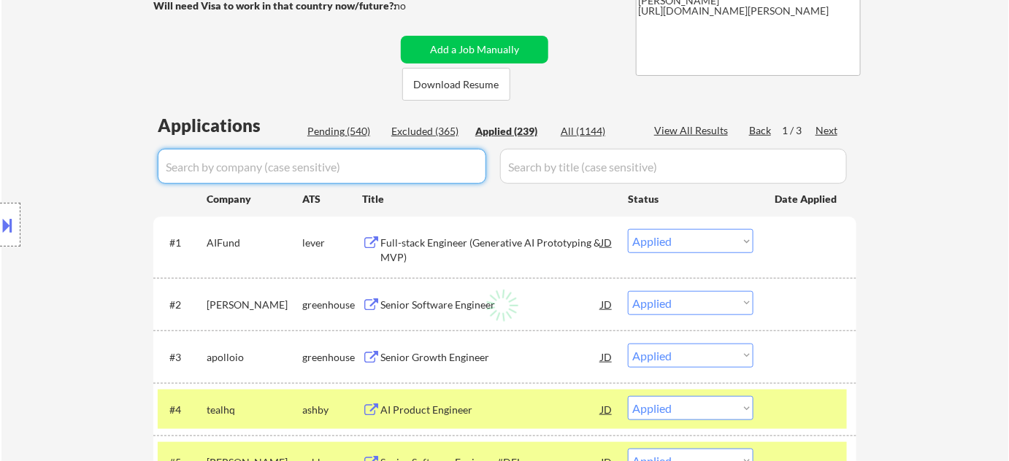
select select ""applied""
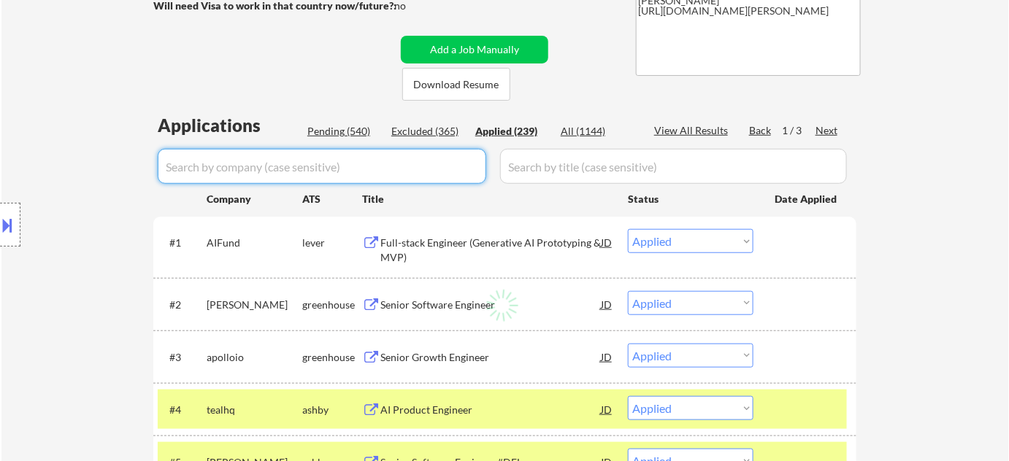
select select ""applied""
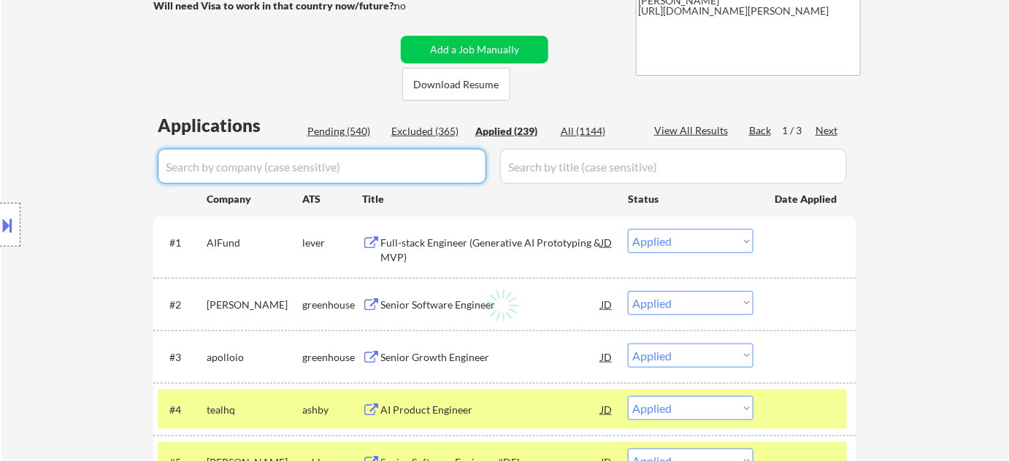
select select ""applied""
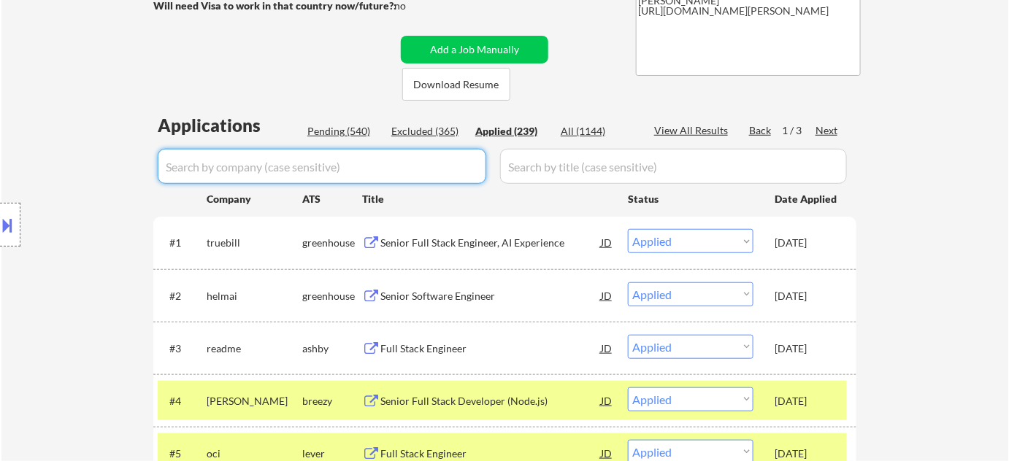
click at [383, 169] on input "input" at bounding box center [322, 166] width 329 height 35
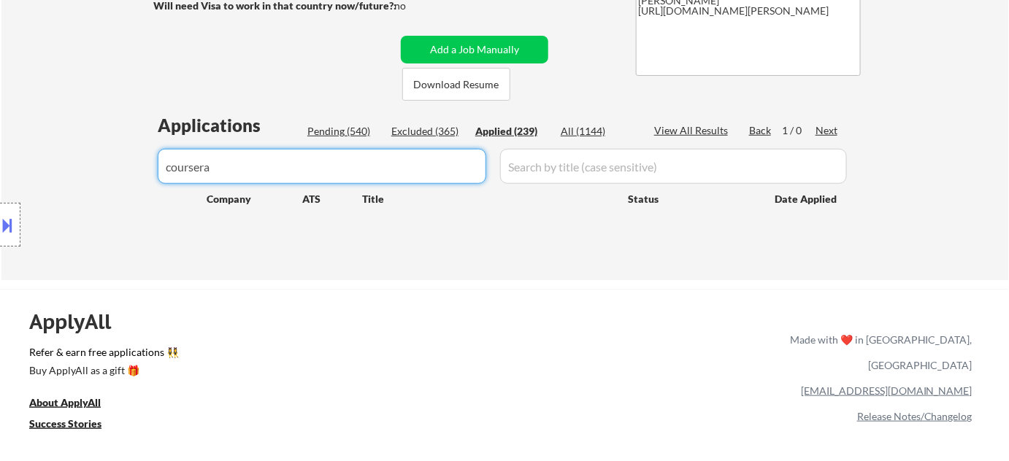
click at [365, 132] on div "Pending (540)" at bounding box center [343, 131] width 73 height 15
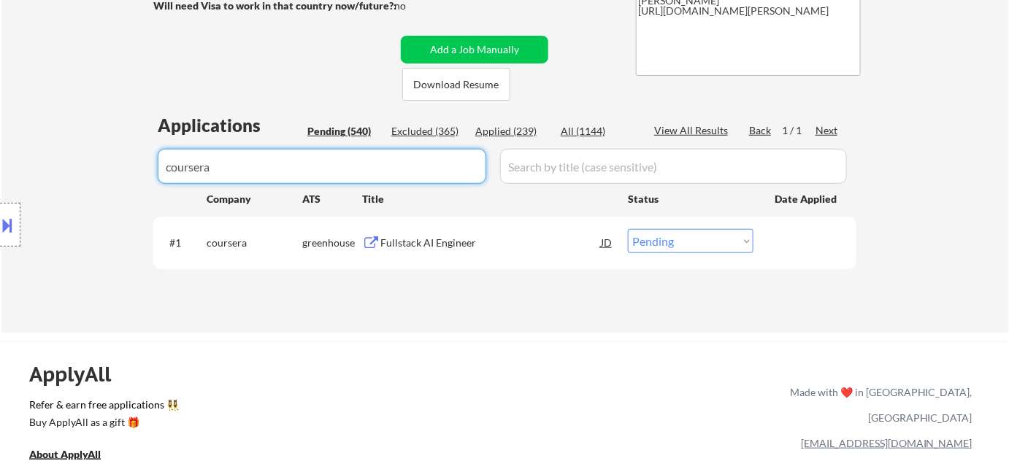
drag, startPoint x: 265, startPoint y: 165, endPoint x: 57, endPoint y: 134, distance: 210.4
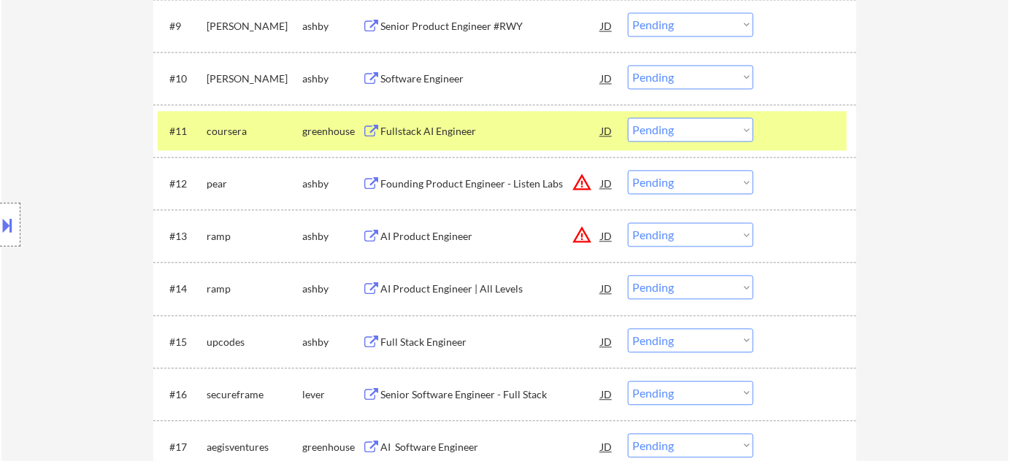
scroll to position [1128, 0]
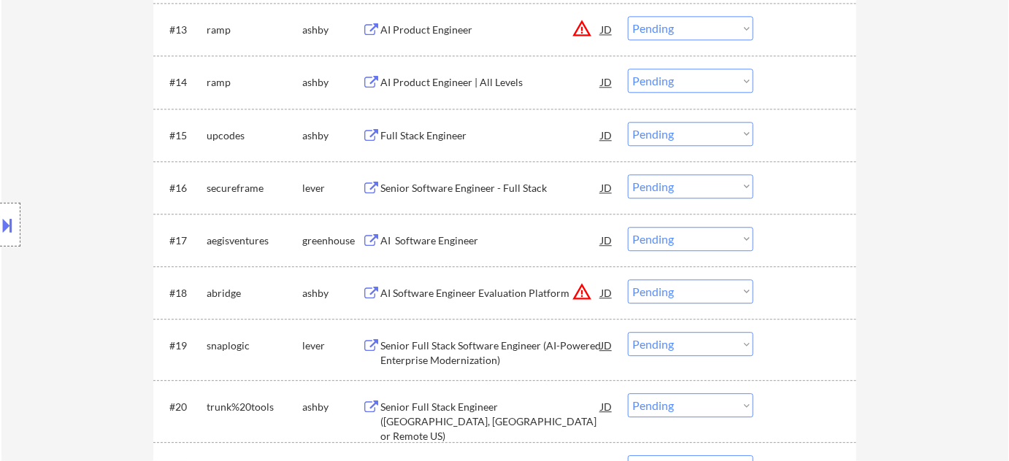
click at [444, 237] on div "AI Software Engineer" at bounding box center [490, 241] width 220 height 15
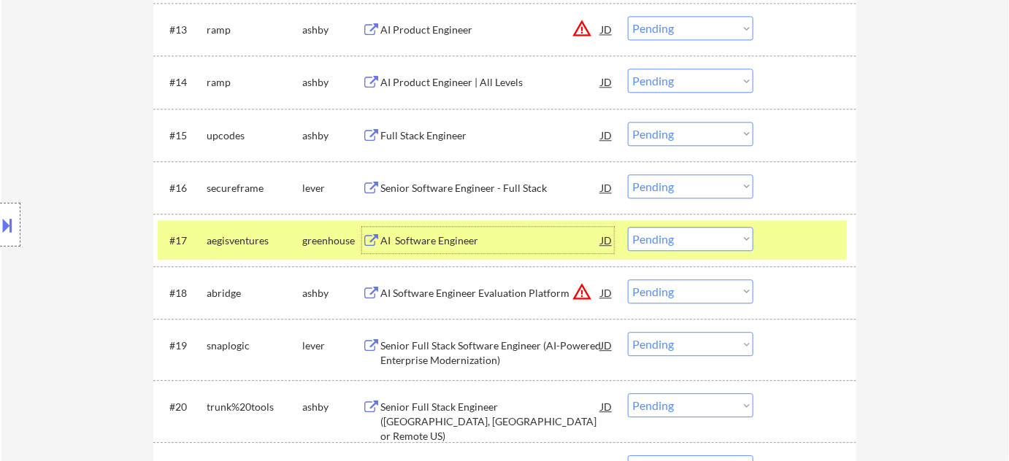
click at [675, 240] on select "Choose an option... Pending Applied Excluded (Questions) Excluded (Expired) Exc…" at bounding box center [691, 239] width 126 height 24
click at [628, 227] on select "Choose an option... Pending Applied Excluded (Questions) Excluded (Expired) Exc…" at bounding box center [691, 239] width 126 height 24
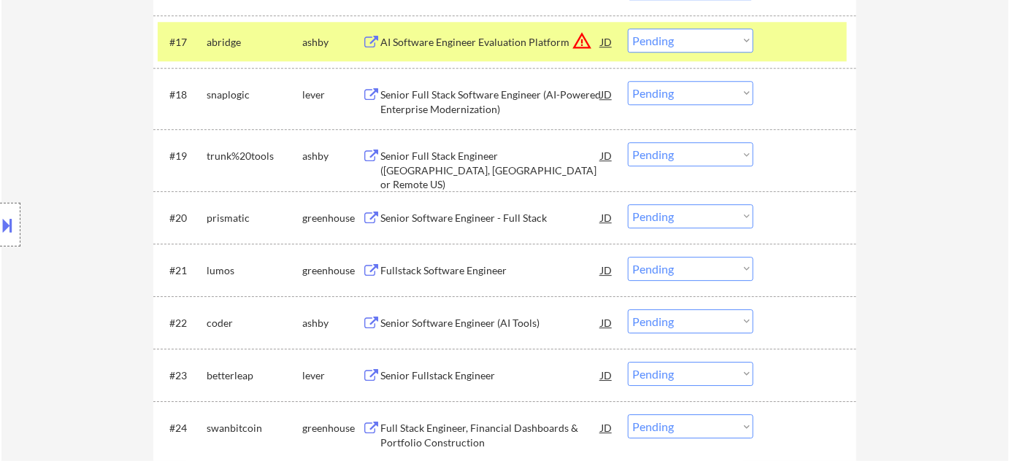
scroll to position [1327, 0]
click at [472, 221] on div "Senior Software Engineer - Full Stack" at bounding box center [490, 217] width 220 height 15
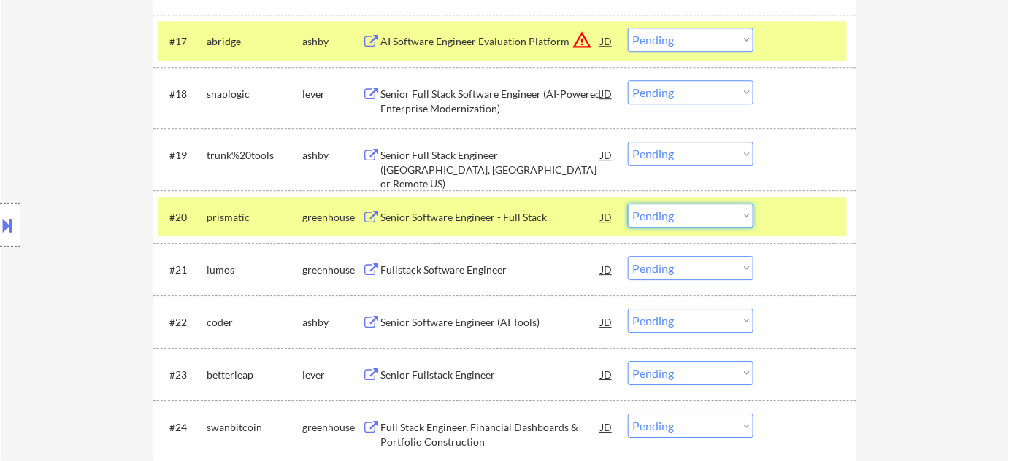
drag, startPoint x: 696, startPoint y: 216, endPoint x: 696, endPoint y: 226, distance: 9.5
click at [696, 216] on select "Choose an option... Pending Applied Excluded (Questions) Excluded (Expired) Exc…" at bounding box center [691, 216] width 126 height 24
click at [628, 204] on select "Choose an option... Pending Applied Excluded (Questions) Excluded (Expired) Exc…" at bounding box center [691, 216] width 126 height 24
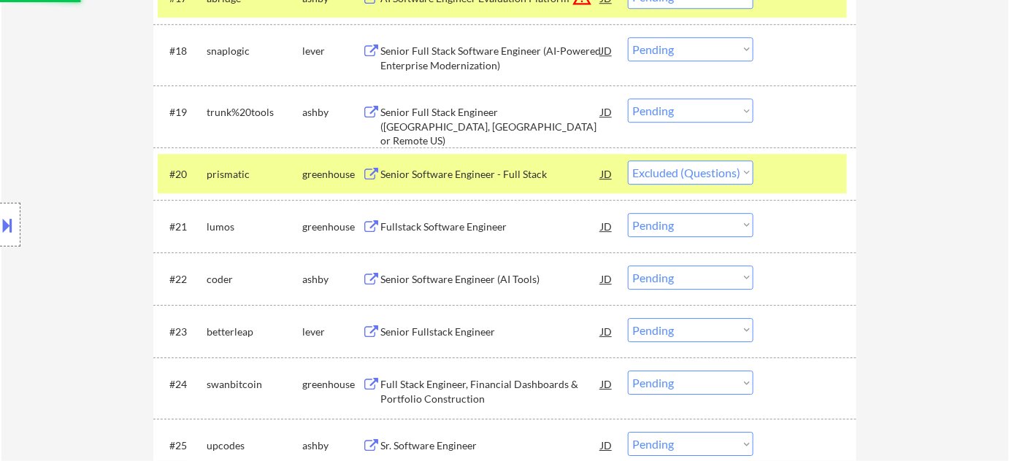
scroll to position [1394, 0]
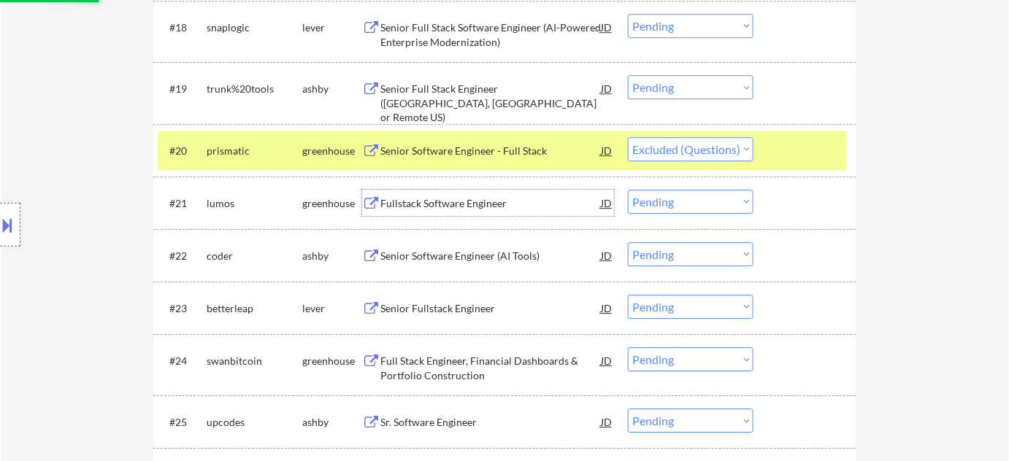
click at [469, 210] on div "Fullstack Software Engineer" at bounding box center [490, 203] width 220 height 15
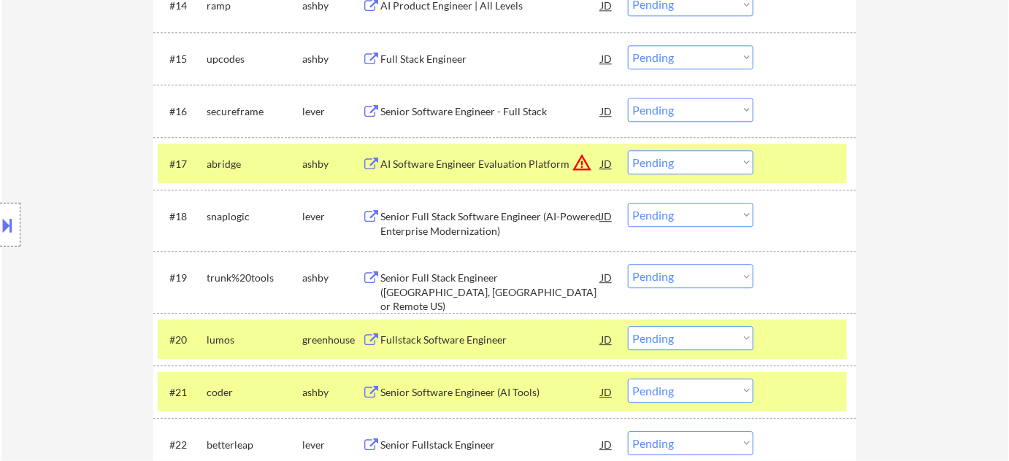
scroll to position [1261, 0]
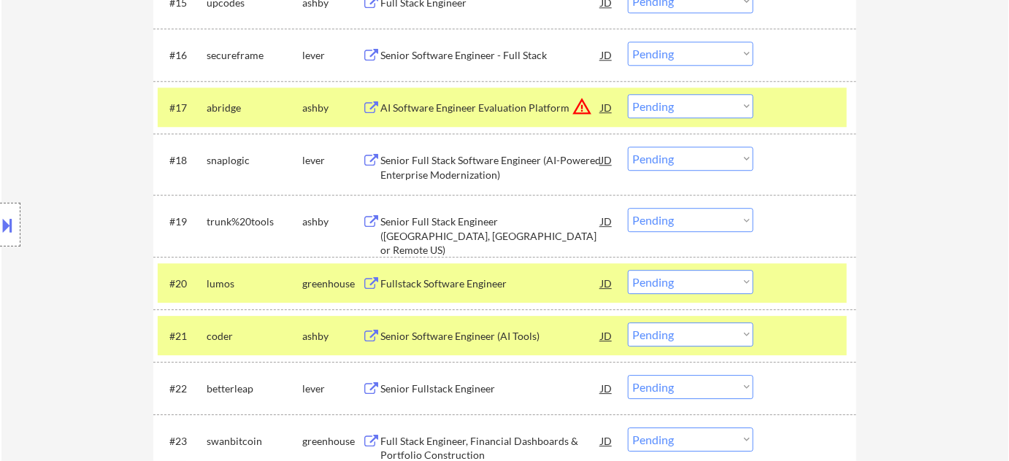
click at [646, 285] on select "Choose an option... Pending Applied Excluded (Questions) Excluded (Expired) Exc…" at bounding box center [691, 282] width 126 height 24
click at [628, 270] on select "Choose an option... Pending Applied Excluded (Questions) Excluded (Expired) Exc…" at bounding box center [691, 282] width 126 height 24
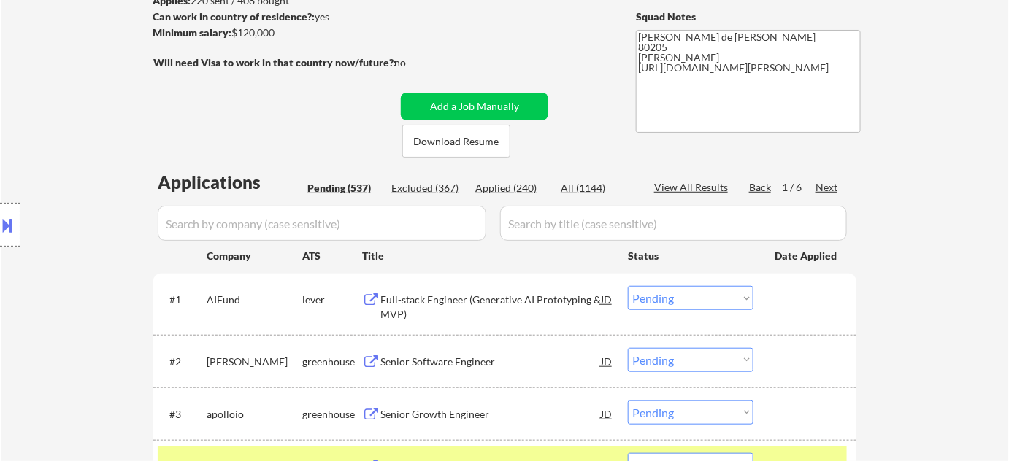
scroll to position [238, 0]
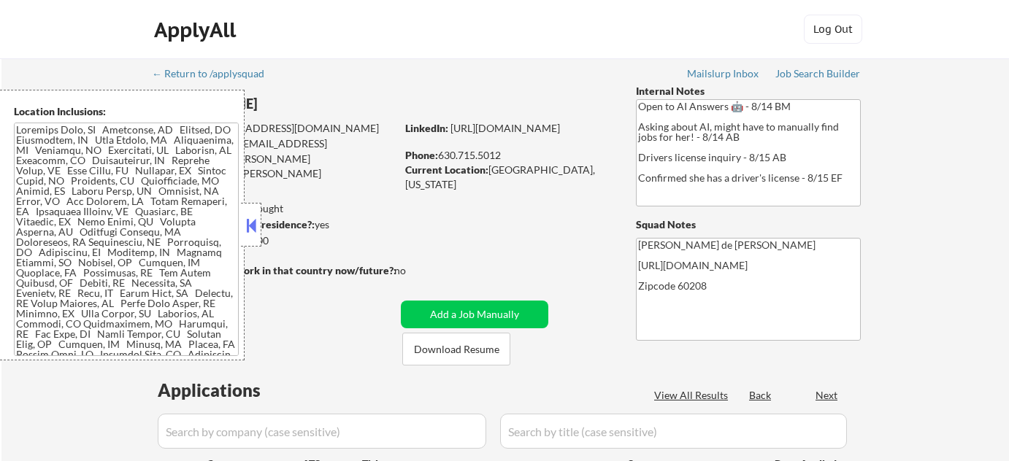
select select ""pending""
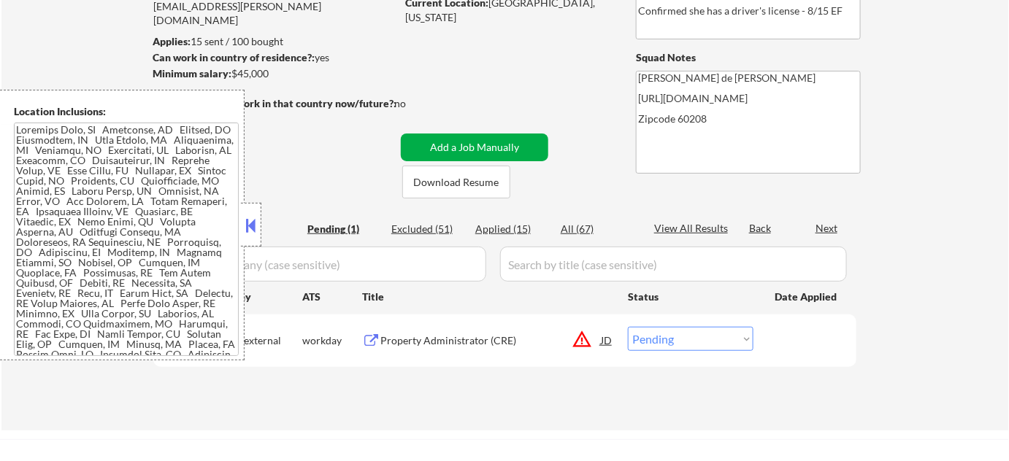
scroll to position [199, 0]
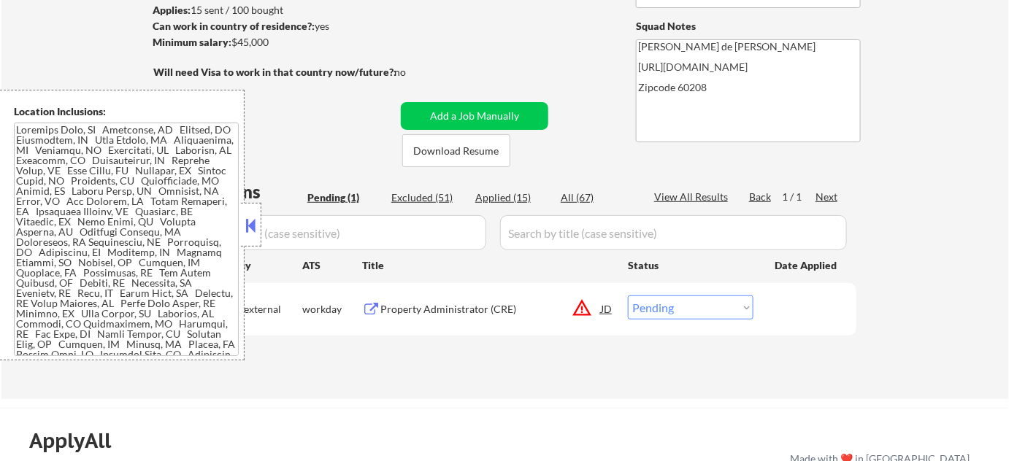
click at [255, 227] on button at bounding box center [251, 226] width 16 height 22
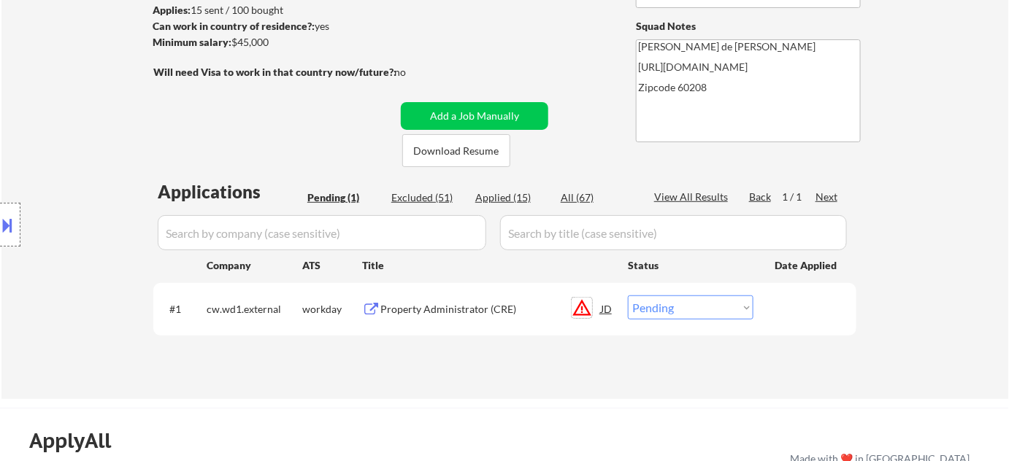
click at [582, 303] on button "warning_amber" at bounding box center [582, 308] width 20 height 20
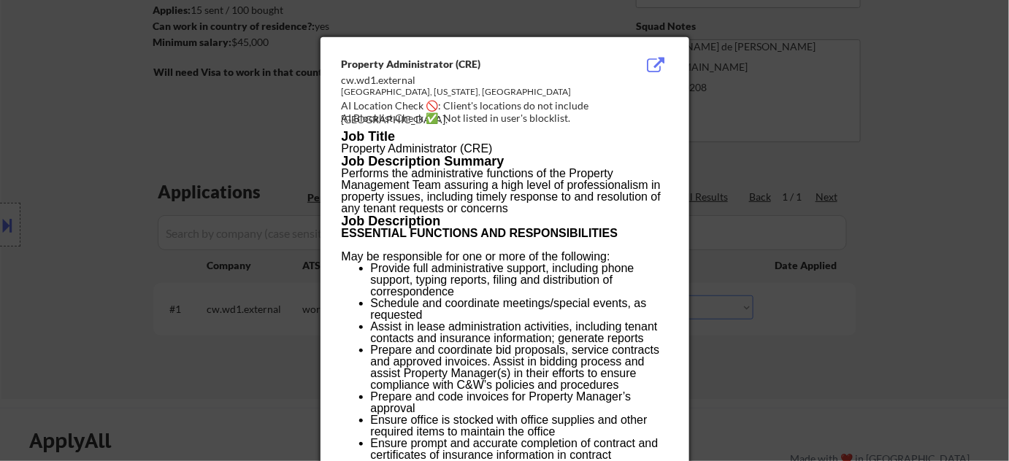
click at [786, 359] on div at bounding box center [504, 230] width 1009 height 461
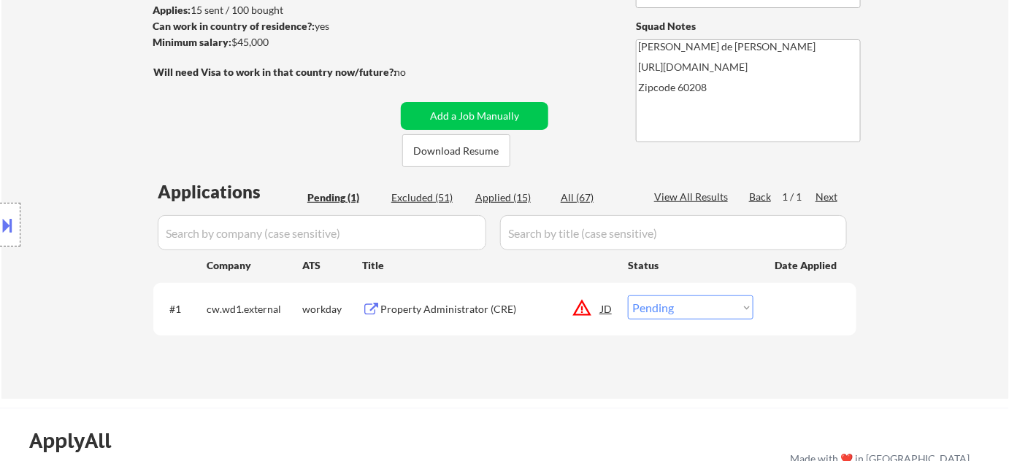
click at [578, 310] on button "warning_amber" at bounding box center [582, 308] width 20 height 20
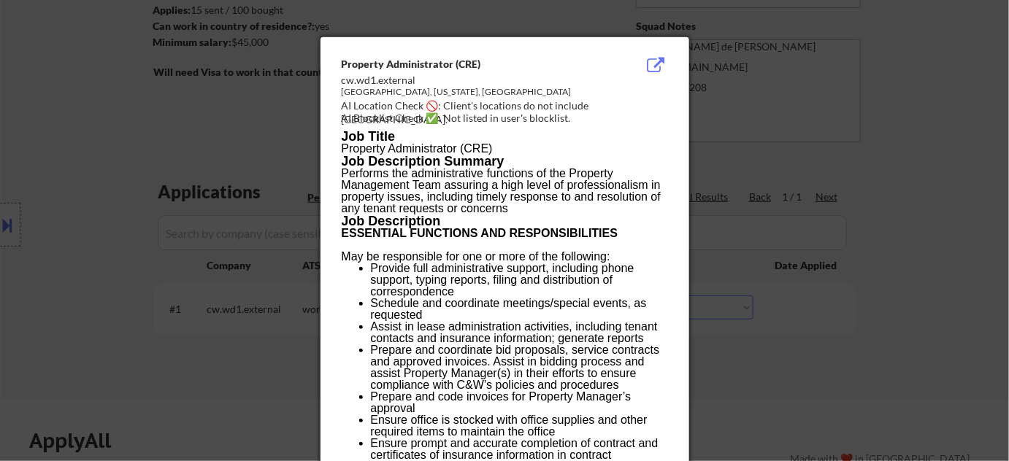
click at [757, 327] on div at bounding box center [504, 230] width 1009 height 461
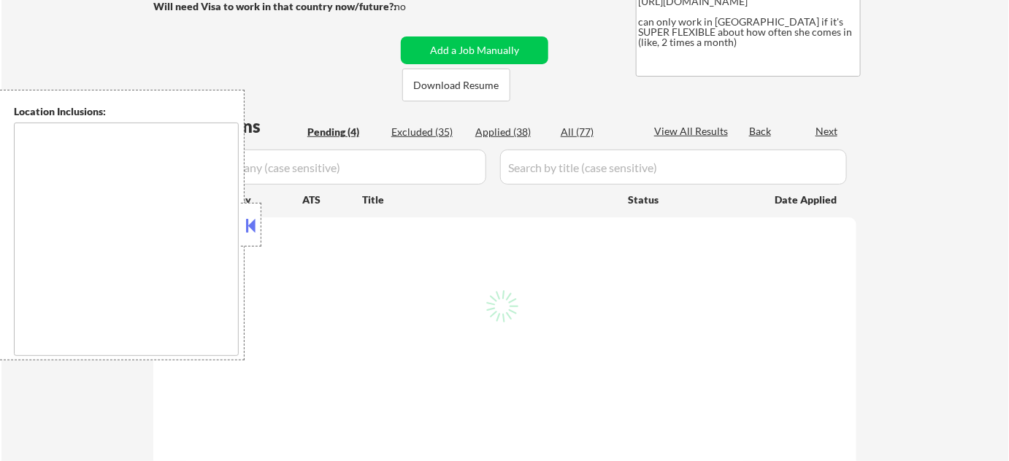
type textarea "[GEOGRAPHIC_DATA], [GEOGRAPHIC_DATA] [GEOGRAPHIC_DATA], [GEOGRAPHIC_DATA] [GEOG…"
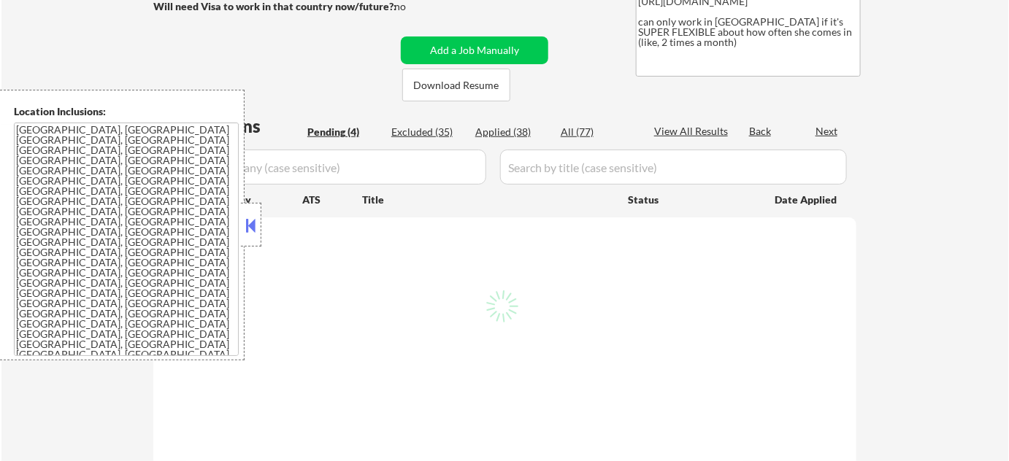
scroll to position [265, 0]
select select ""pending""
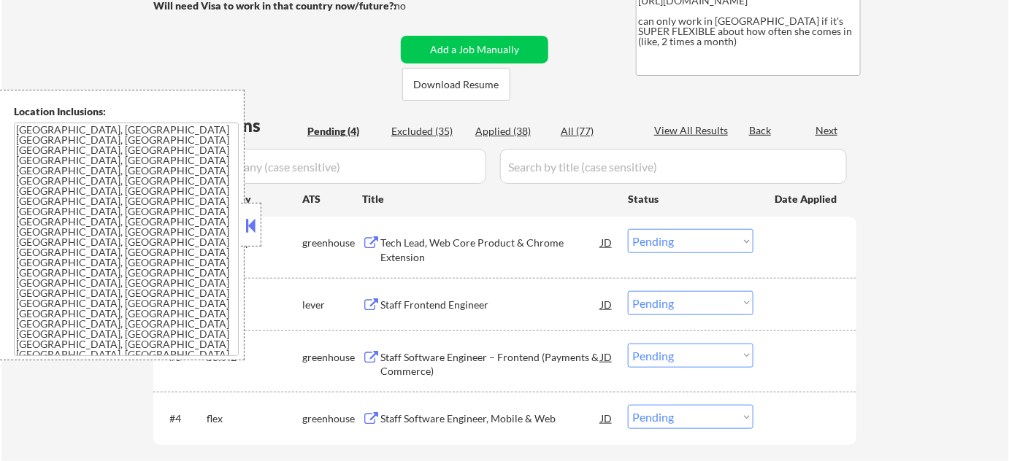
click at [253, 231] on button at bounding box center [251, 226] width 16 height 22
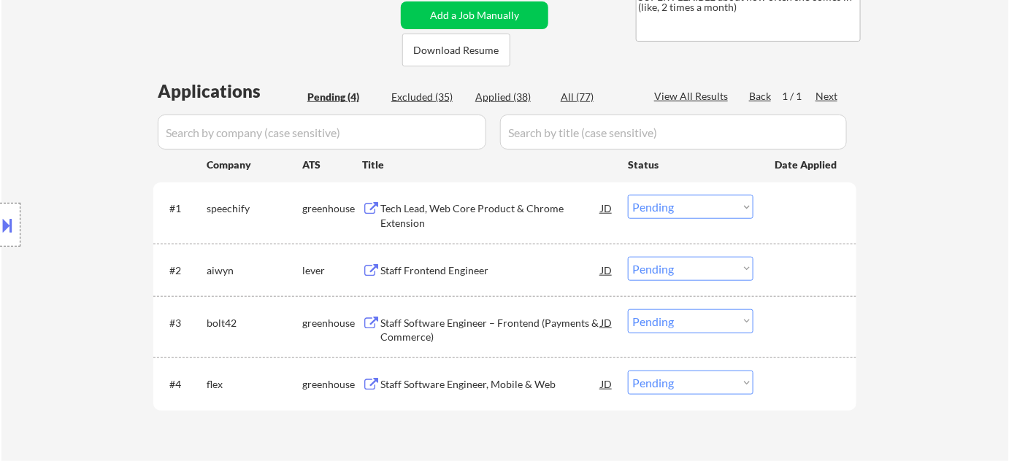
scroll to position [331, 0]
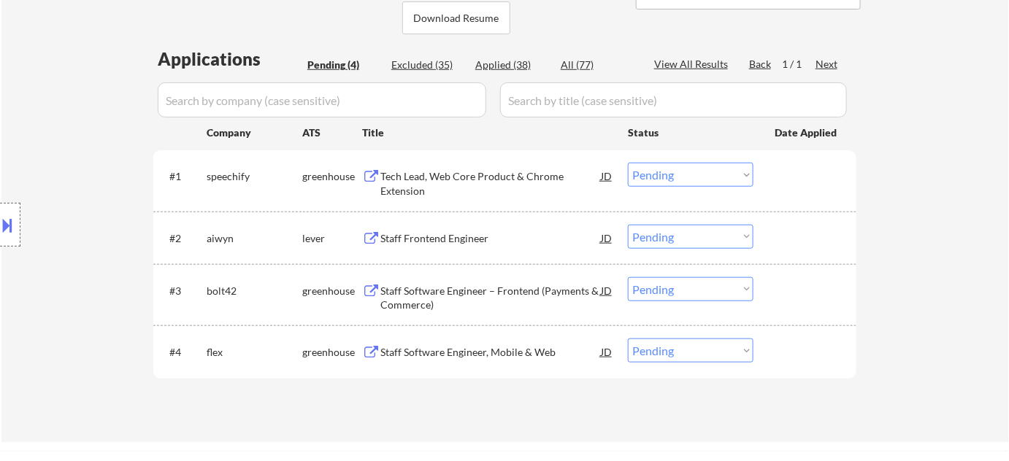
click at [430, 237] on div "Staff Frontend Engineer" at bounding box center [490, 238] width 220 height 15
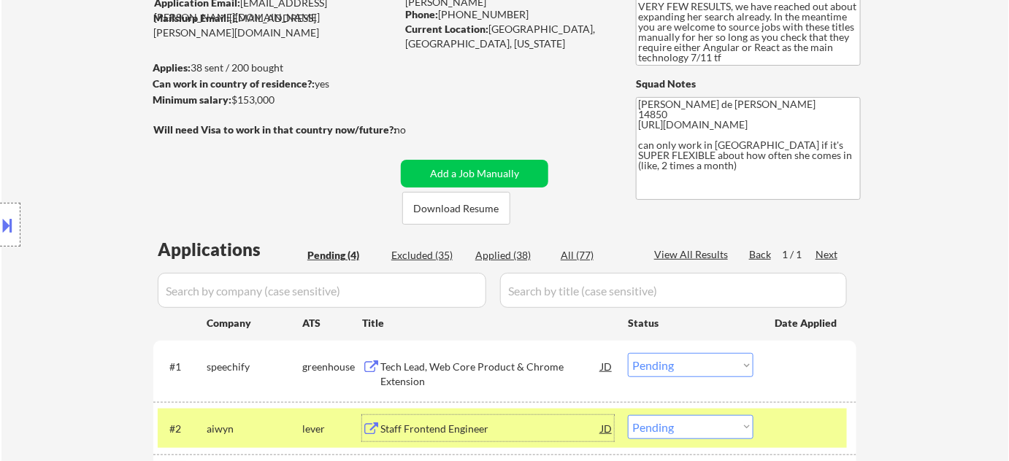
scroll to position [66, 0]
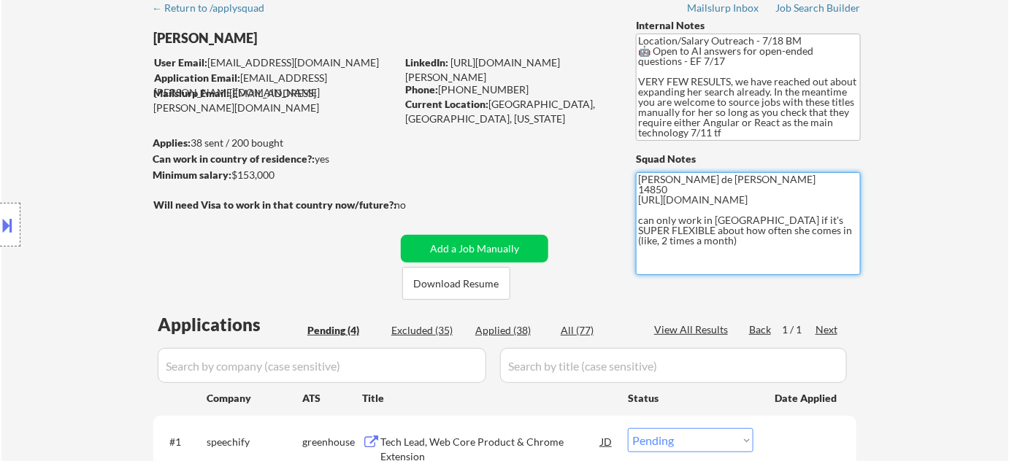
drag, startPoint x: 640, startPoint y: 200, endPoint x: 754, endPoint y: 223, distance: 116.8
click at [755, 223] on textarea "[PERSON_NAME] de [PERSON_NAME] 14850 [URL][DOMAIN_NAME] can only work in [GEOGR…" at bounding box center [748, 223] width 225 height 103
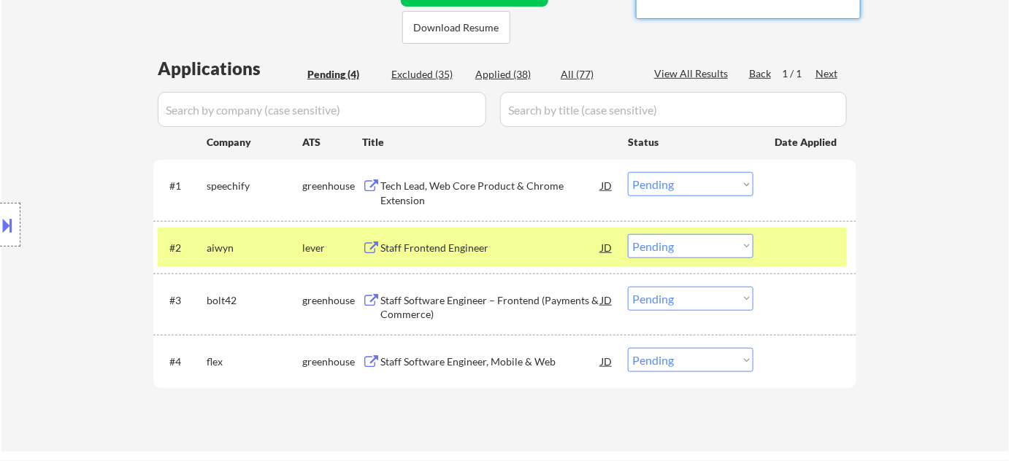
scroll to position [464, 0]
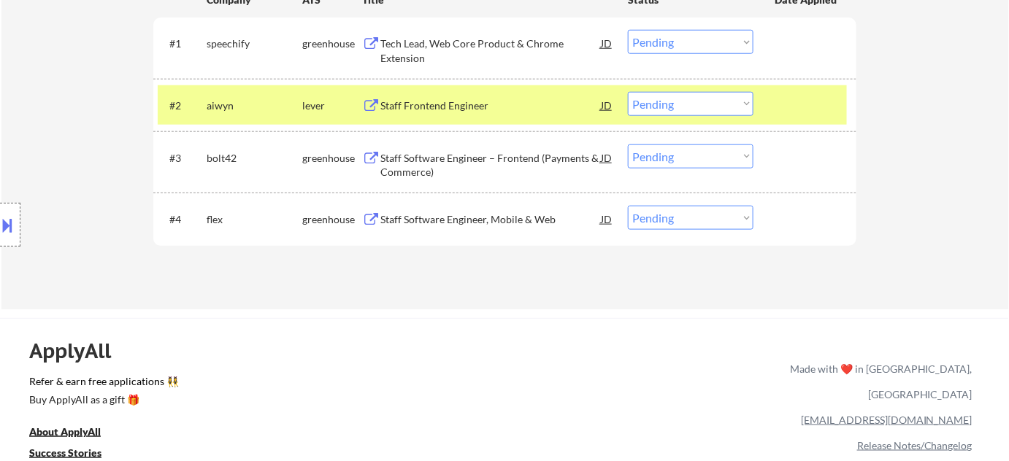
click at [440, 115] on div "Staff Frontend Engineer" at bounding box center [490, 105] width 220 height 26
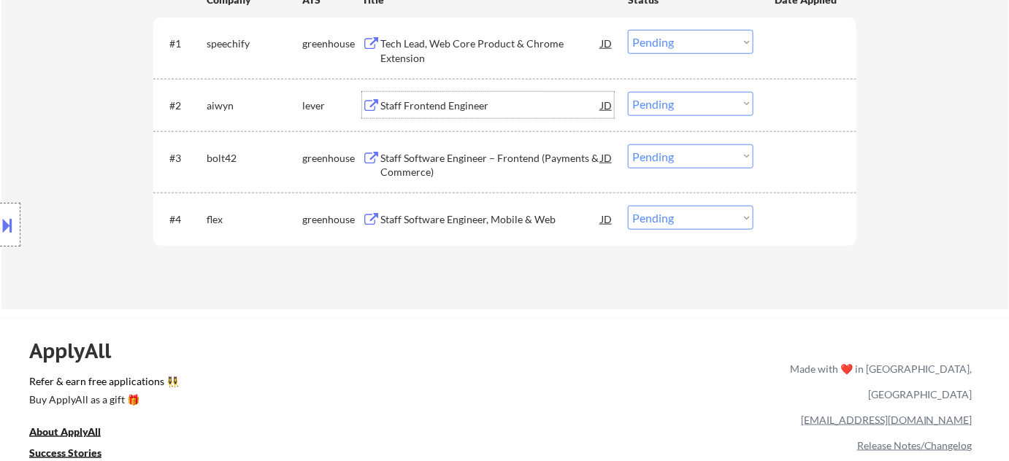
drag, startPoint x: 685, startPoint y: 102, endPoint x: 682, endPoint y: 110, distance: 7.9
click at [685, 102] on select "Choose an option... Pending Applied Excluded (Questions) Excluded (Expired) Exc…" at bounding box center [691, 104] width 126 height 24
click at [628, 92] on select "Choose an option... Pending Applied Excluded (Questions) Excluded (Expired) Exc…" at bounding box center [691, 104] width 126 height 24
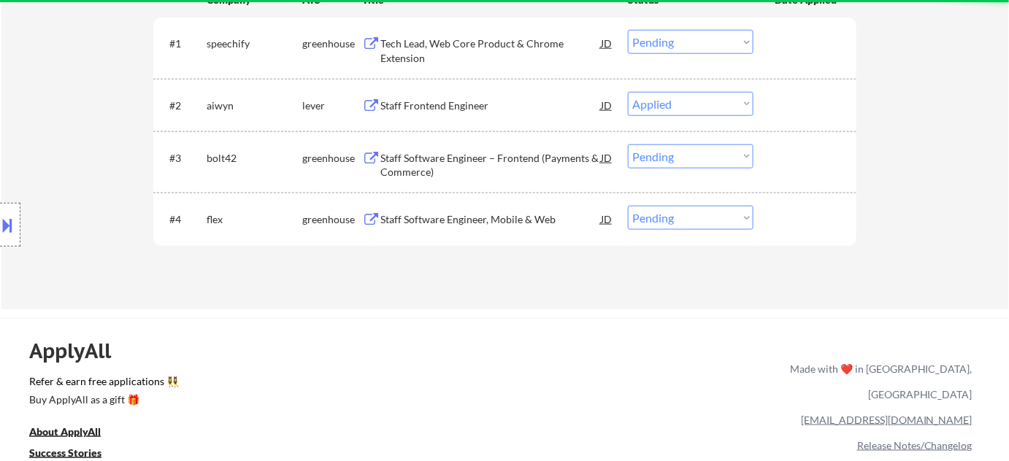
select select ""pending""
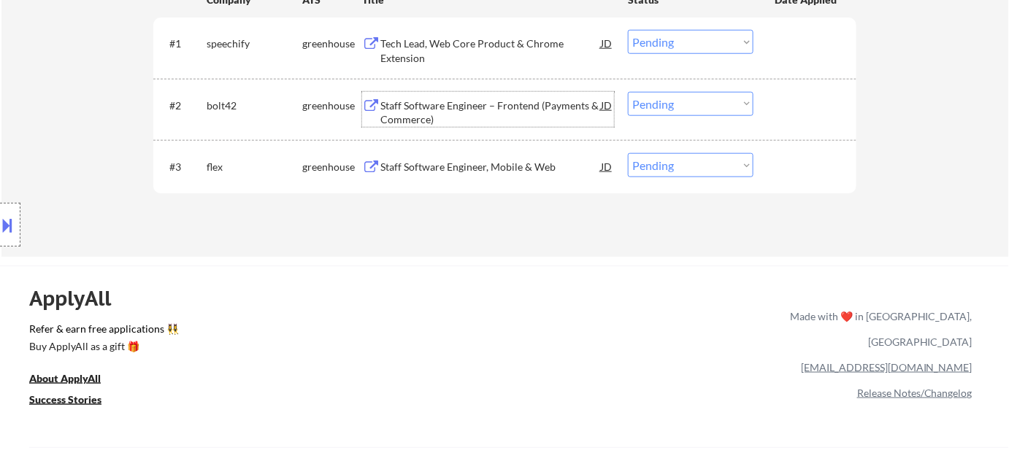
click at [408, 121] on div "Staff Software Engineer – Frontend (Payments & Commerce)" at bounding box center [490, 113] width 220 height 28
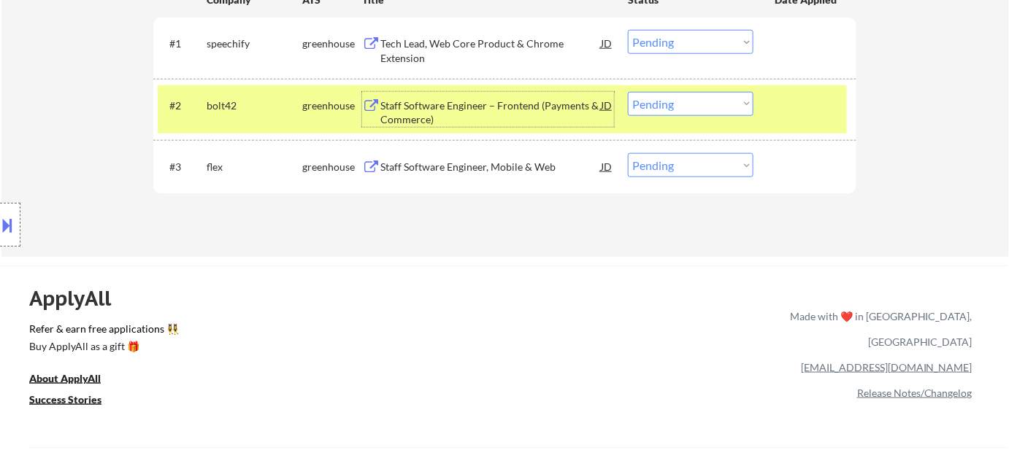
click at [434, 171] on div "Staff Software Engineer, Mobile & Web" at bounding box center [490, 167] width 220 height 15
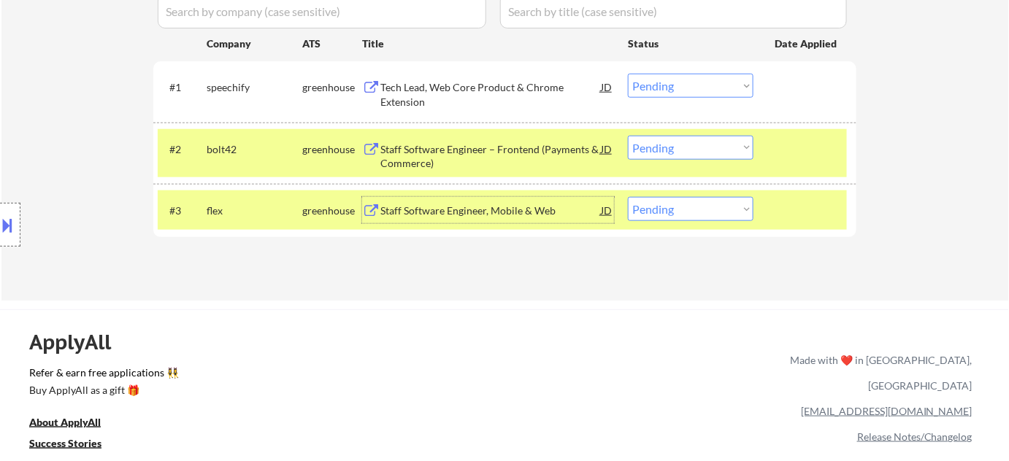
scroll to position [398, 0]
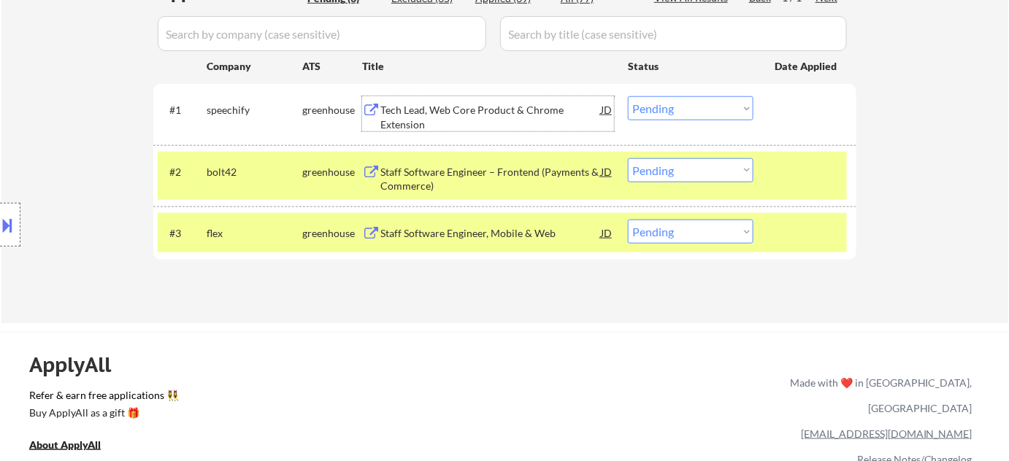
click at [396, 122] on div "Tech Lead, Web Core Product & Chrome Extension" at bounding box center [490, 117] width 220 height 28
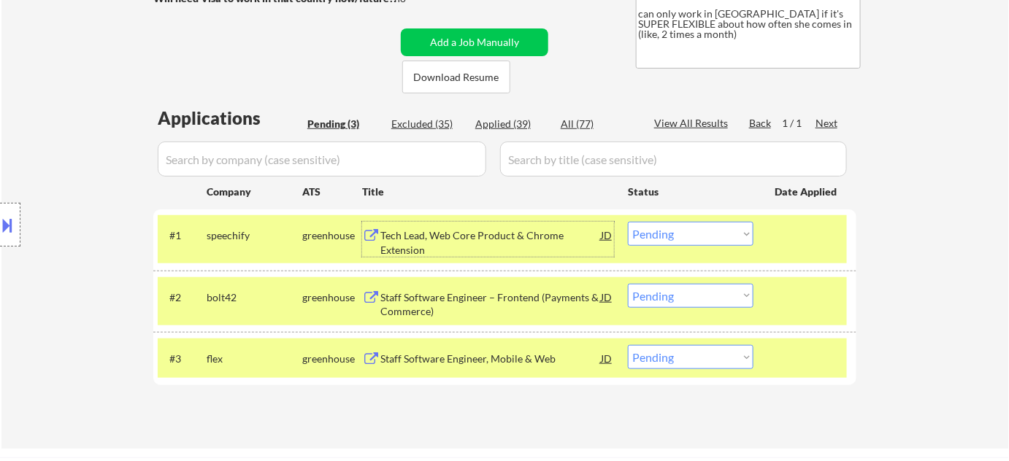
scroll to position [265, 0]
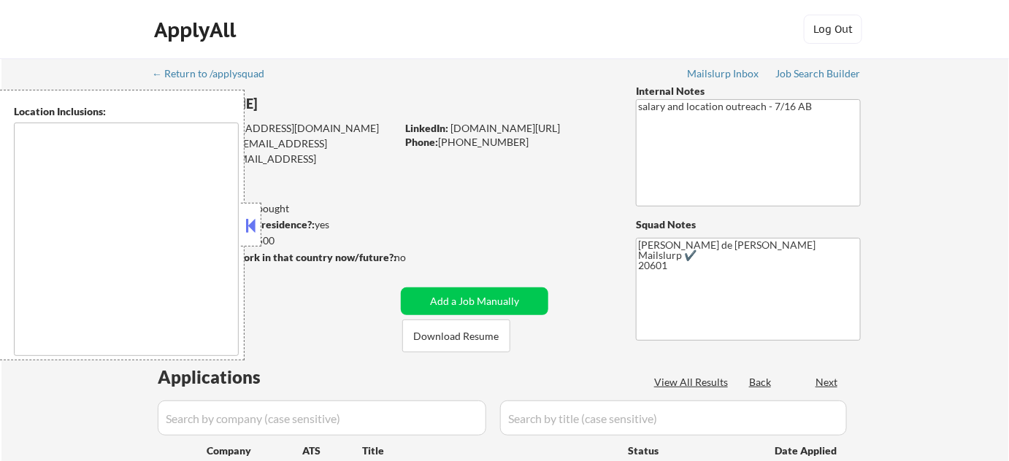
type textarea "[GEOGRAPHIC_DATA], [GEOGRAPHIC_DATA] [GEOGRAPHIC_DATA], [GEOGRAPHIC_DATA] [GEOG…"
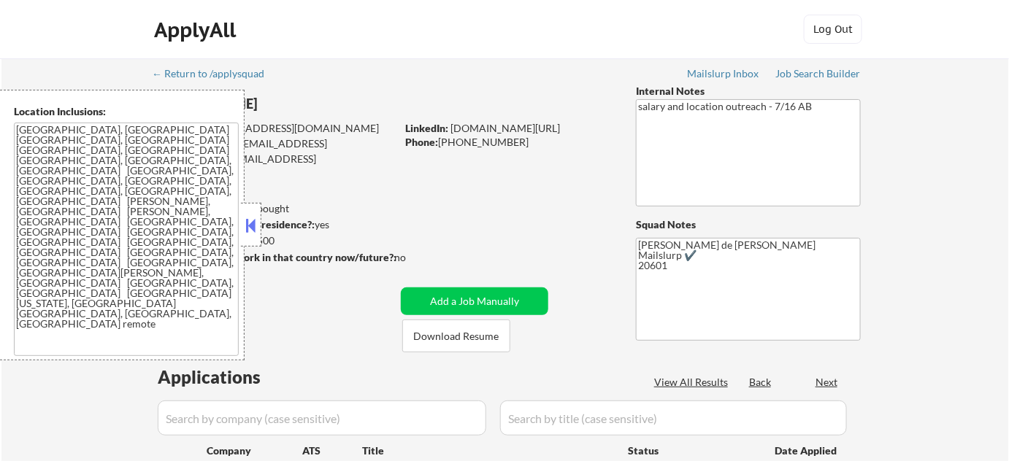
select select ""pending""
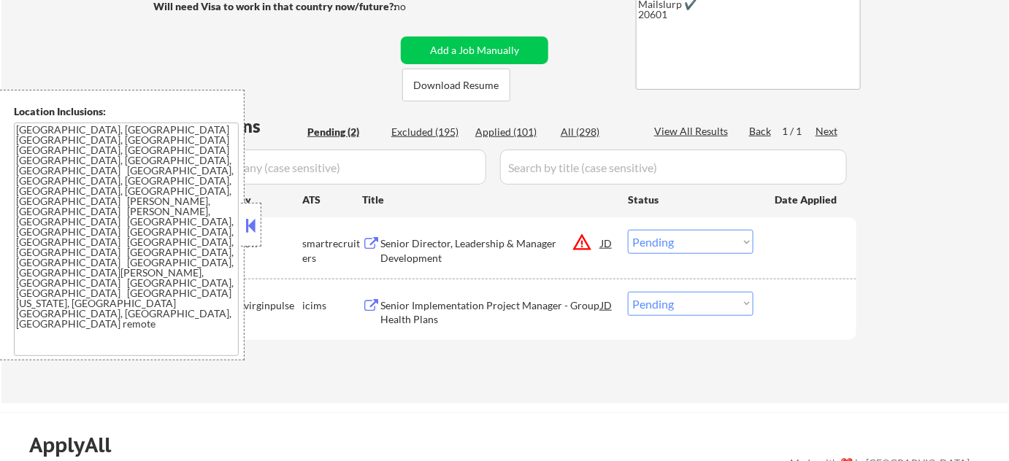
scroll to position [265, 0]
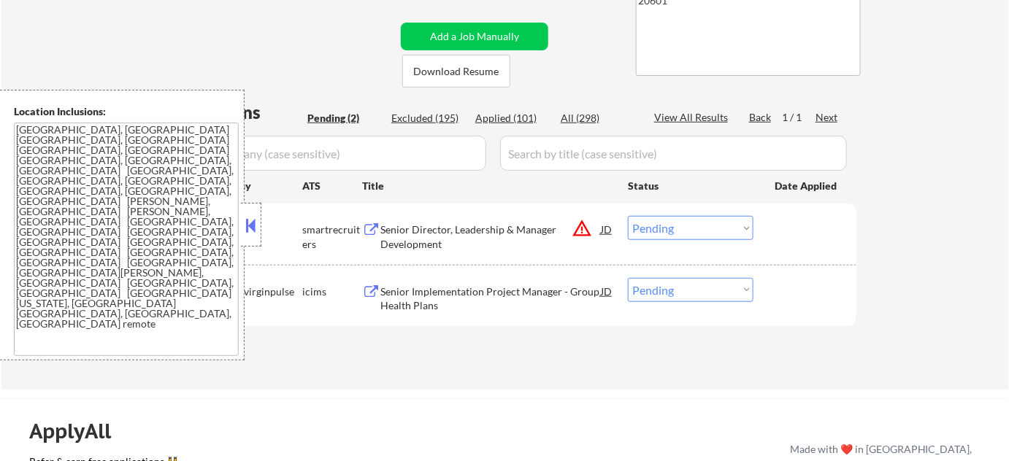
click at [247, 225] on button at bounding box center [251, 226] width 16 height 22
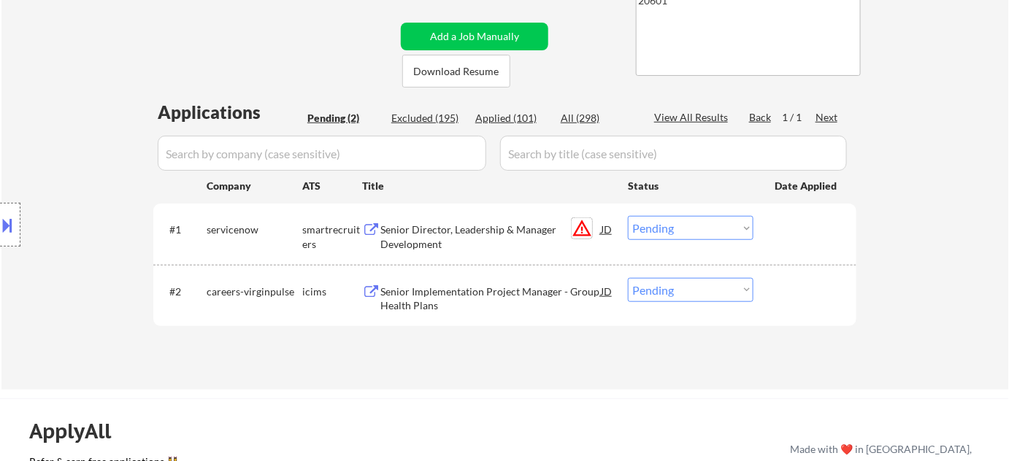
click at [586, 231] on button "warning_amber" at bounding box center [582, 228] width 20 height 20
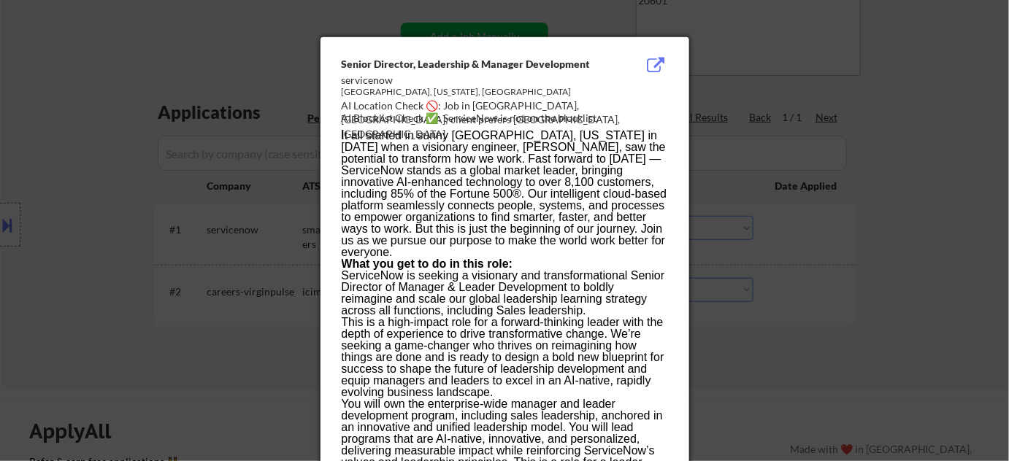
click at [837, 288] on div at bounding box center [504, 230] width 1009 height 461
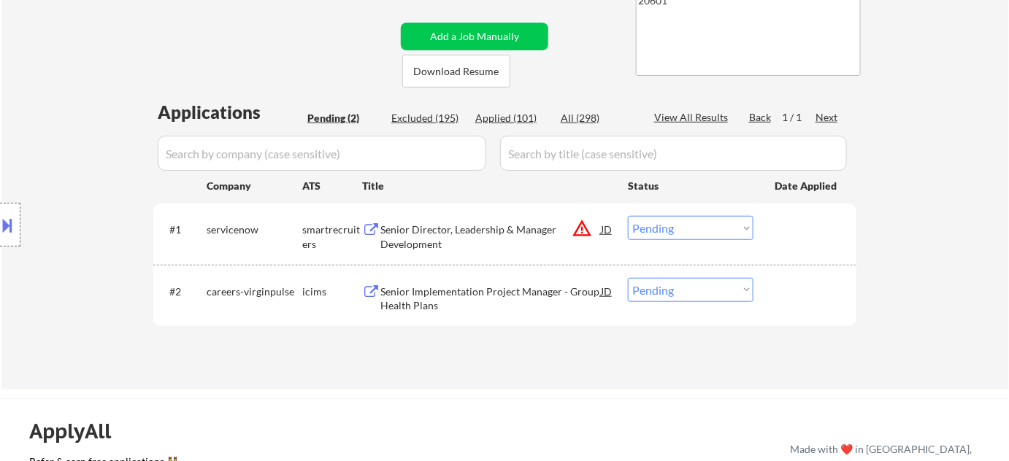
click at [728, 233] on select "Choose an option... Pending Applied Excluded (Questions) Excluded (Expired) Exc…" at bounding box center [691, 228] width 126 height 24
click at [628, 216] on select "Choose an option... Pending Applied Excluded (Questions) Excluded (Expired) Exc…" at bounding box center [691, 228] width 126 height 24
click at [18, 225] on div at bounding box center [10, 225] width 20 height 44
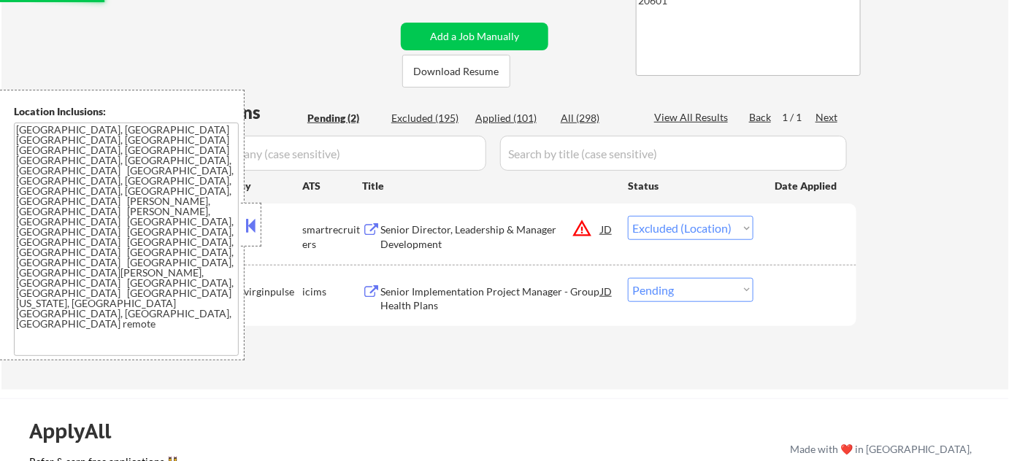
click at [253, 231] on button at bounding box center [251, 226] width 16 height 22
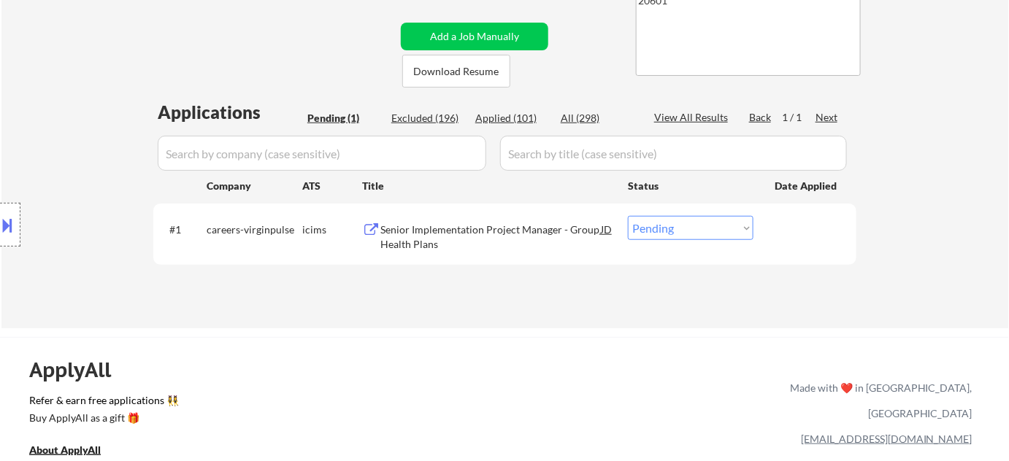
click at [409, 225] on div "Senior Implementation Project Manager - Group Health Plans" at bounding box center [490, 237] width 220 height 28
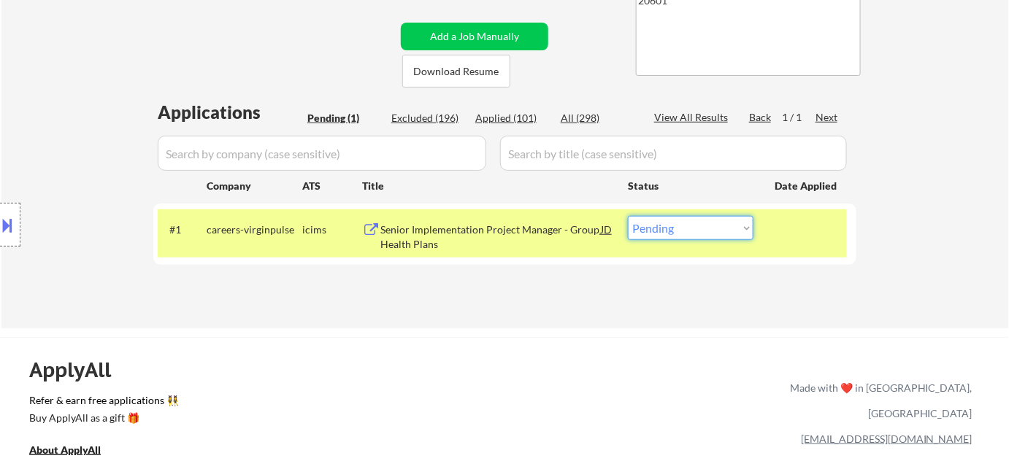
drag, startPoint x: 686, startPoint y: 221, endPoint x: 698, endPoint y: 237, distance: 19.3
click at [687, 221] on select "Choose an option... Pending Applied Excluded (Questions) Excluded (Expired) Exc…" at bounding box center [691, 228] width 126 height 24
select select ""excluded__salary_""
click at [628, 216] on select "Choose an option... Pending Applied Excluded (Questions) Excluded (Expired) Exc…" at bounding box center [691, 228] width 126 height 24
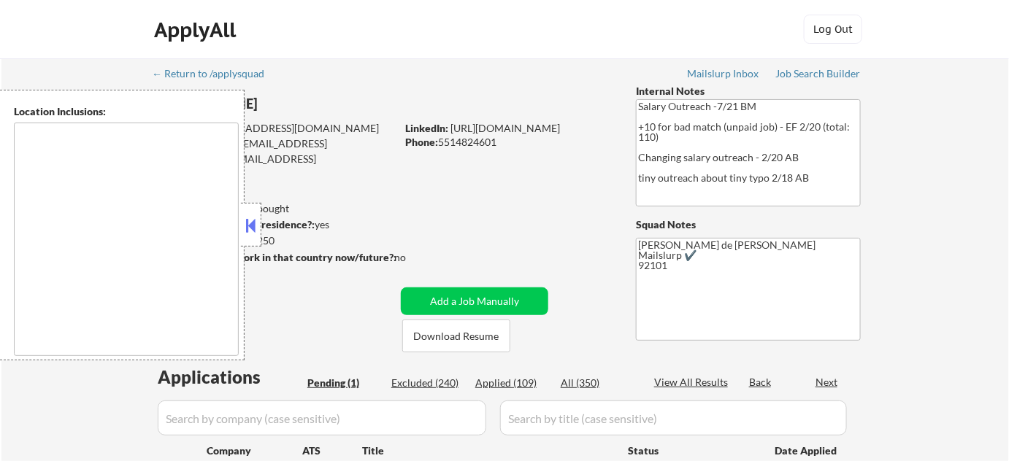
type textarea "Lor Ipsum, DO Sitam Conse, AD Elitsedd Eius, TE In Utla, ET Do Magna, AL Enima …"
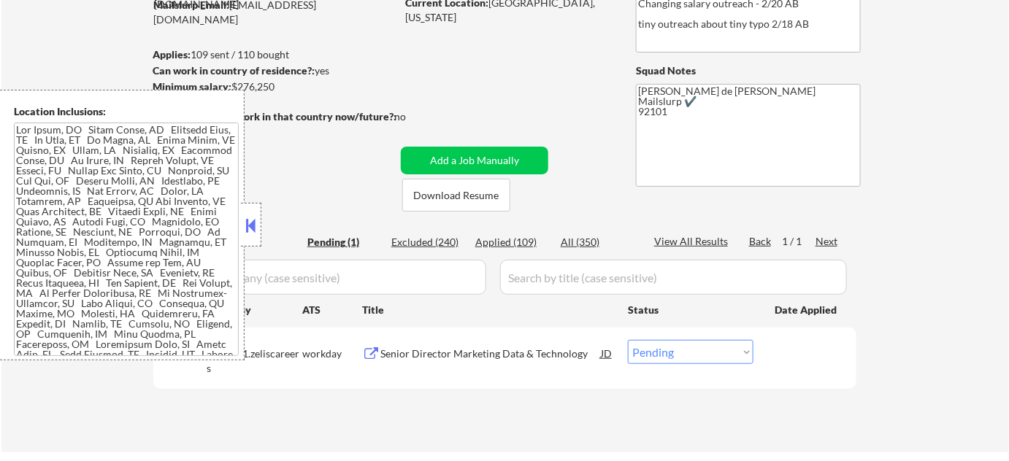
scroll to position [199, 0]
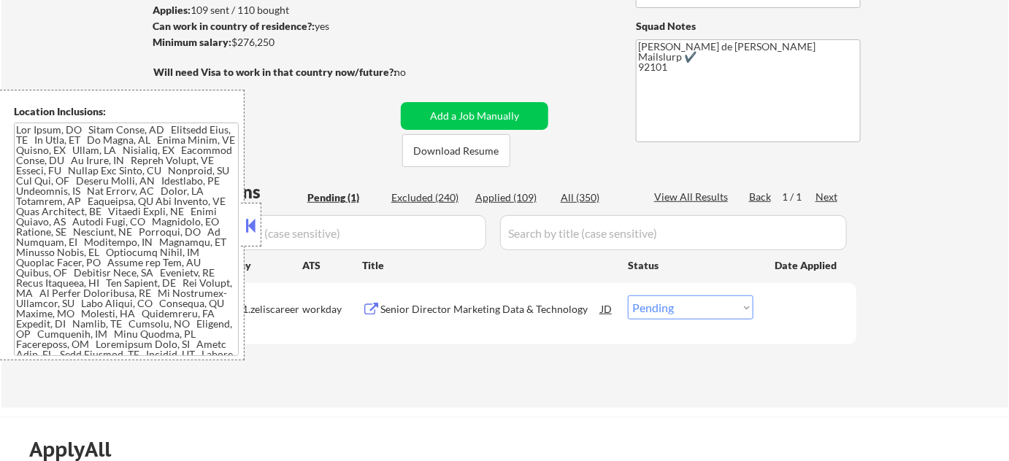
click at [252, 231] on button at bounding box center [251, 226] width 16 height 22
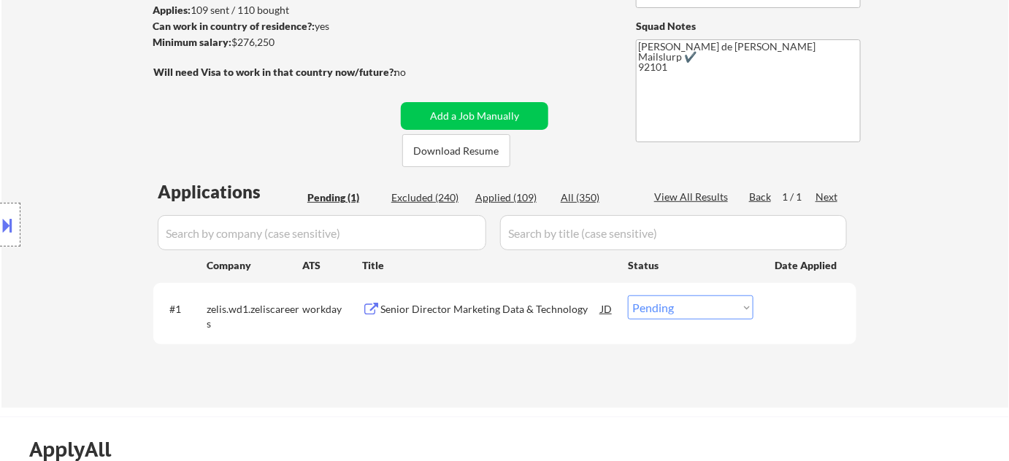
click at [497, 296] on div "Senior Director Marketing Data & Technology" at bounding box center [490, 309] width 220 height 26
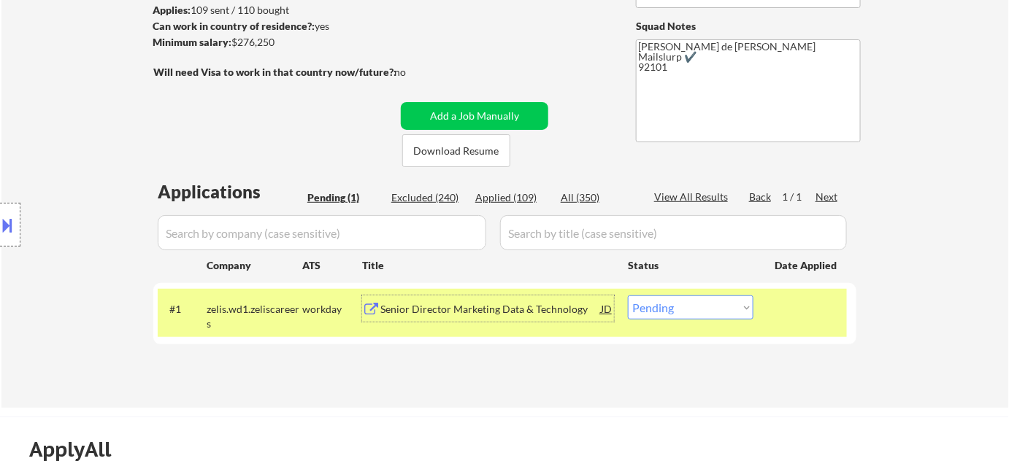
click at [721, 315] on select "Choose an option... Pending Applied Excluded (Questions) Excluded (Expired) Exc…" at bounding box center [691, 308] width 126 height 24
select select ""excluded__bad_match_""
click at [628, 296] on select "Choose an option... Pending Applied Excluded (Questions) Excluded (Expired) Exc…" at bounding box center [691, 308] width 126 height 24
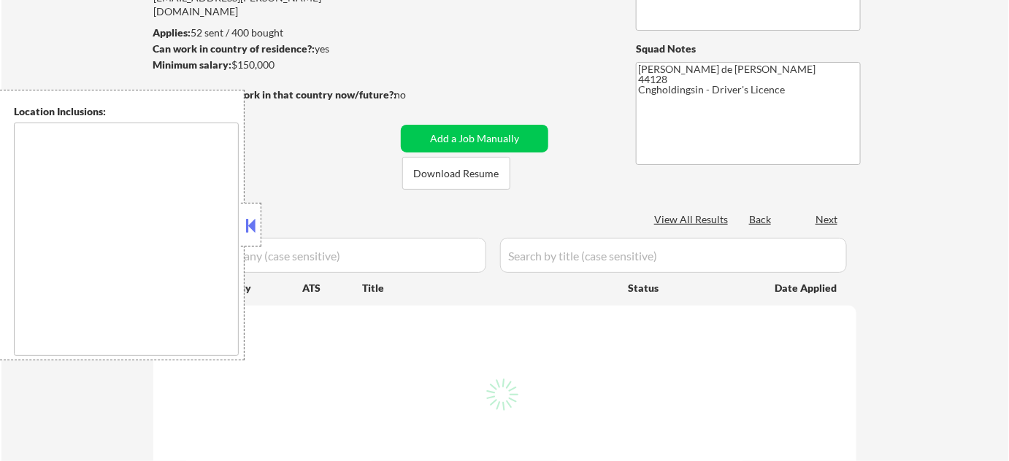
scroll to position [199, 0]
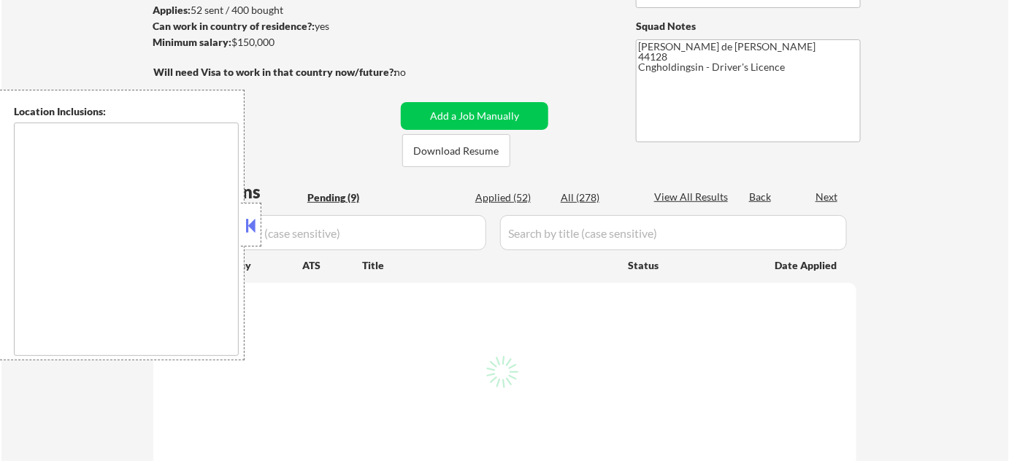
click at [255, 228] on button at bounding box center [251, 226] width 16 height 22
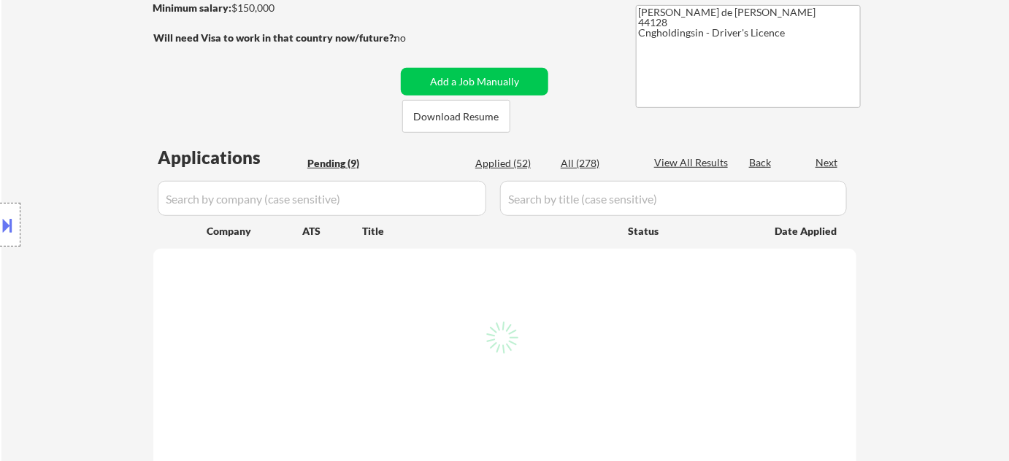
scroll to position [265, 0]
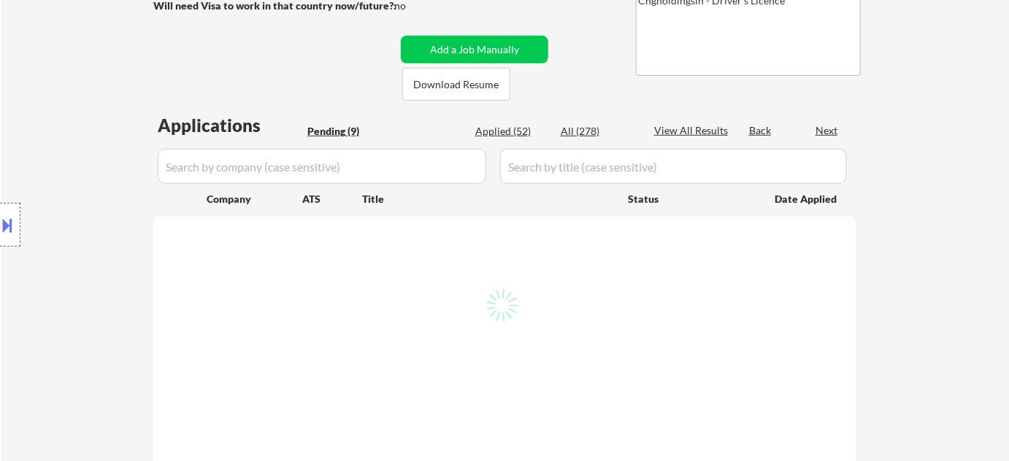
select select ""pending""
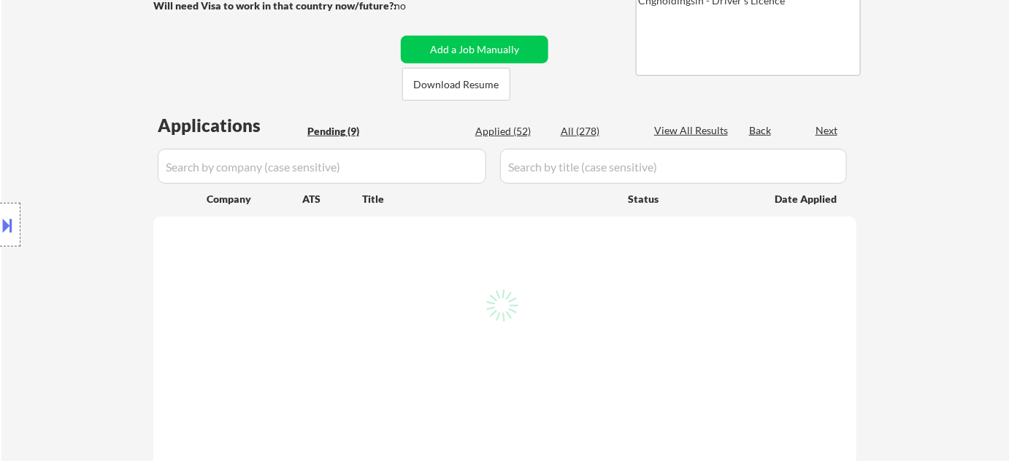
select select ""pending""
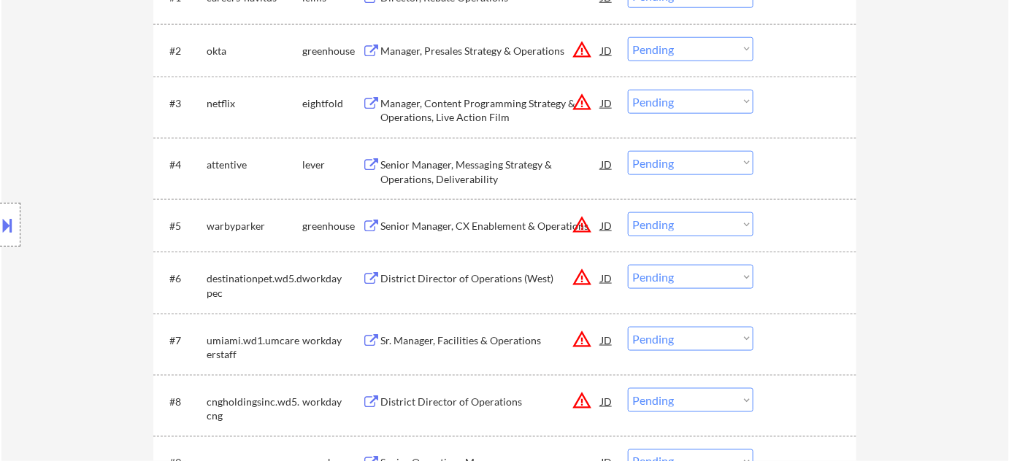
scroll to position [531, 0]
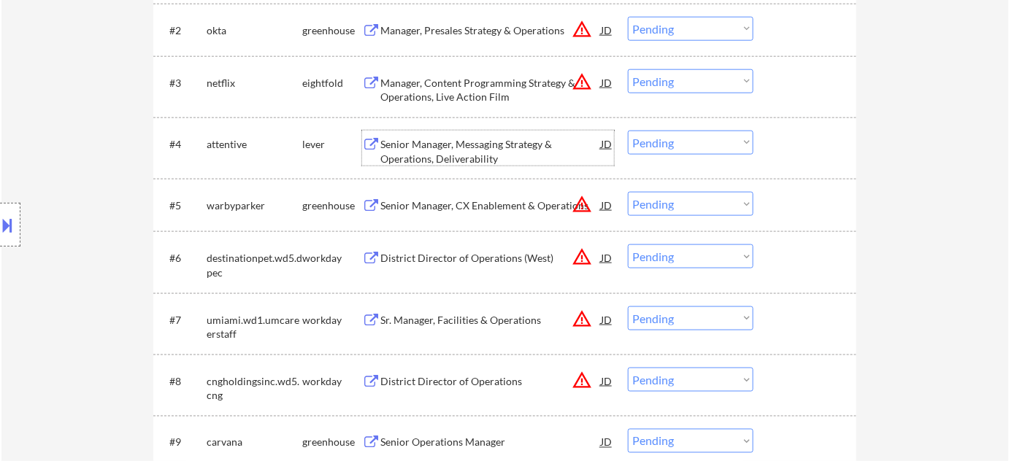
click at [473, 160] on div "Senior Manager, Messaging Strategy & Operations, Deliverability" at bounding box center [490, 151] width 220 height 28
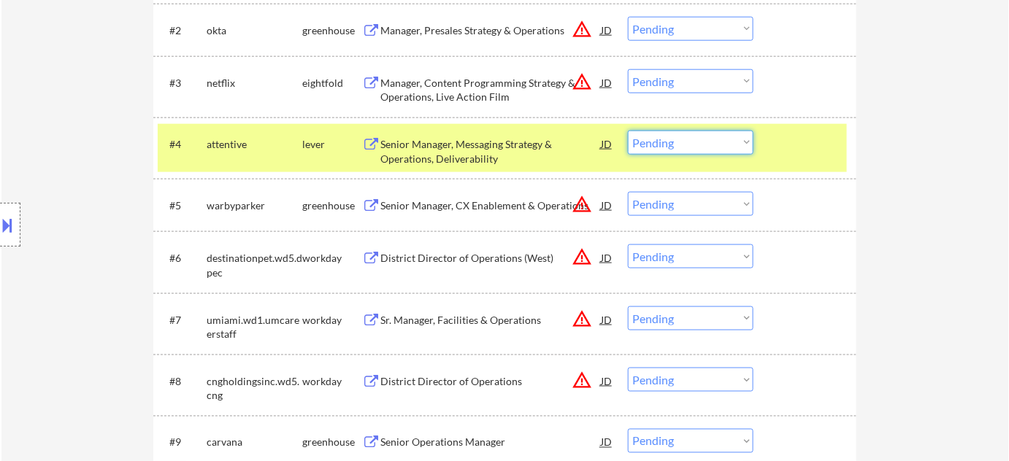
drag, startPoint x: 681, startPoint y: 142, endPoint x: 681, endPoint y: 151, distance: 8.8
click at [681, 143] on select "Choose an option... Pending Applied Excluded (Questions) Excluded (Expired) Exc…" at bounding box center [691, 143] width 126 height 24
click at [628, 131] on select "Choose an option... Pending Applied Excluded (Questions) Excluded (Expired) Exc…" at bounding box center [691, 143] width 126 height 24
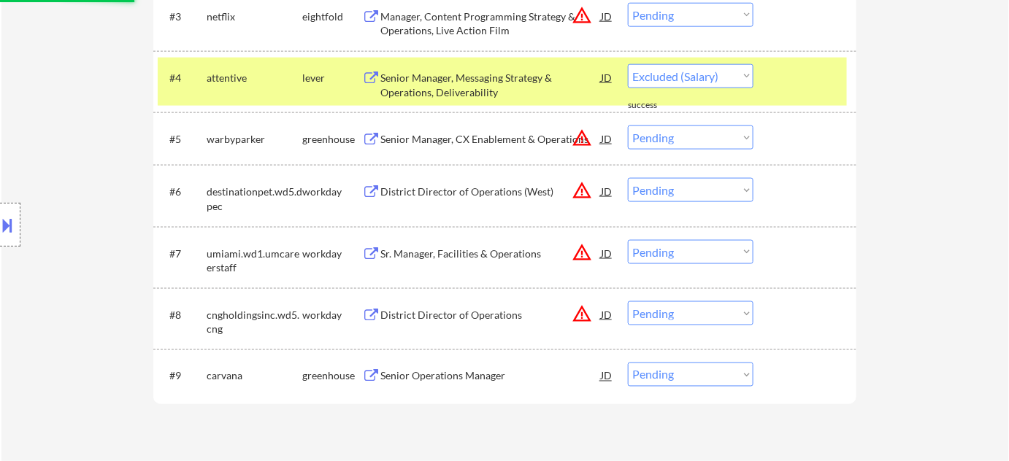
select select ""pending""
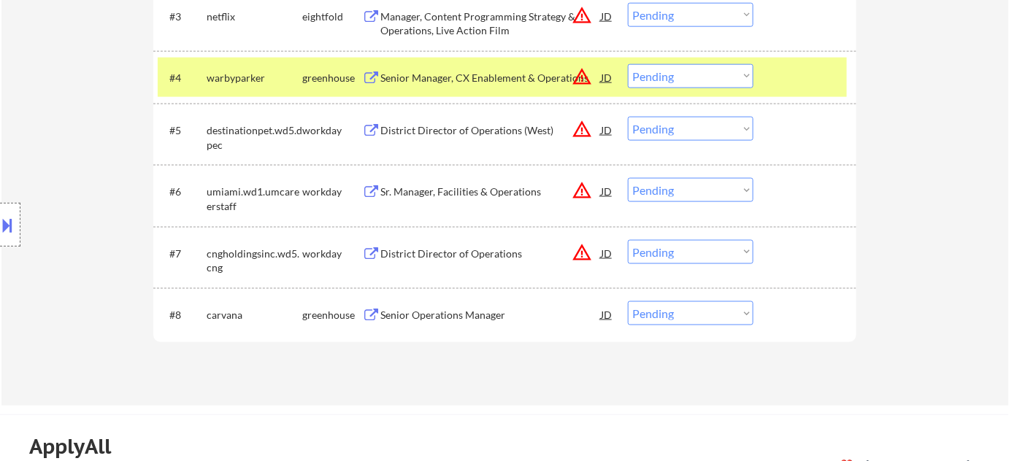
click at [580, 128] on button "warning_amber" at bounding box center [582, 129] width 20 height 20
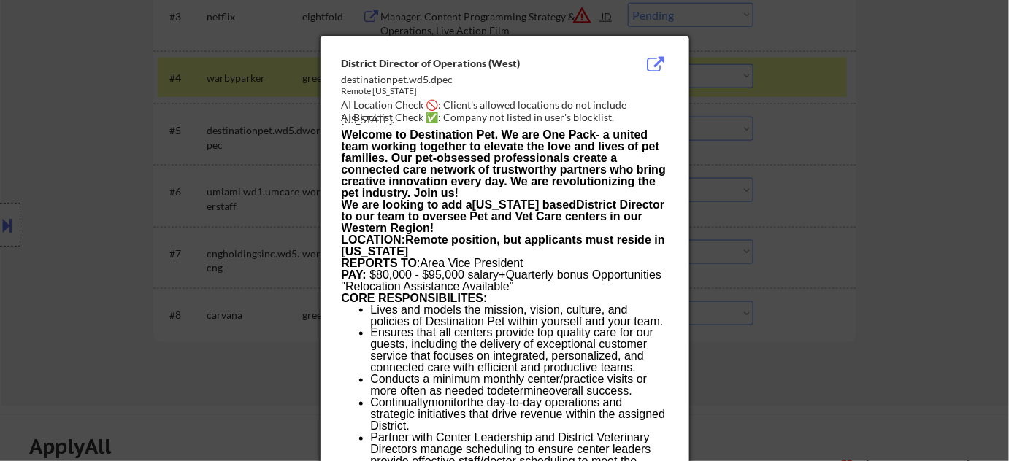
click at [833, 196] on div at bounding box center [504, 230] width 1009 height 461
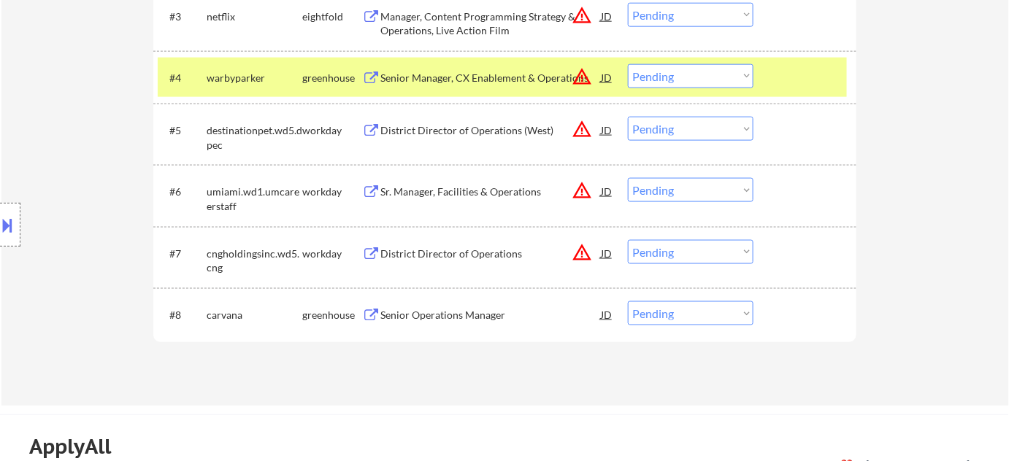
click at [694, 134] on select "Choose an option... Pending Applied Excluded (Questions) Excluded (Expired) Exc…" at bounding box center [691, 129] width 126 height 24
click at [628, 117] on select "Choose an option... Pending Applied Excluded (Questions) Excluded (Expired) Exc…" at bounding box center [691, 129] width 126 height 24
click at [583, 193] on button "warning_amber" at bounding box center [582, 190] width 20 height 20
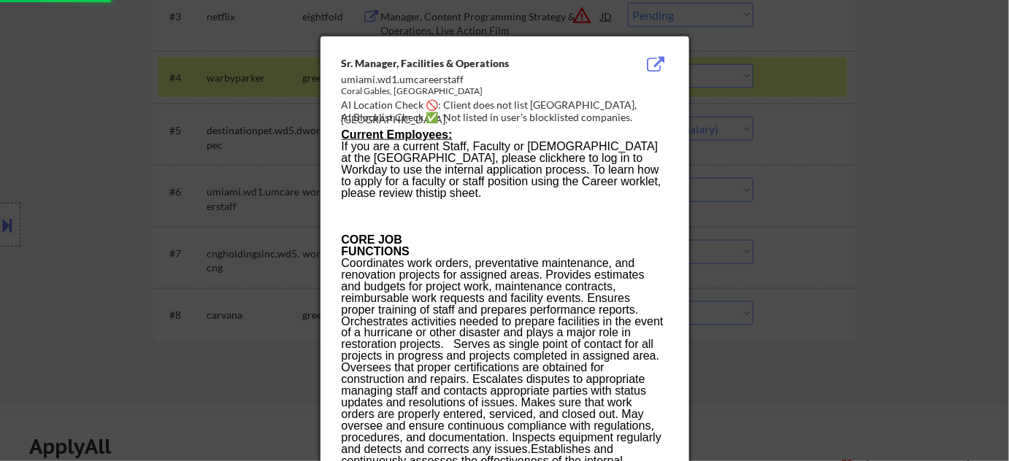
click at [821, 218] on div at bounding box center [504, 230] width 1009 height 461
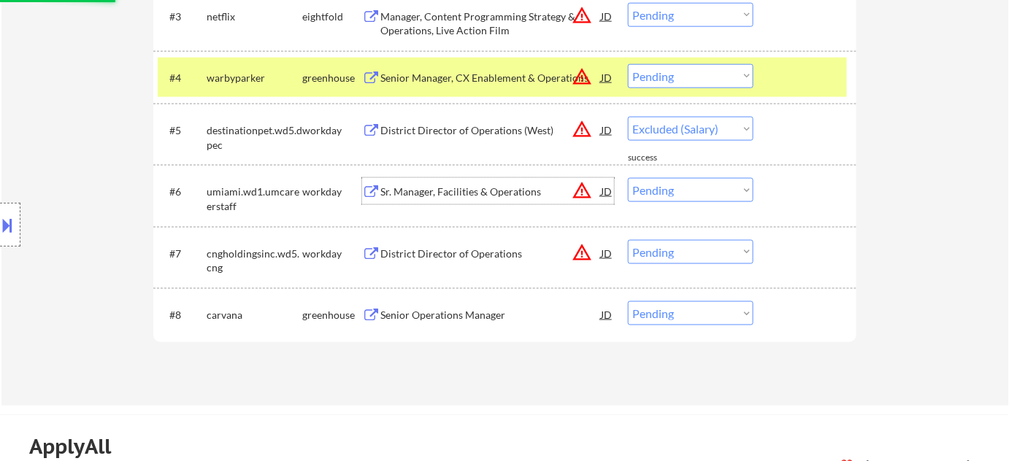
click at [449, 187] on div "Sr. Manager, Facilities & Operations" at bounding box center [490, 192] width 220 height 15
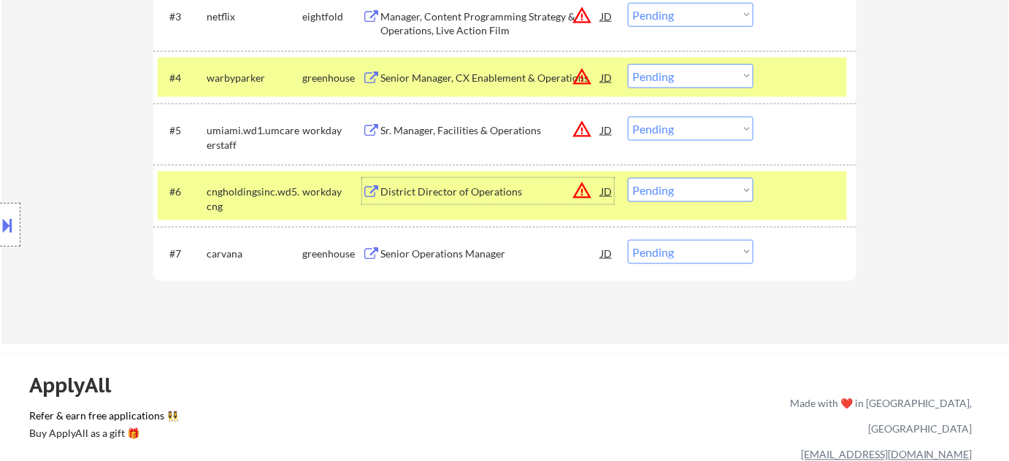
click at [4, 237] on button at bounding box center [8, 225] width 16 height 24
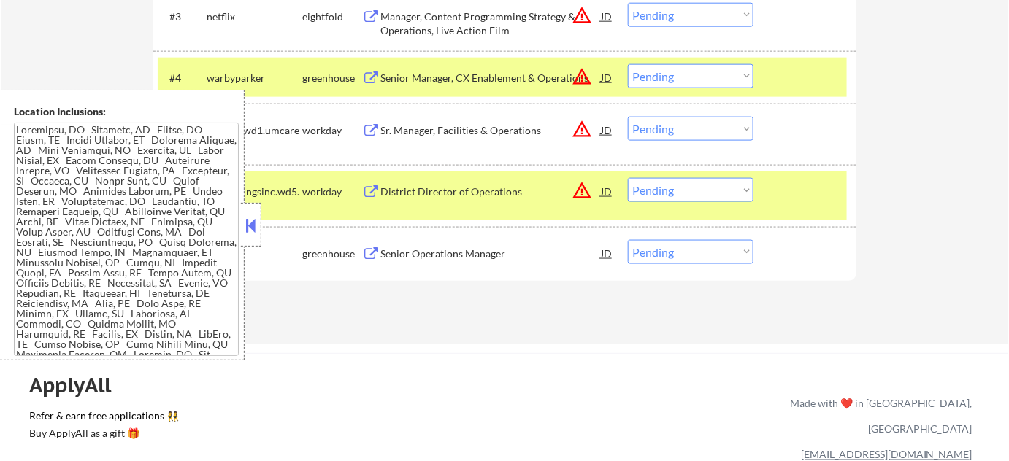
scroll to position [503, 0]
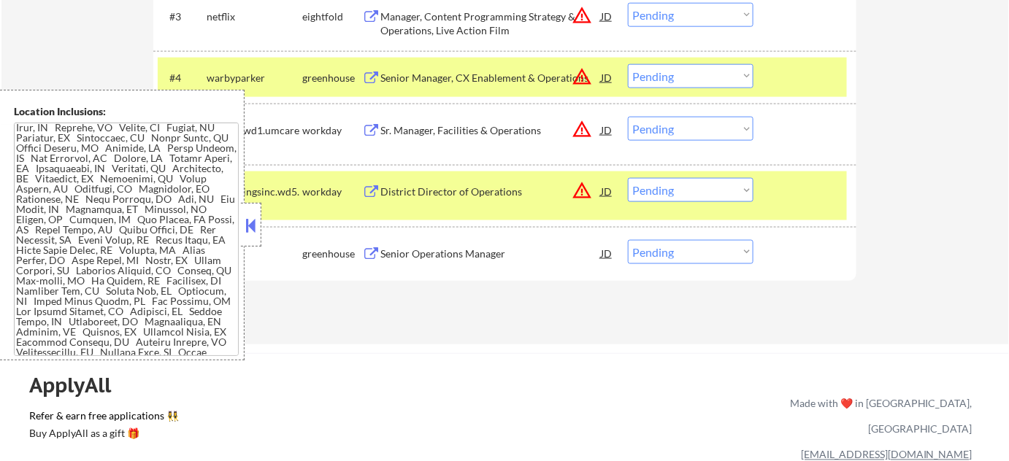
click at [259, 232] on div at bounding box center [251, 225] width 20 height 44
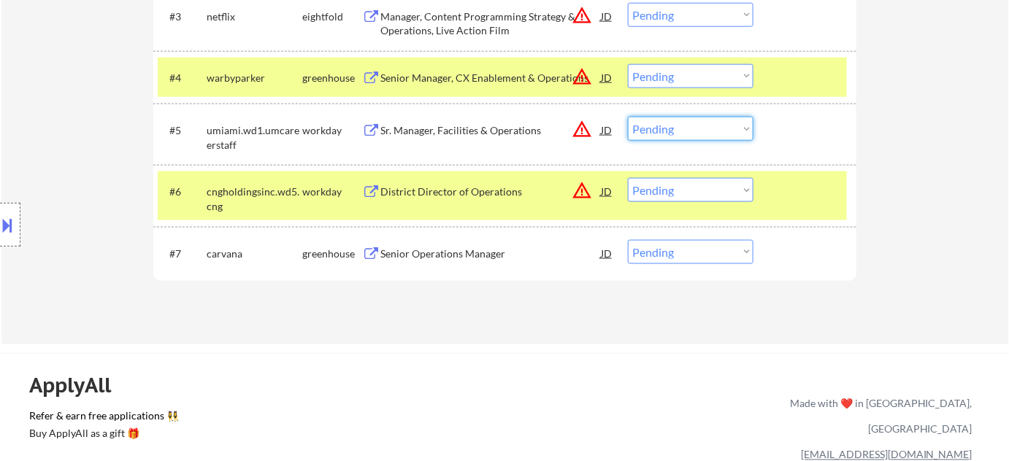
drag, startPoint x: 645, startPoint y: 125, endPoint x: 654, endPoint y: 139, distance: 16.8
click at [645, 125] on select "Choose an option... Pending Applied Excluded (Questions) Excluded (Expired) Exc…" at bounding box center [691, 129] width 126 height 24
click at [628, 117] on select "Choose an option... Pending Applied Excluded (Questions) Excluded (Expired) Exc…" at bounding box center [691, 129] width 126 height 24
select select ""pending""
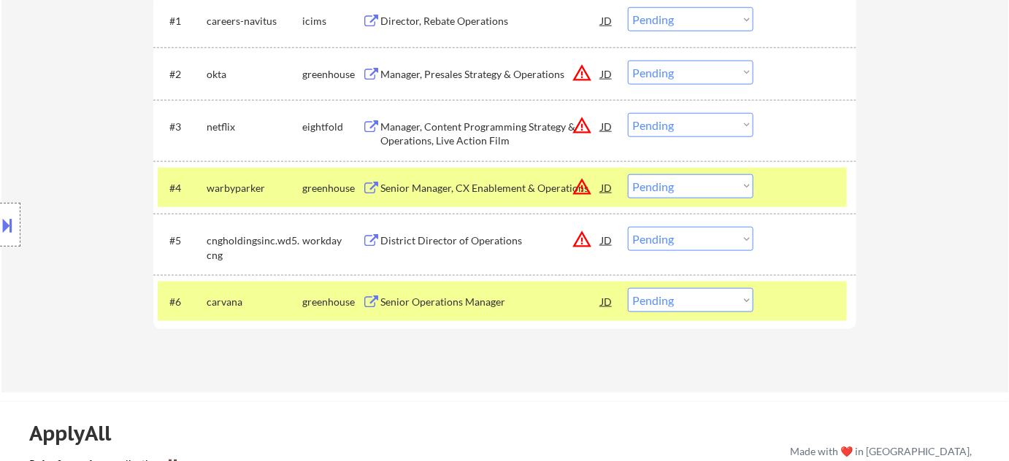
scroll to position [464, 0]
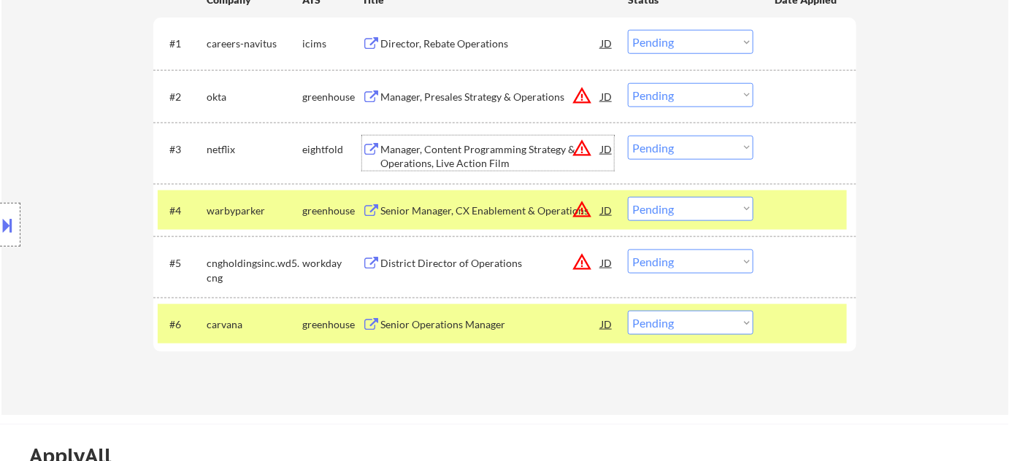
click at [485, 145] on div "Manager, Content Programming Strategy & Operations, Live Action Film" at bounding box center [490, 156] width 220 height 28
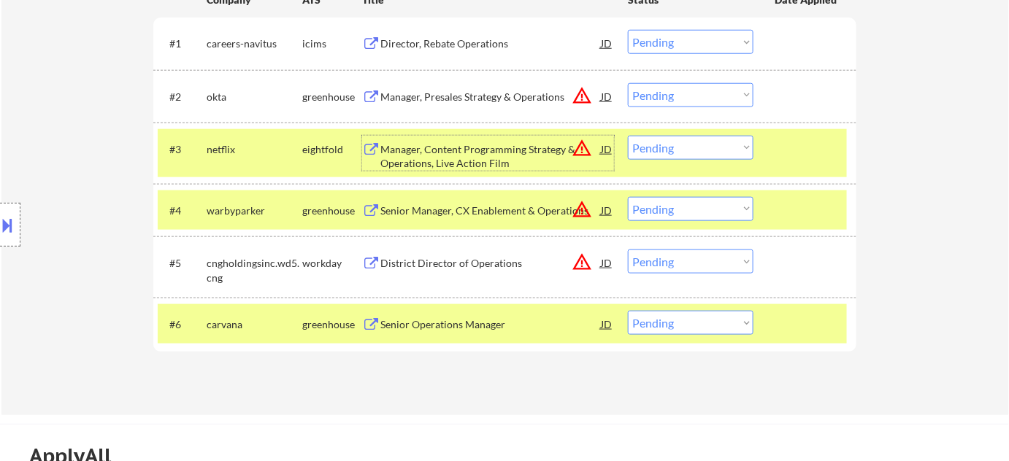
click at [524, 99] on div "Manager, Presales Strategy & Operations" at bounding box center [490, 97] width 220 height 15
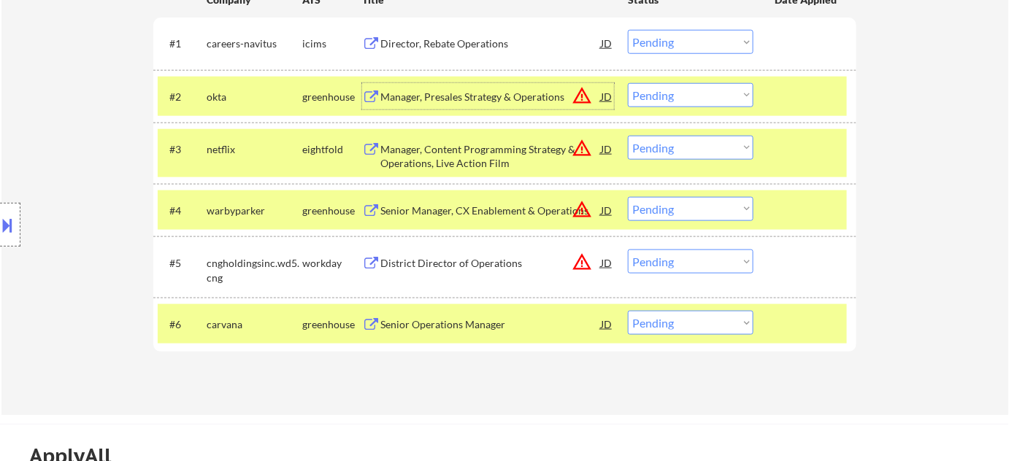
click at [718, 96] on select "Choose an option... Pending Applied Excluded (Questions) Excluded (Expired) Exc…" at bounding box center [691, 95] width 126 height 24
click at [628, 83] on select "Choose an option... Pending Applied Excluded (Questions) Excluded (Expired) Exc…" at bounding box center [691, 95] width 126 height 24
select select ""pending""
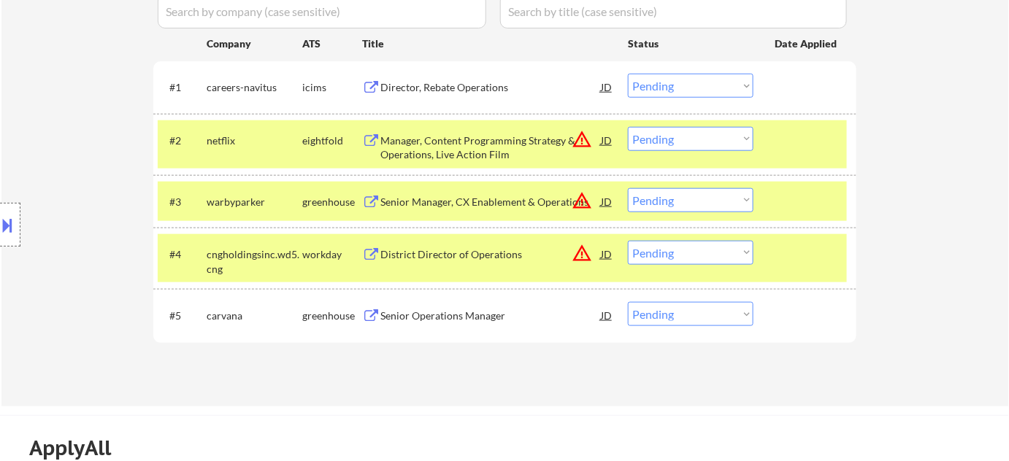
scroll to position [398, 0]
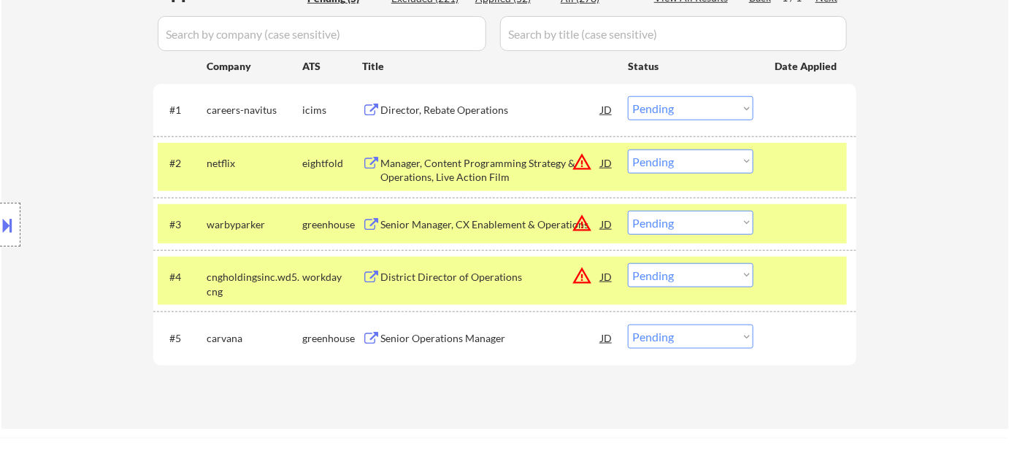
click at [477, 110] on div "Director, Rebate Operations" at bounding box center [490, 110] width 220 height 15
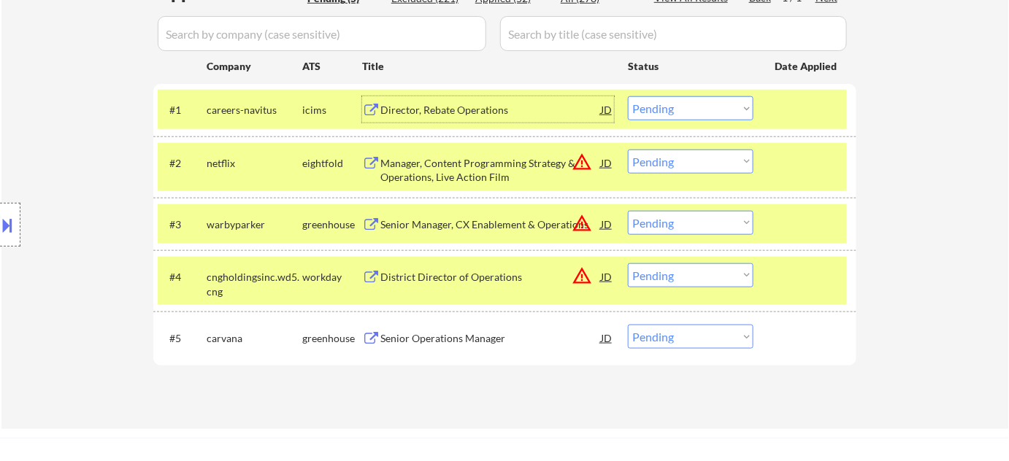
click at [691, 102] on select "Choose an option... Pending Applied Excluded (Questions) Excluded (Expired) Exc…" at bounding box center [691, 108] width 126 height 24
click at [628, 96] on select "Choose an option... Pending Applied Excluded (Questions) Excluded (Expired) Exc…" at bounding box center [691, 108] width 126 height 24
select select ""pending""
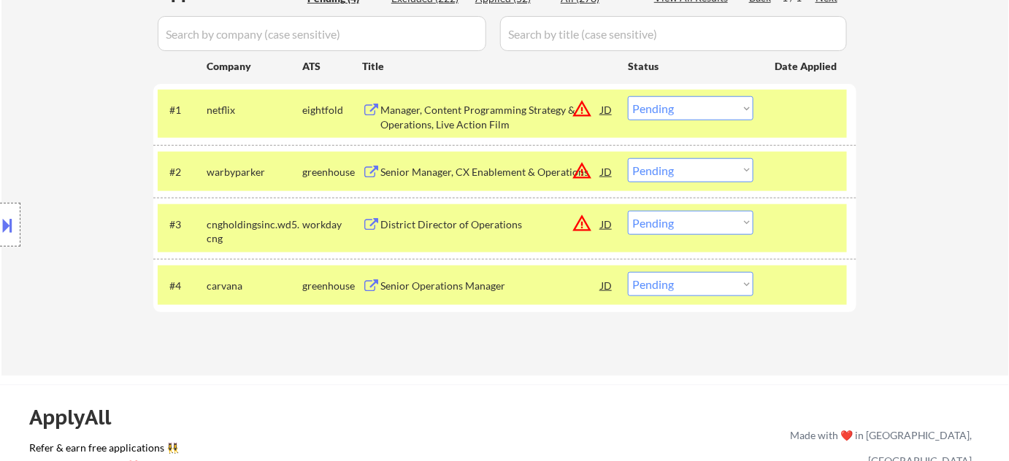
click at [485, 284] on div "Senior Operations Manager" at bounding box center [490, 286] width 220 height 15
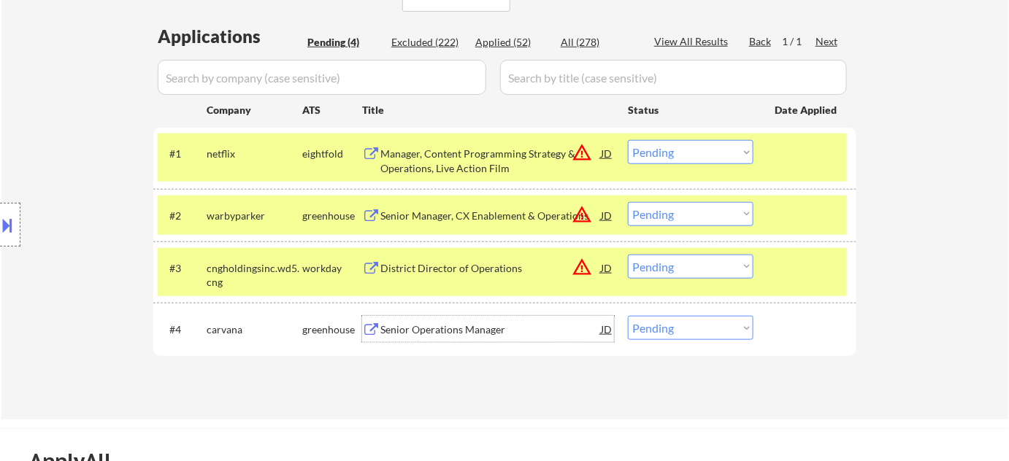
scroll to position [331, 0]
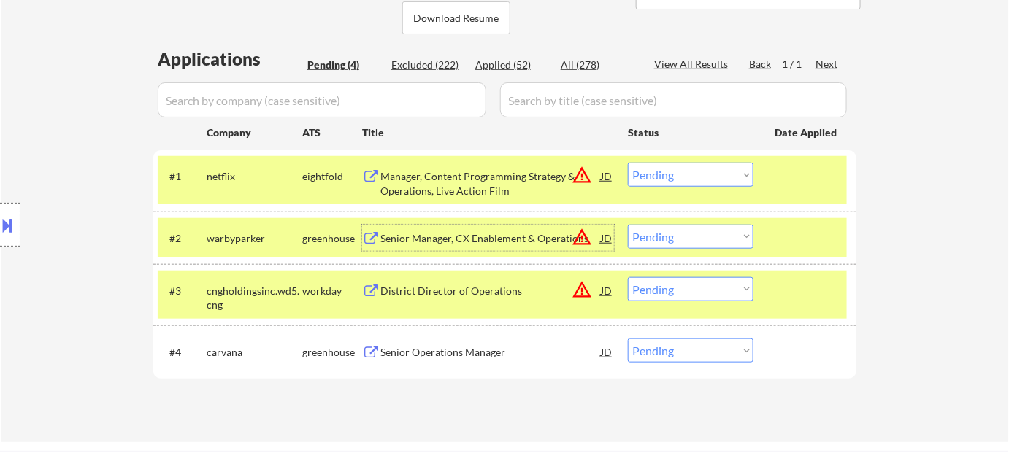
click at [450, 232] on div "Senior Manager, CX Enablement & Operations" at bounding box center [490, 238] width 220 height 15
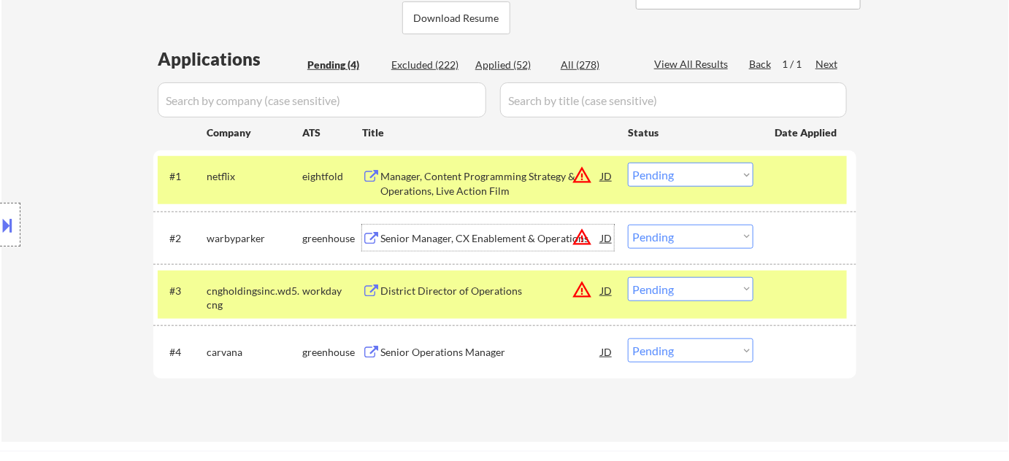
click at [3, 222] on button at bounding box center [8, 225] width 16 height 24
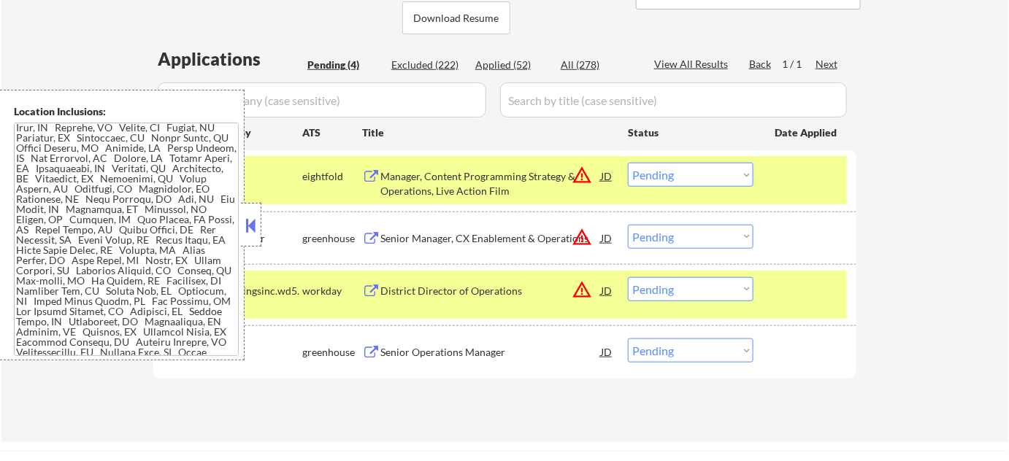
scroll to position [646, 0]
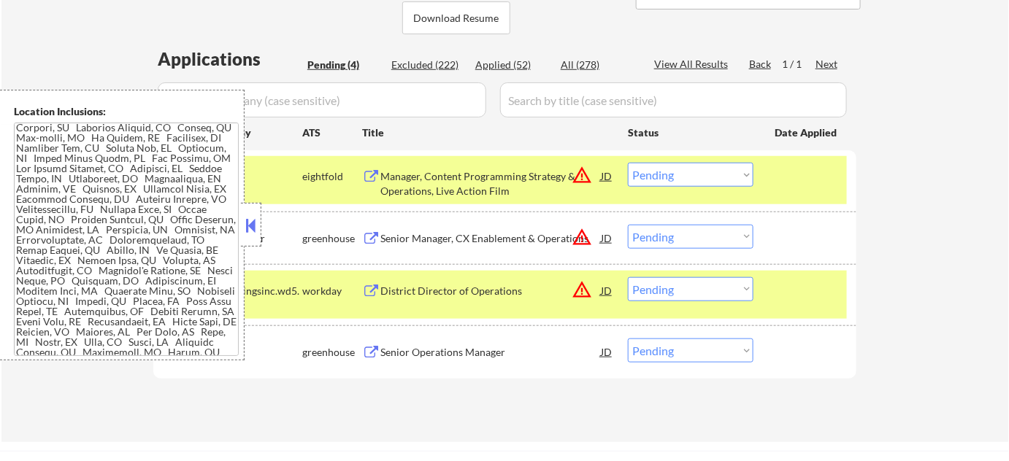
click at [253, 223] on button at bounding box center [251, 226] width 16 height 22
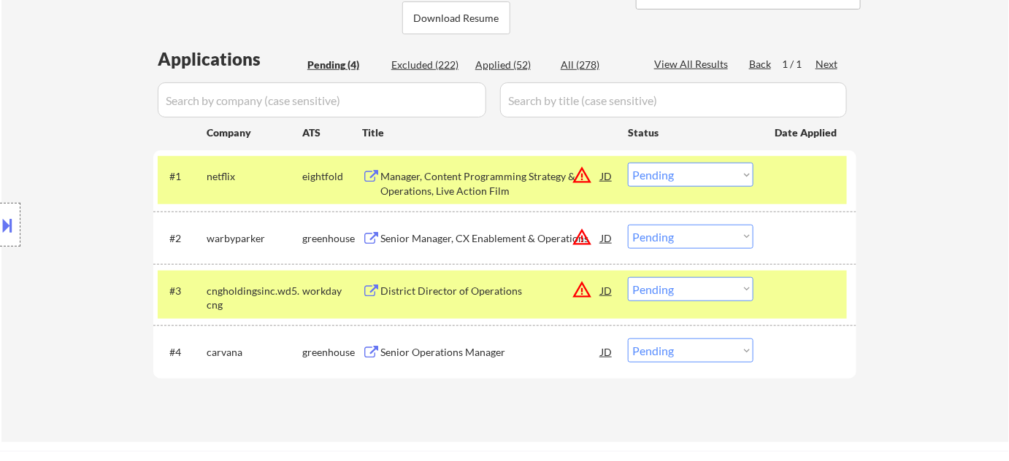
click at [578, 237] on button "warning_amber" at bounding box center [582, 237] width 20 height 20
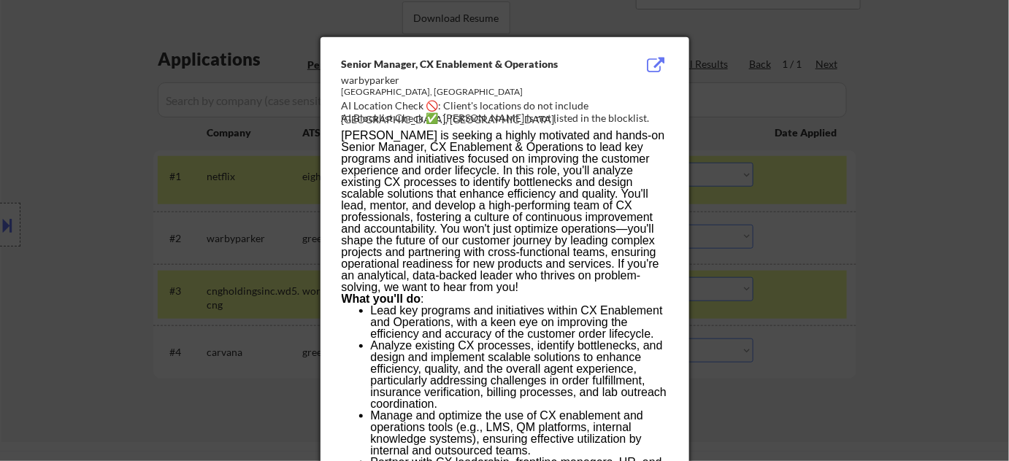
click at [804, 280] on div at bounding box center [504, 230] width 1009 height 461
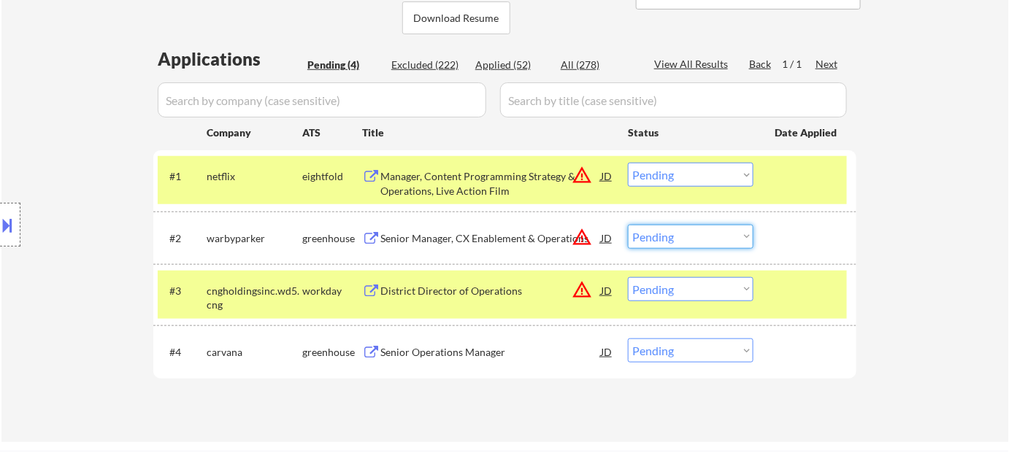
click at [690, 237] on select "Choose an option... Pending Applied Excluded (Questions) Excluded (Expired) Exc…" at bounding box center [691, 237] width 126 height 24
click at [628, 225] on select "Choose an option... Pending Applied Excluded (Questions) Excluded (Expired) Exc…" at bounding box center [691, 237] width 126 height 24
select select ""pending""
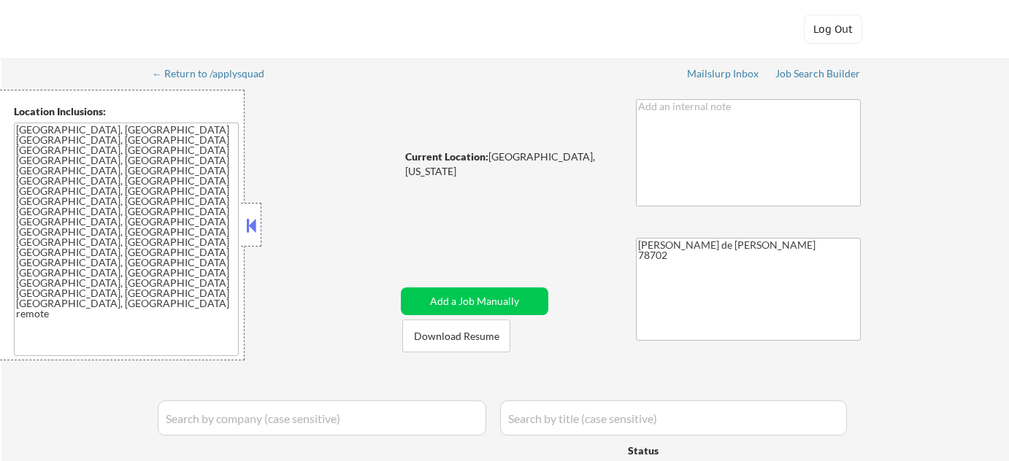
select select ""pending""
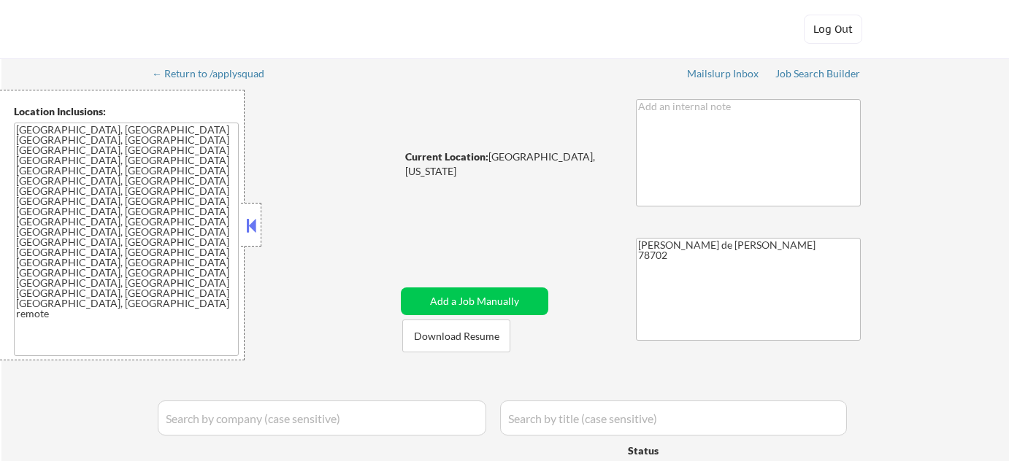
select select ""pending""
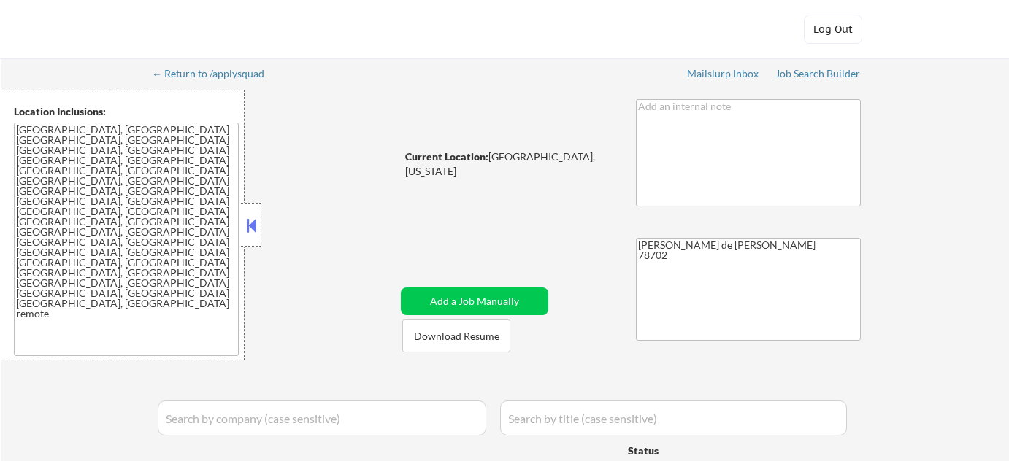
select select ""pending""
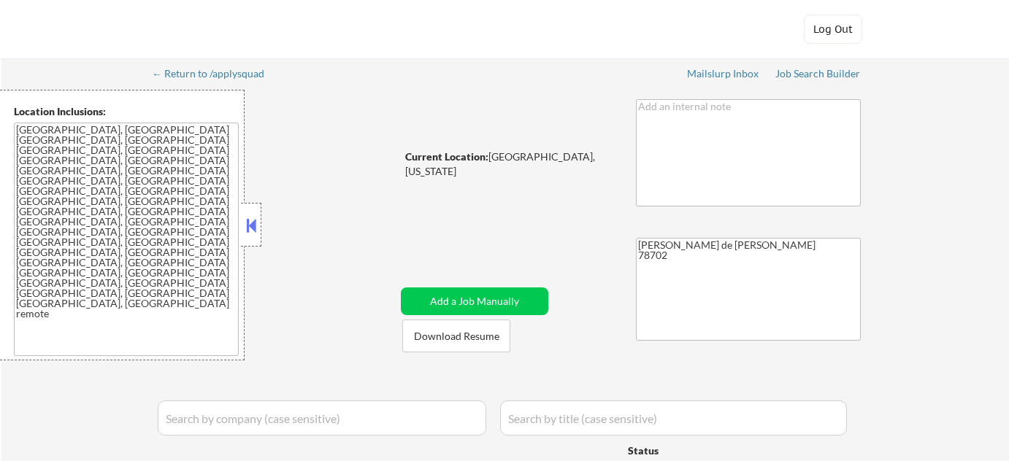
select select ""pending""
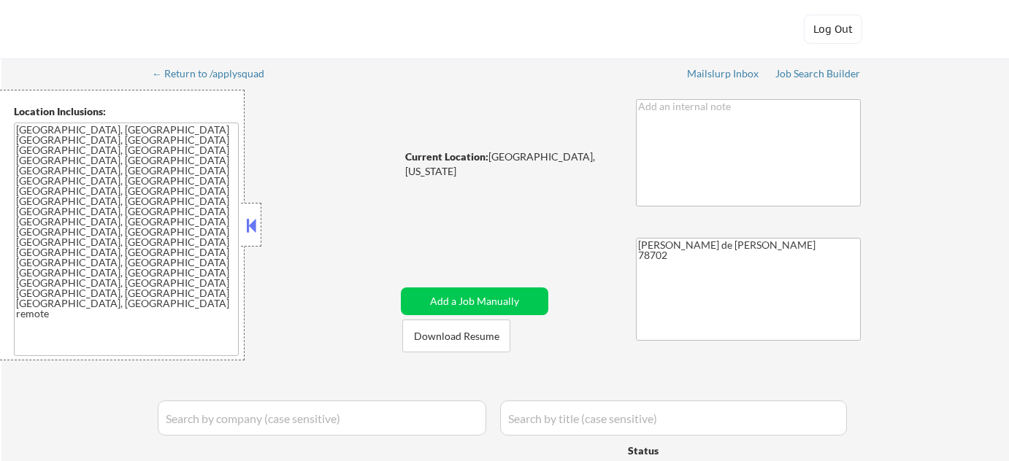
select select ""pending""
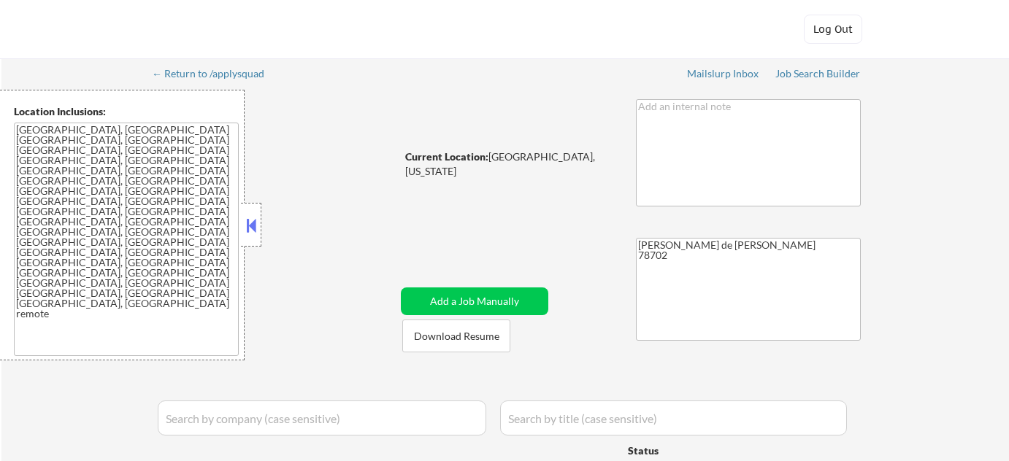
select select ""pending""
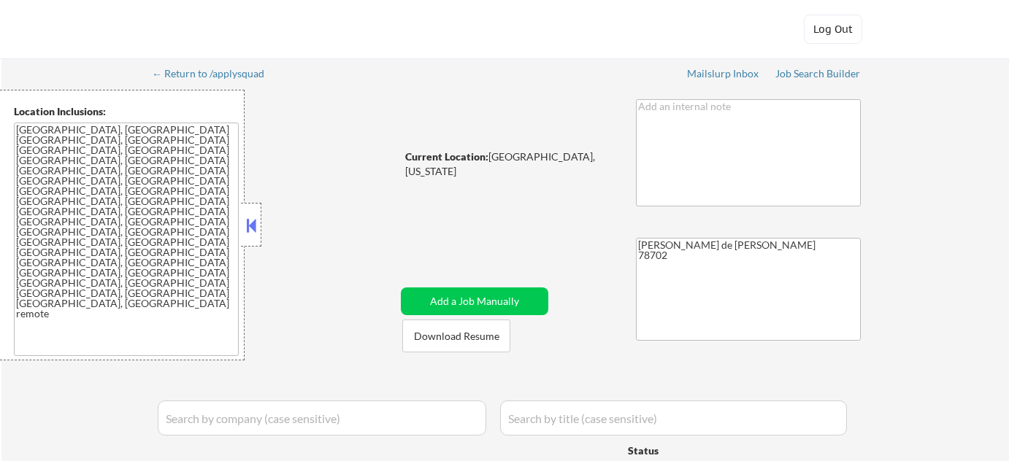
select select ""pending""
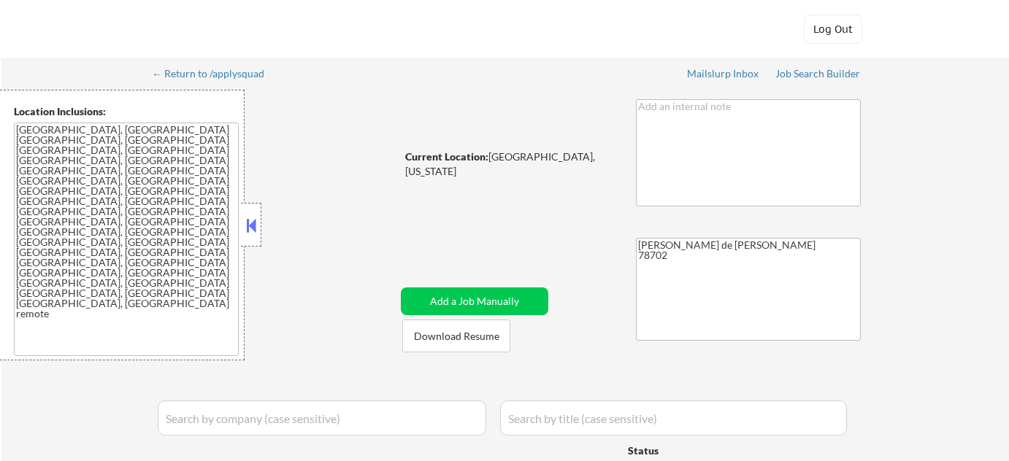
select select ""pending""
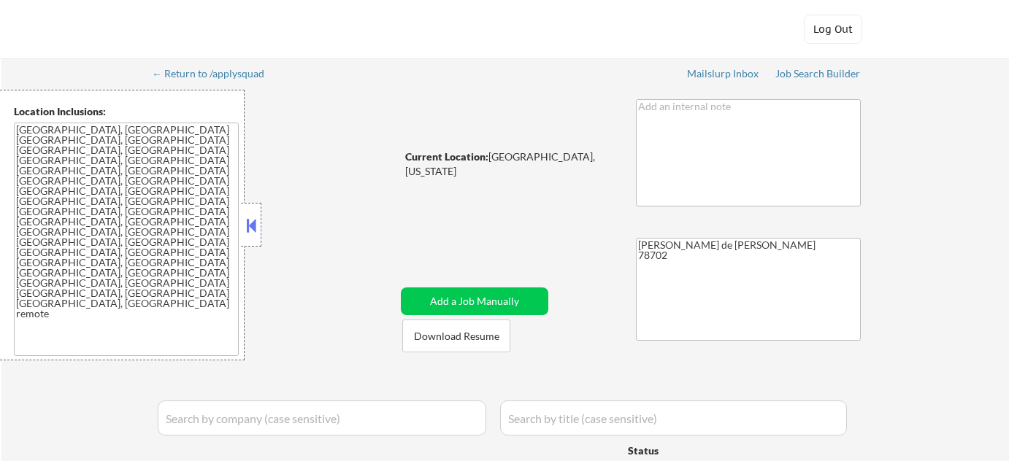
select select ""pending""
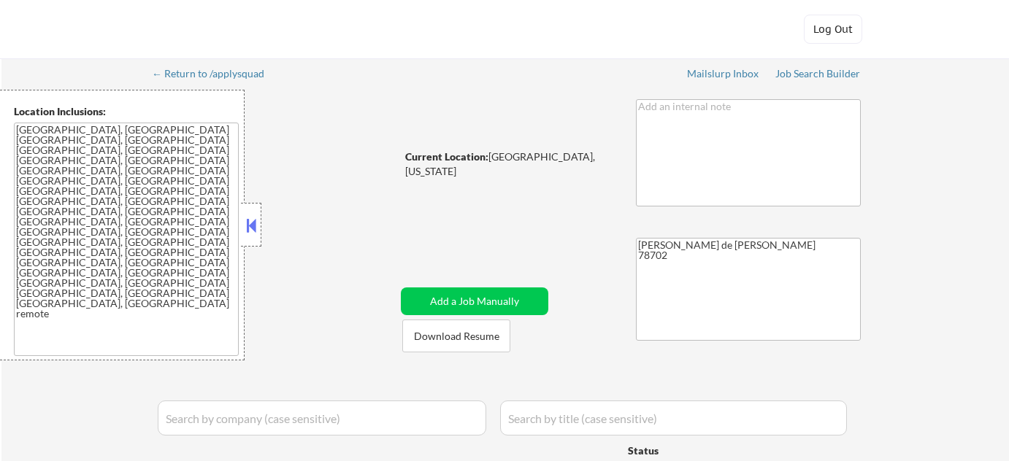
select select ""pending""
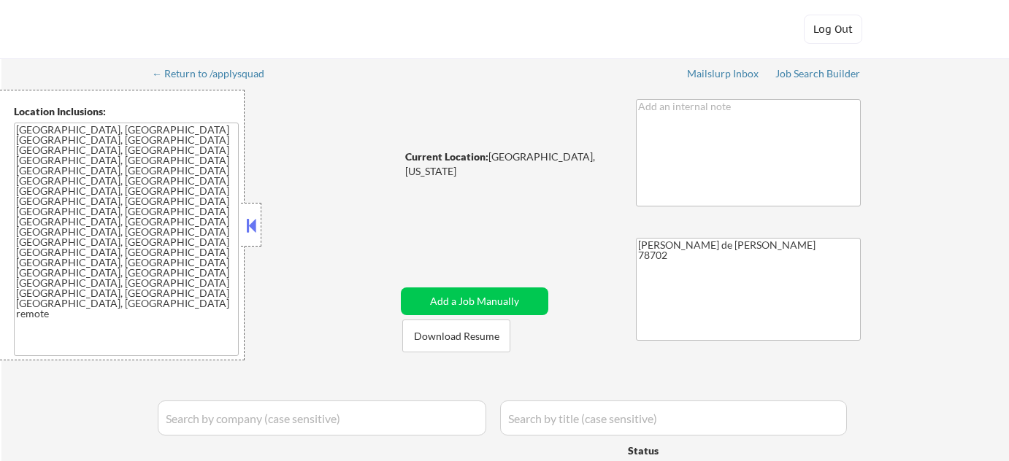
select select ""pending""
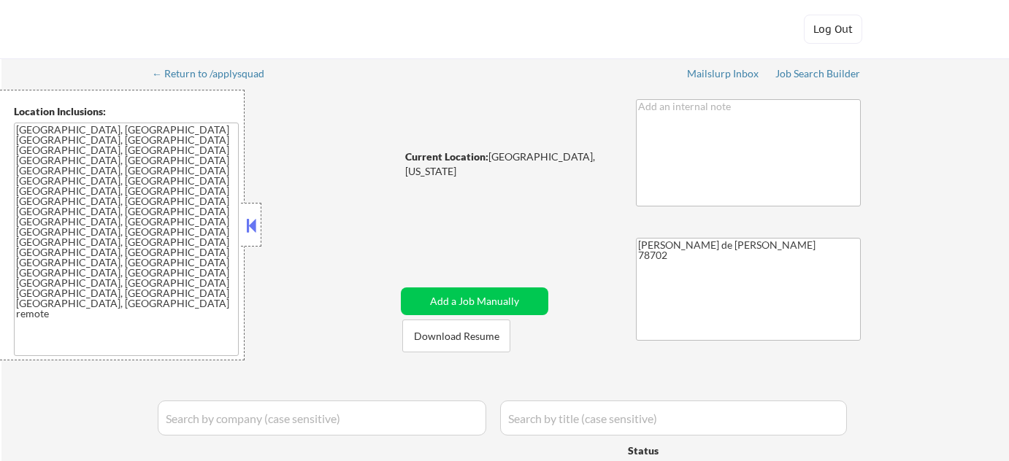
select select ""pending""
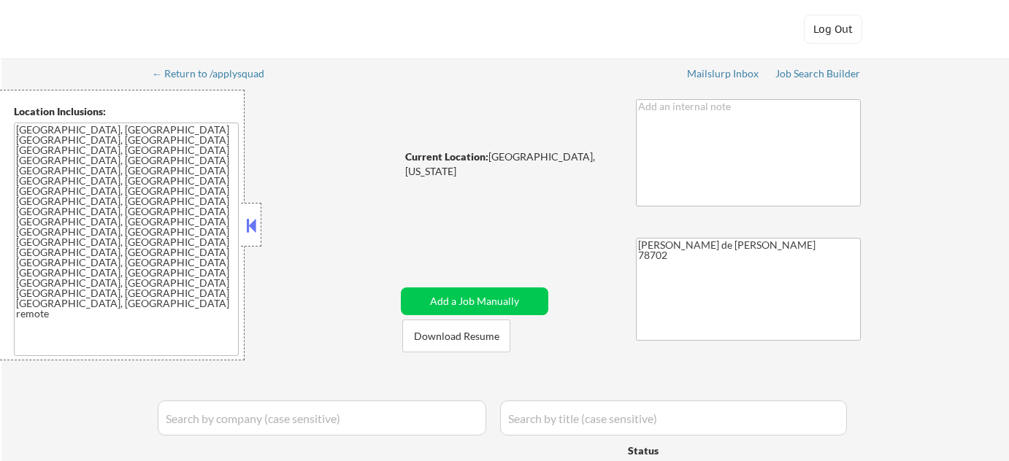
select select ""pending""
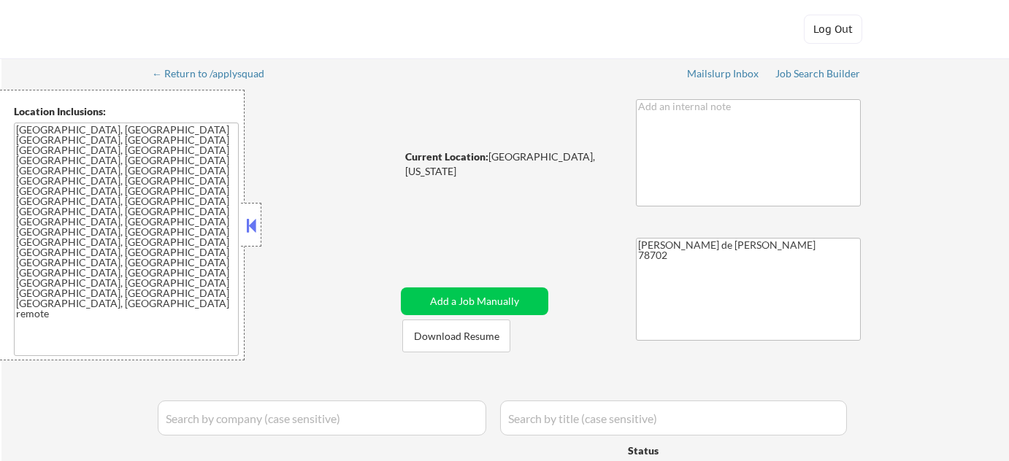
select select ""pending""
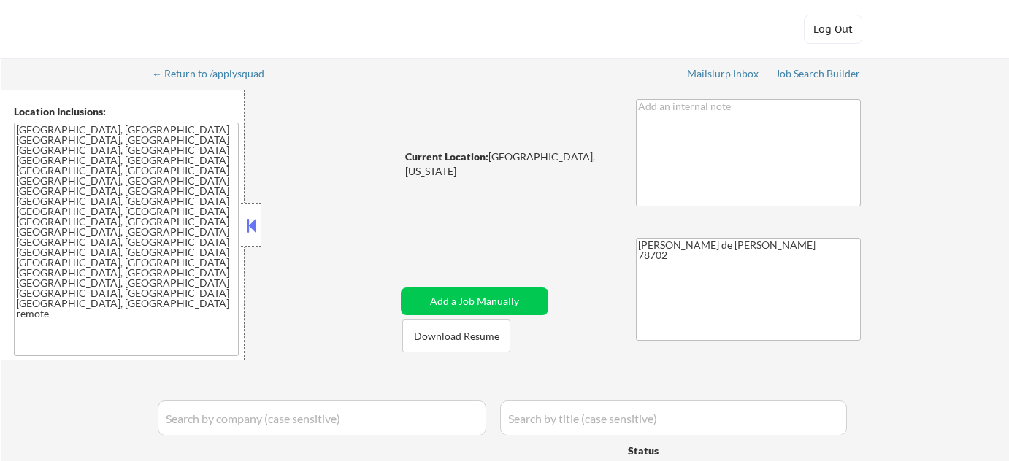
select select ""pending""
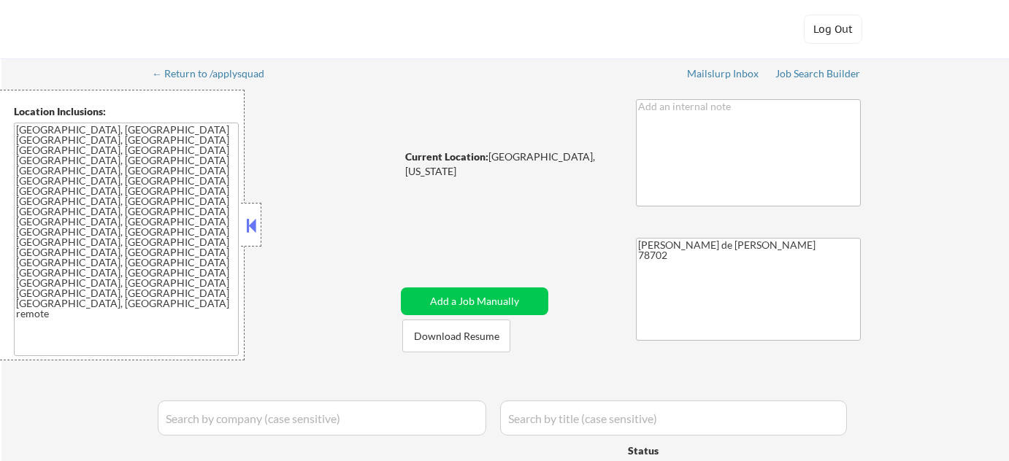
select select ""pending""
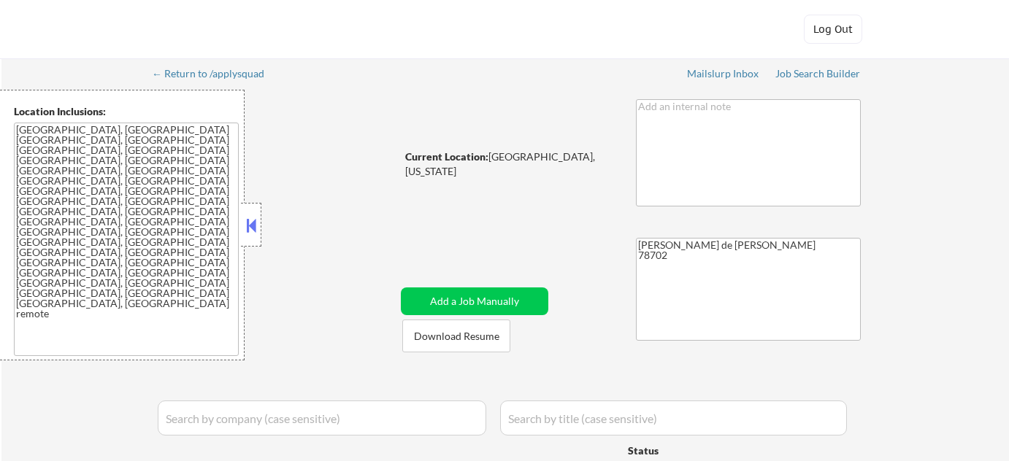
select select ""pending""
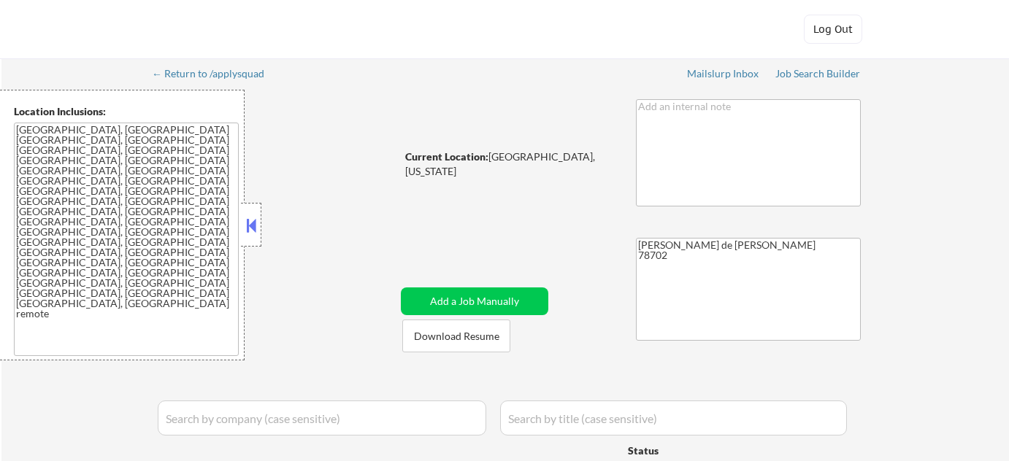
select select ""pending""
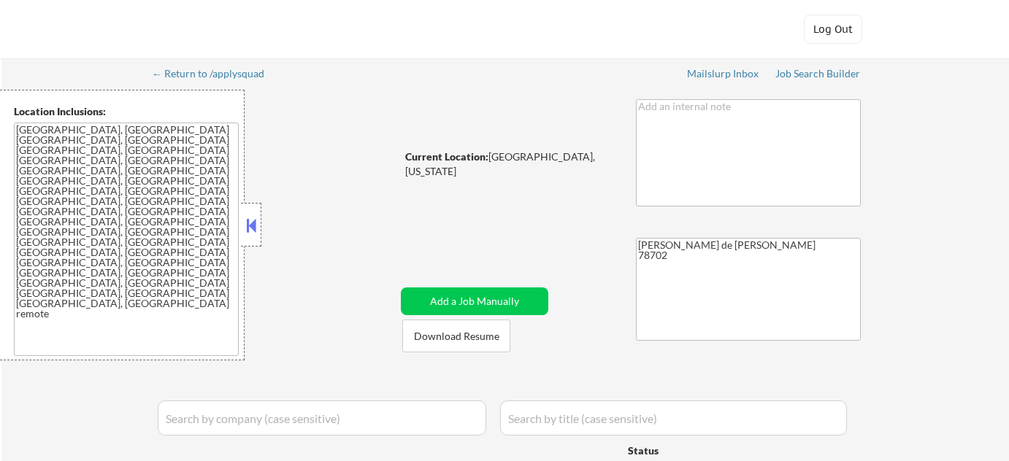
select select ""pending""
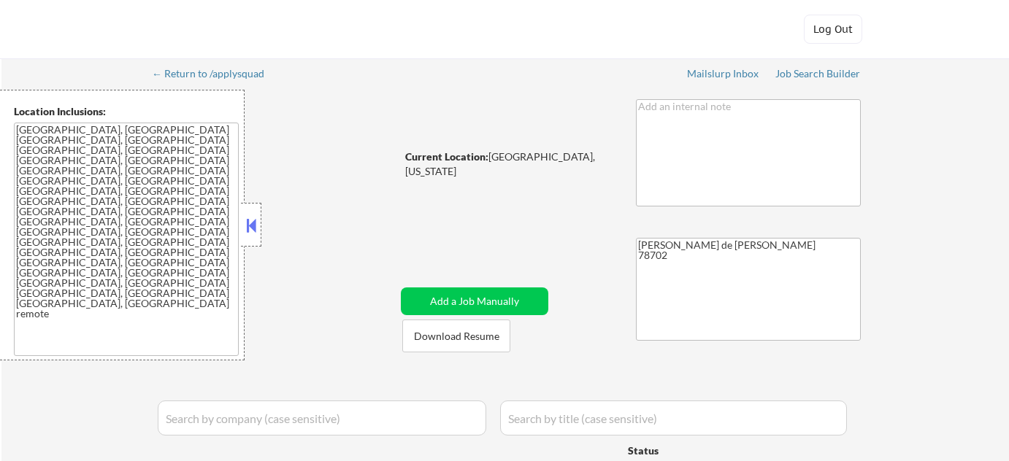
select select ""pending""
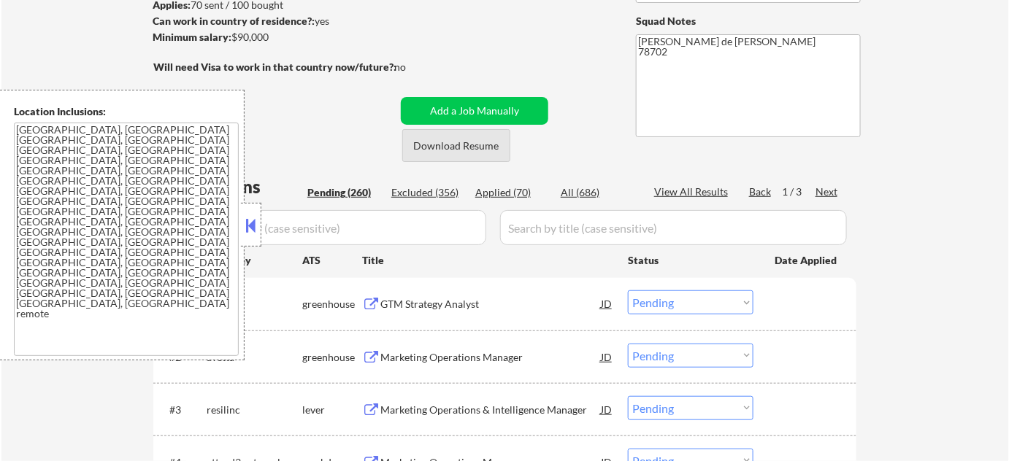
scroll to position [265, 0]
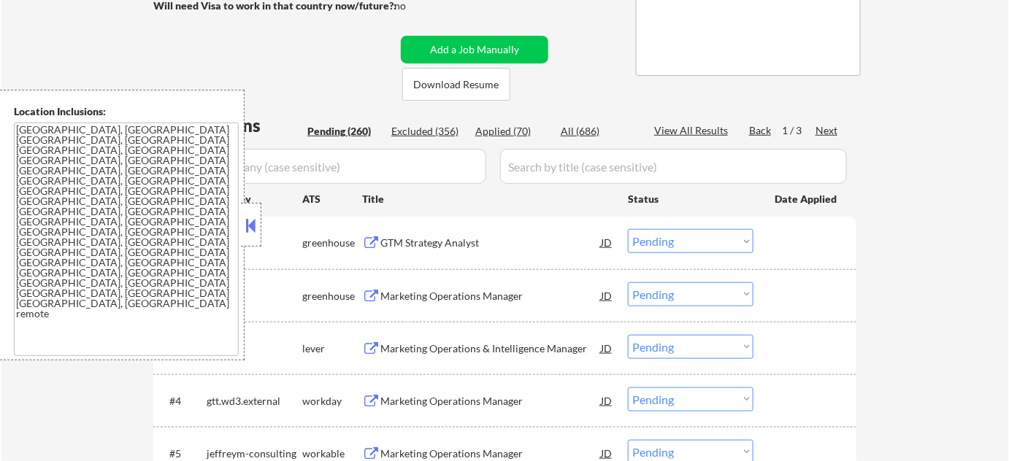
click at [253, 231] on button at bounding box center [251, 226] width 16 height 22
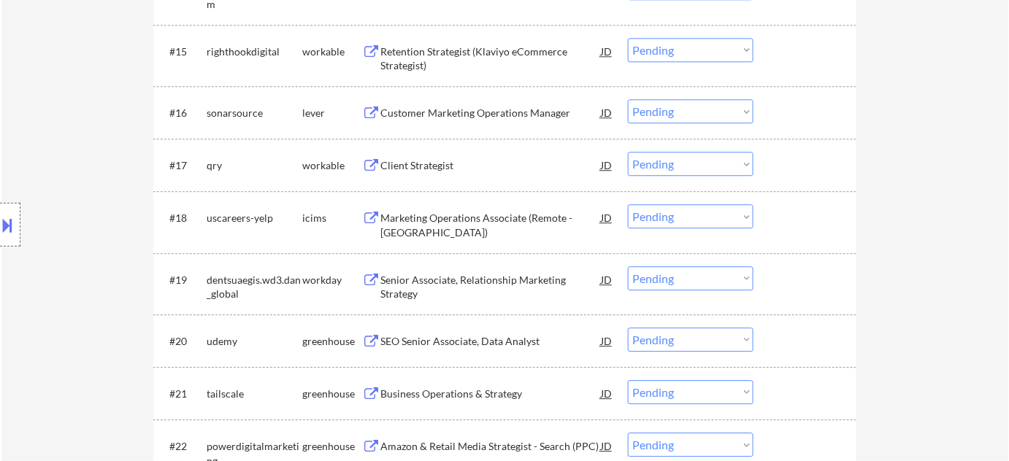
scroll to position [1261, 0]
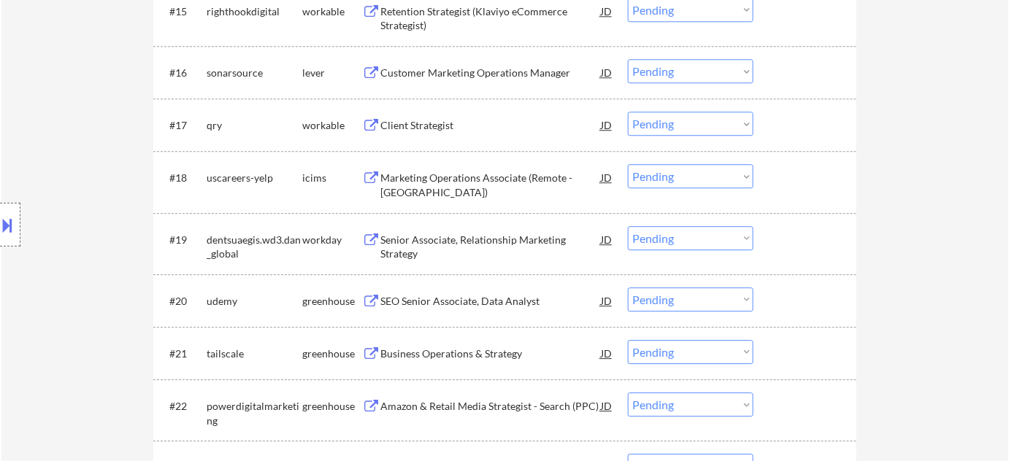
click at [503, 299] on div "SEO Senior Associate, Data Analyst" at bounding box center [490, 301] width 220 height 15
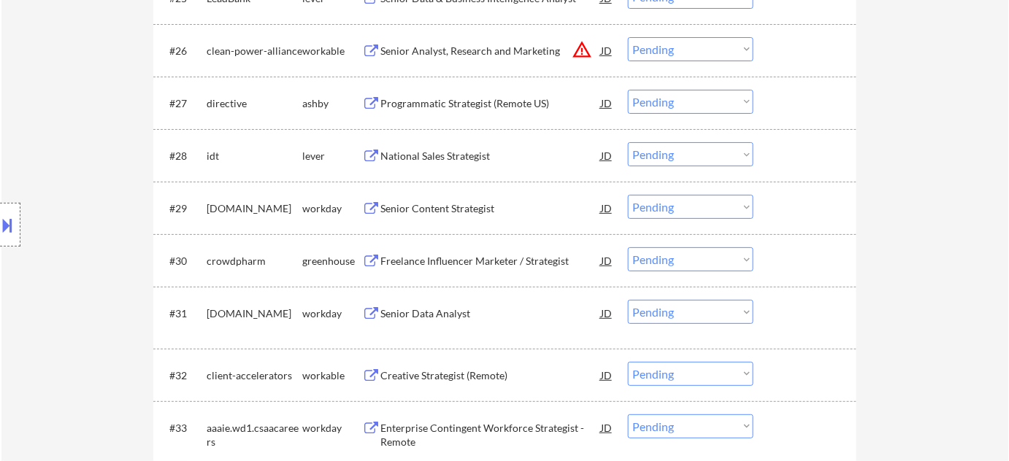
scroll to position [1858, 0]
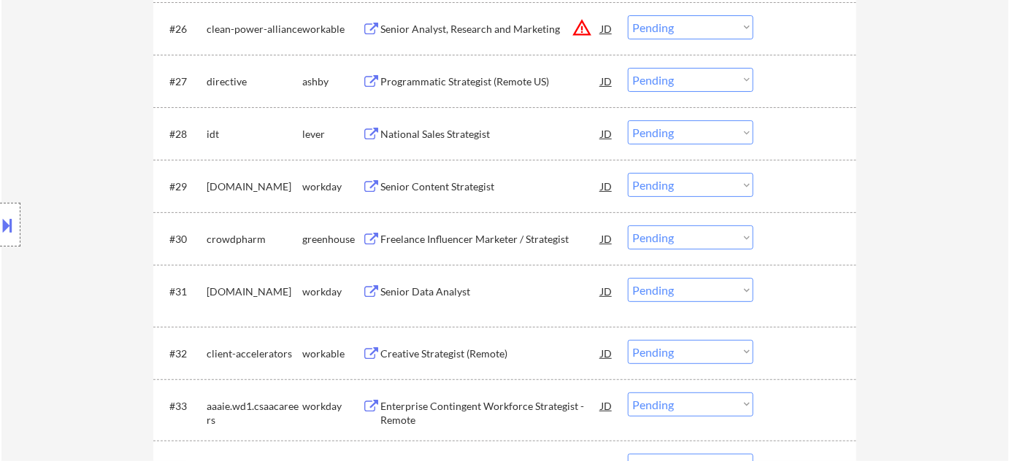
click at [459, 189] on div "Senior Content Strategist" at bounding box center [490, 187] width 220 height 15
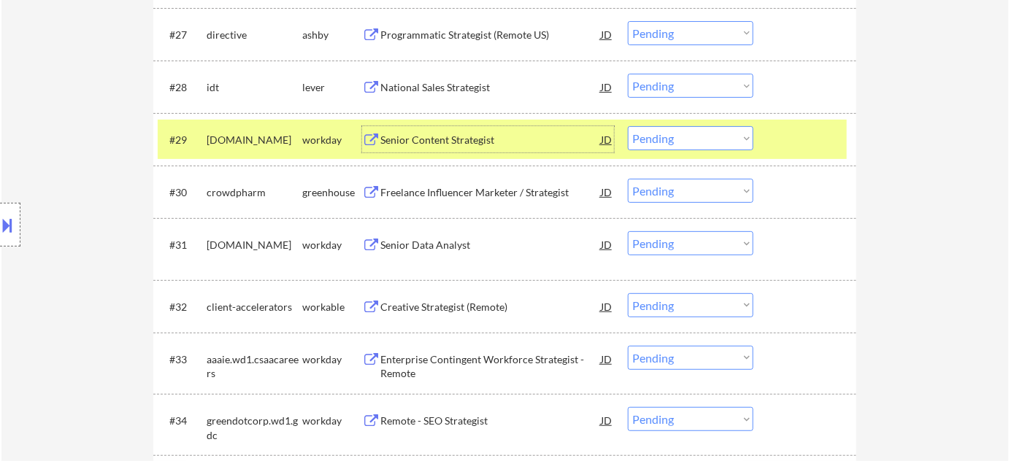
scroll to position [1925, 0]
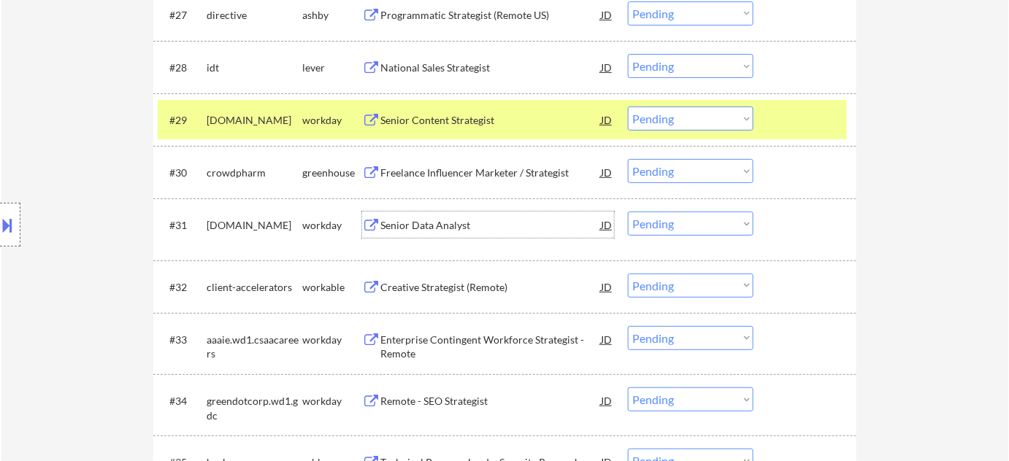
click at [448, 229] on div "Senior Data Analyst" at bounding box center [490, 225] width 220 height 15
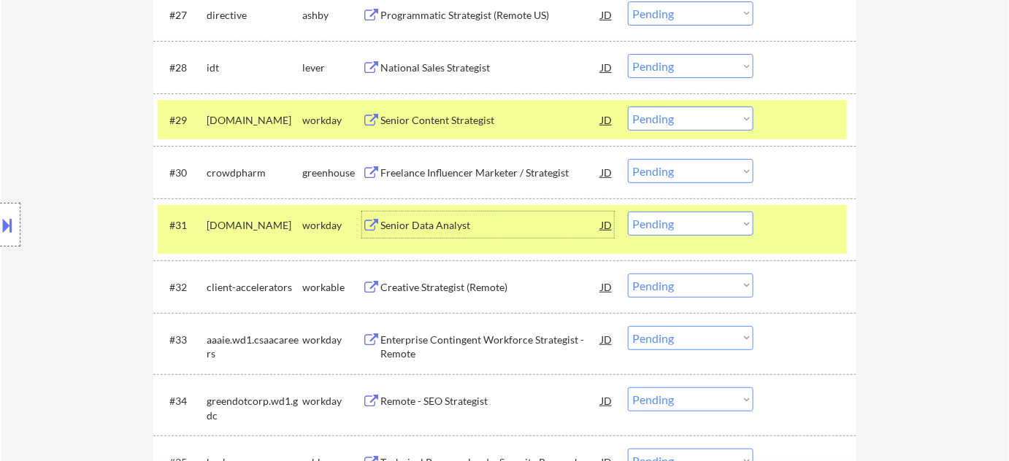
click at [652, 116] on select "Choose an option... Pending Applied Excluded (Questions) Excluded (Expired) Exc…" at bounding box center [691, 119] width 126 height 24
click at [628, 107] on select "Choose an option... Pending Applied Excluded (Questions) Excluded (Expired) Exc…" at bounding box center [691, 119] width 126 height 24
select select ""pending""
